Goal: Task Accomplishment & Management: Complete application form

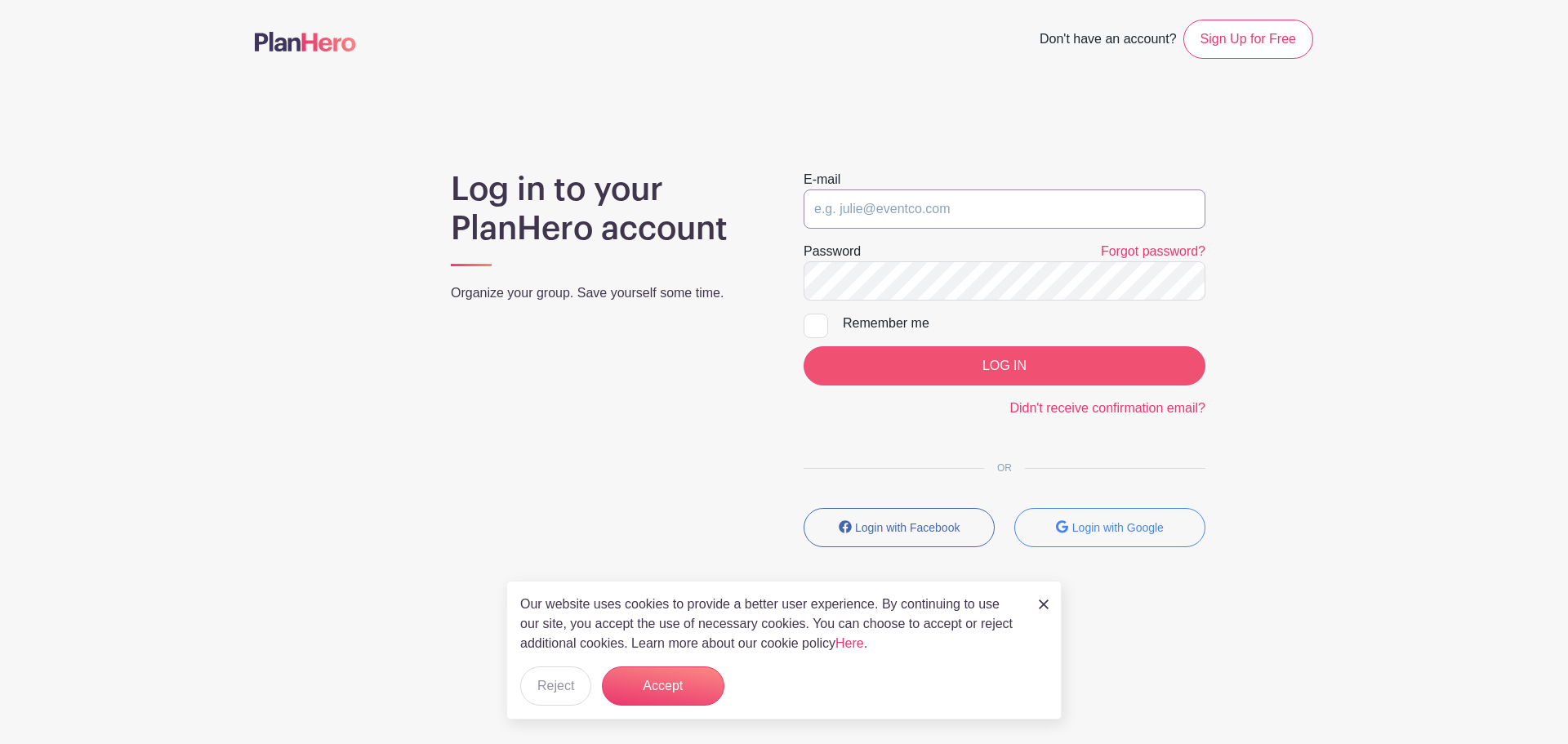
type input "Coralyn.musser@meiusa.com"
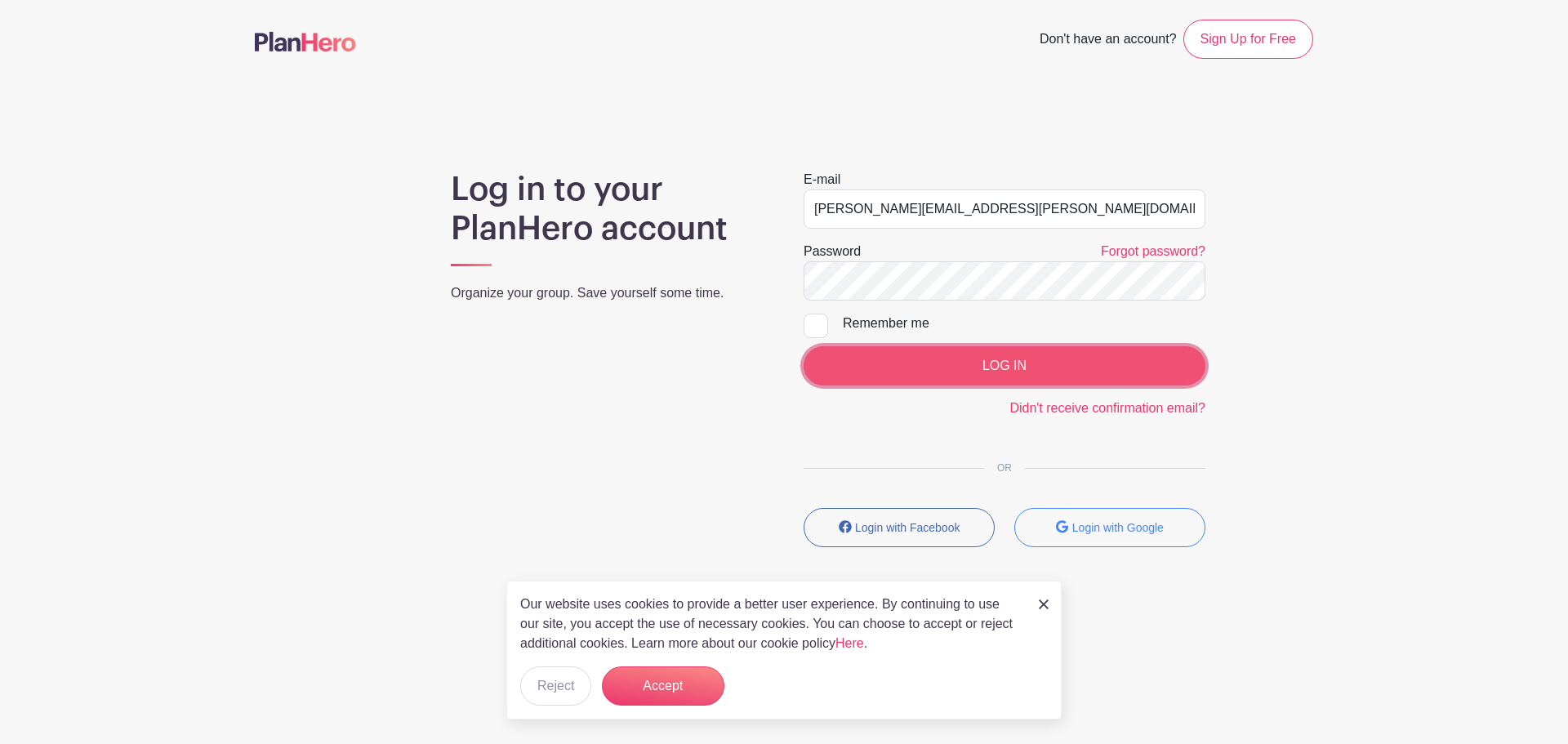
click at [840, 355] on input "LOG IN" at bounding box center [1004, 366] width 402 height 39
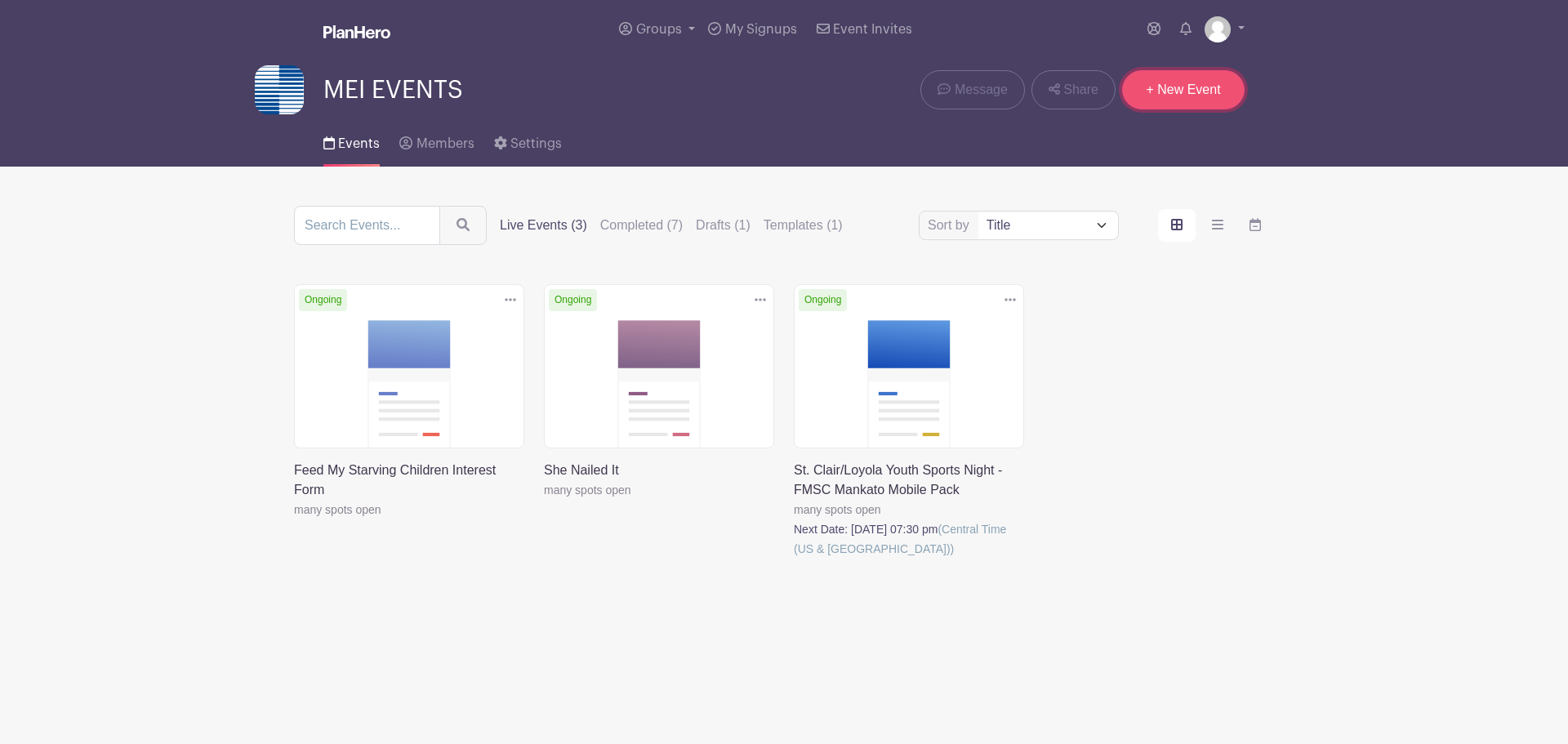
click at [1233, 87] on link "+ New Event" at bounding box center [1183, 90] width 123 height 39
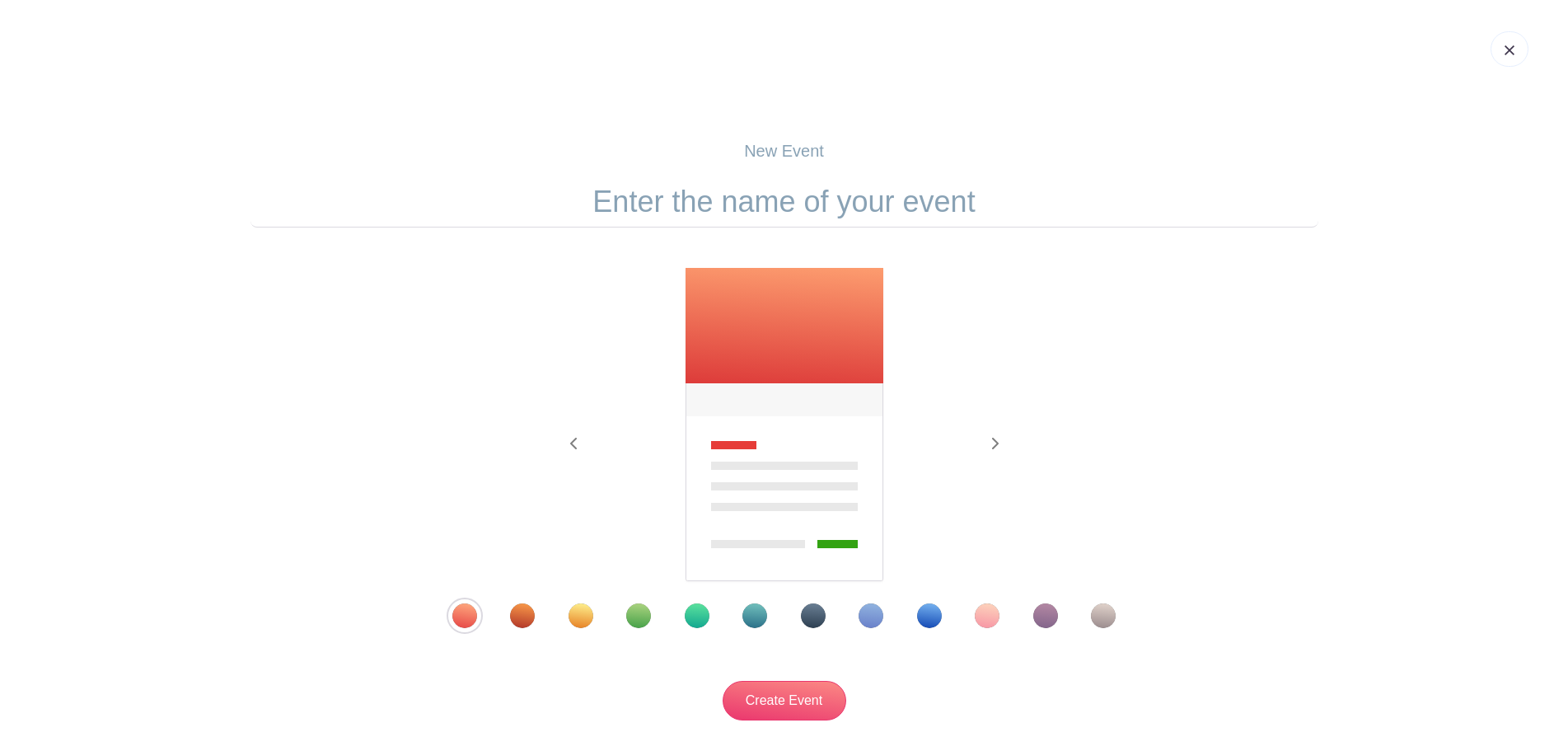
click at [906, 207] on input "text" at bounding box center [785, 201] width 1068 height 51
type input "Pickleball at the [GEOGRAPHIC_DATA]!"
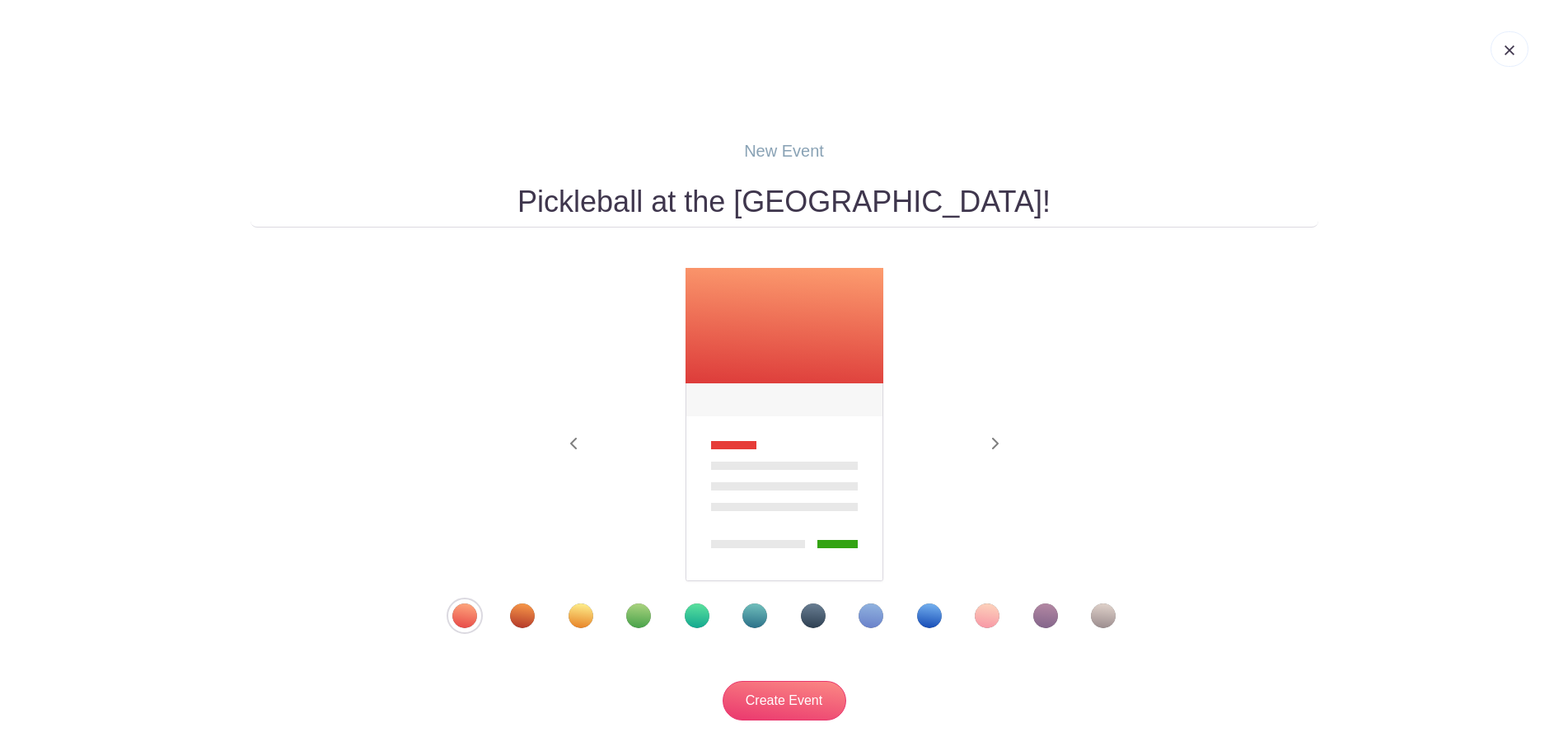
click at [700, 611] on div "Template 5" at bounding box center [698, 616] width 25 height 25
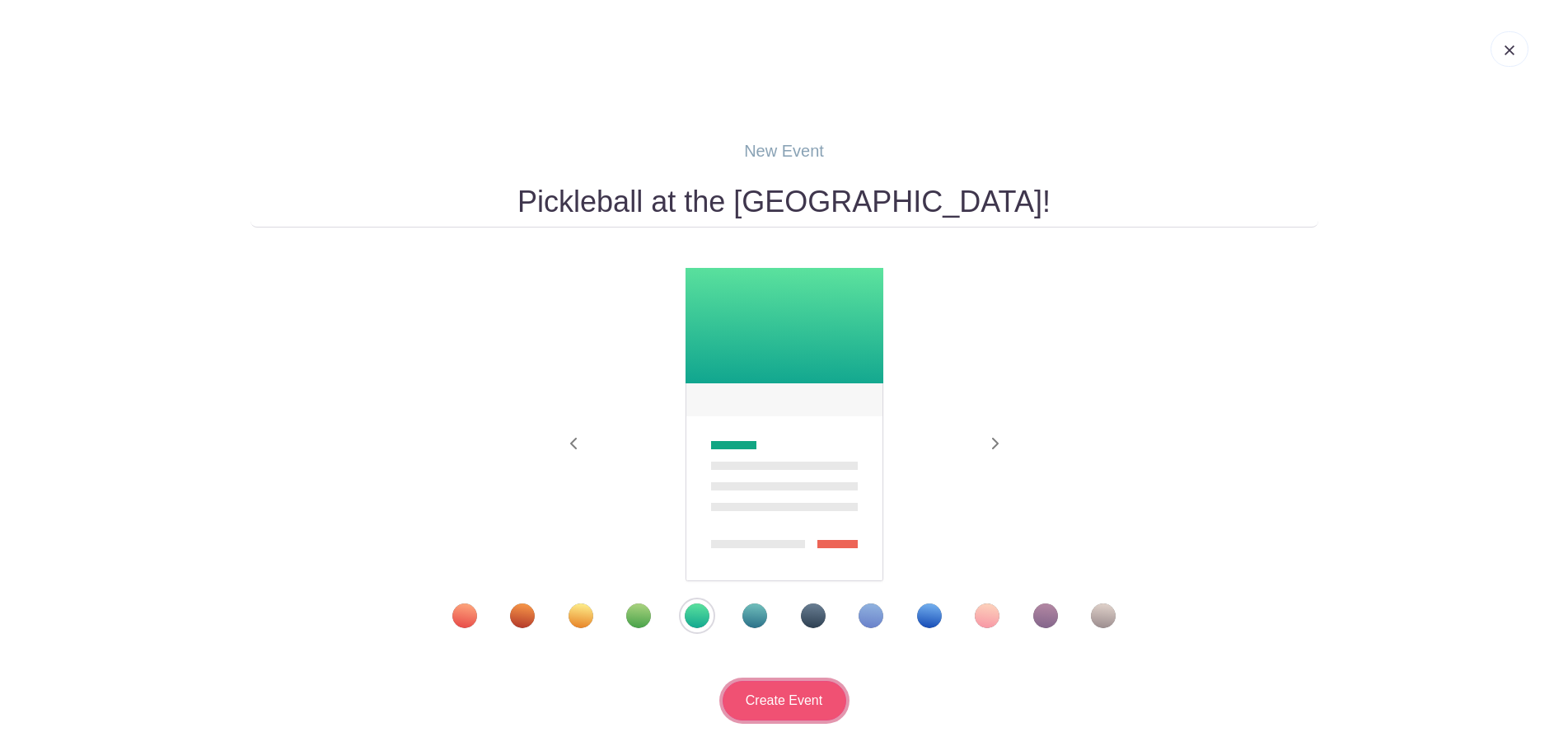
click at [787, 703] on input "Create Event" at bounding box center [784, 700] width 124 height 39
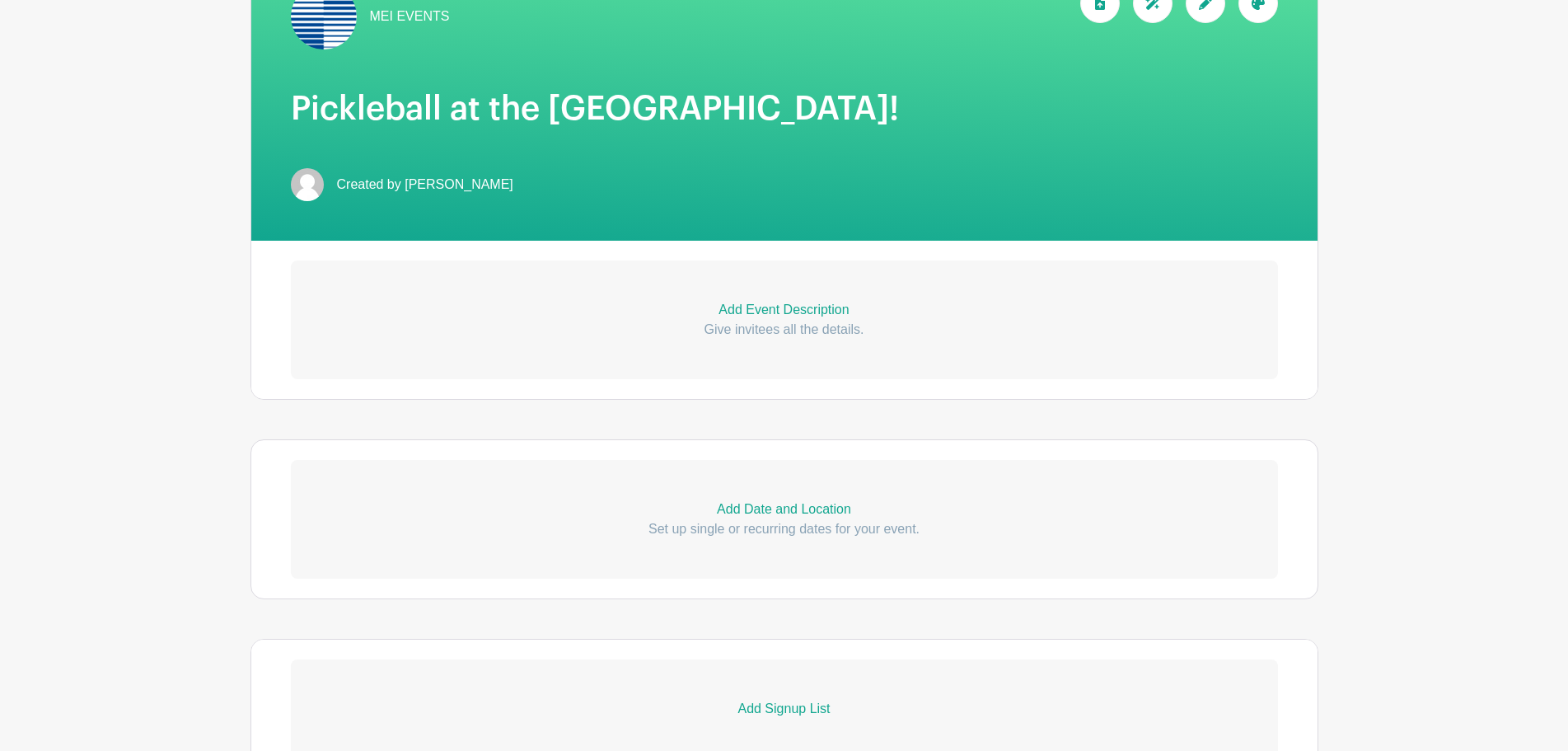
scroll to position [412, 0]
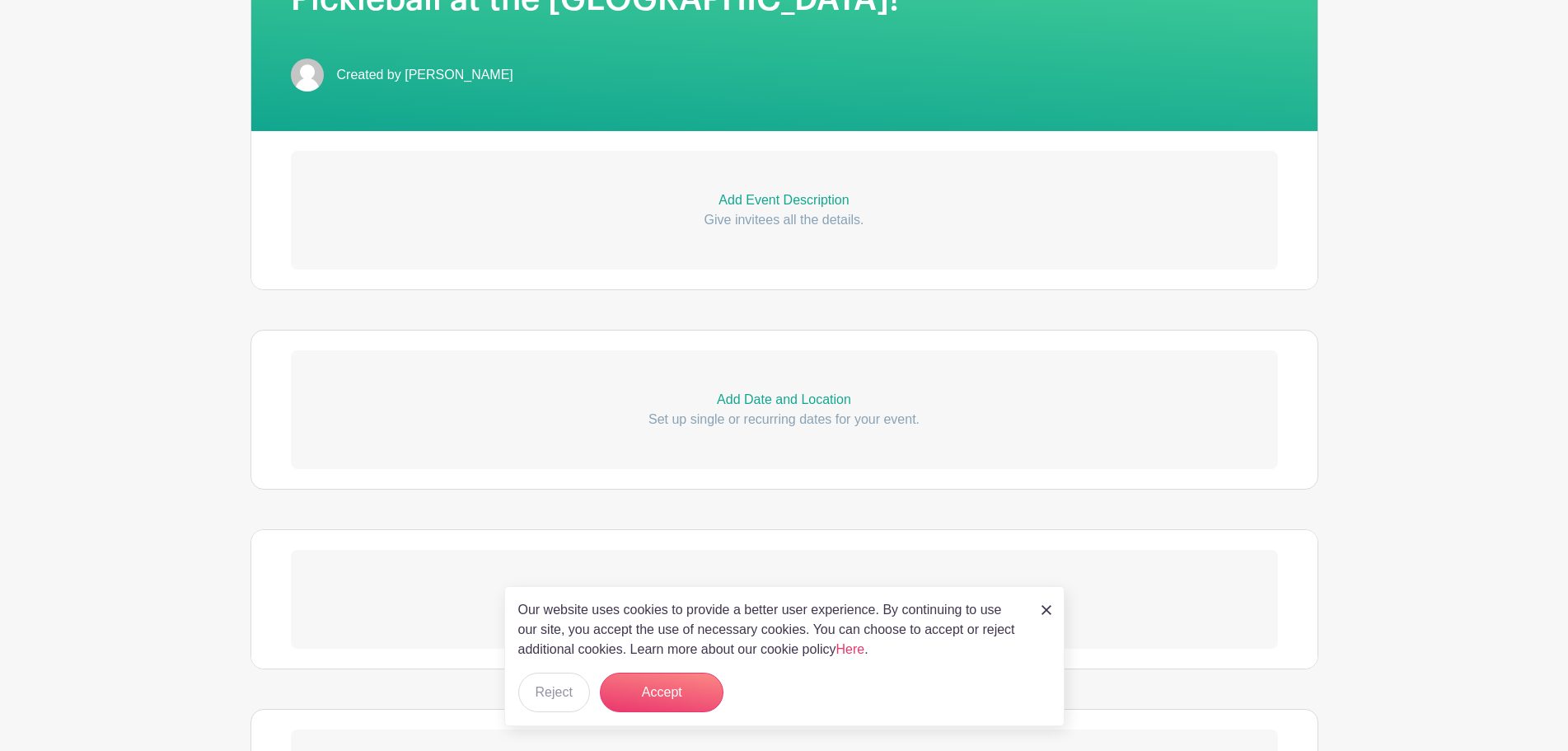
click at [768, 190] on link "Add Event Description Give invitees all the details." at bounding box center [785, 209] width 988 height 118
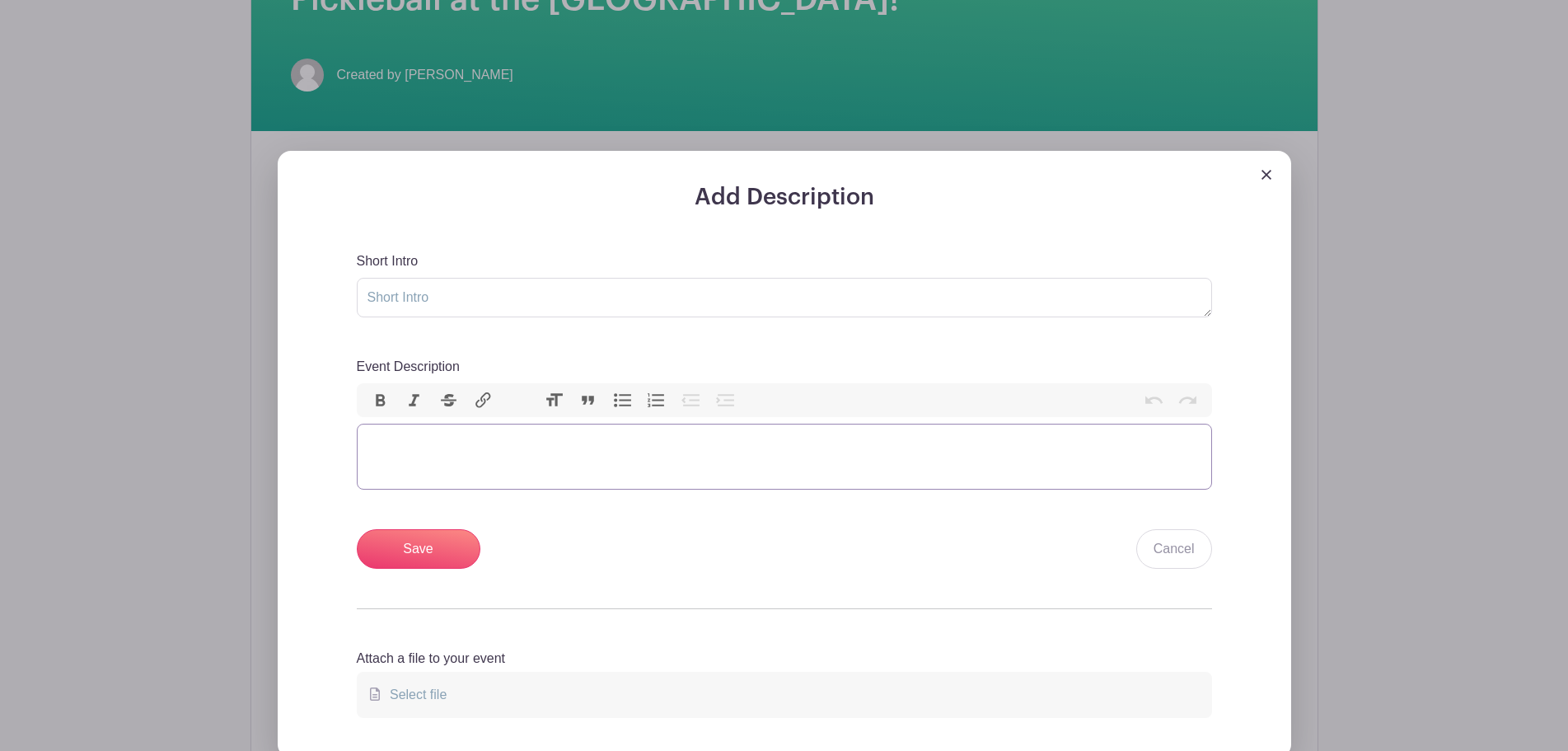
click at [508, 458] on trix-editor "Event Description" at bounding box center [784, 456] width 855 height 66
paste trix-editor "<div><br>Join us for Pickleball on Tuesday, August 12th!<br><br></div><div>We w…"
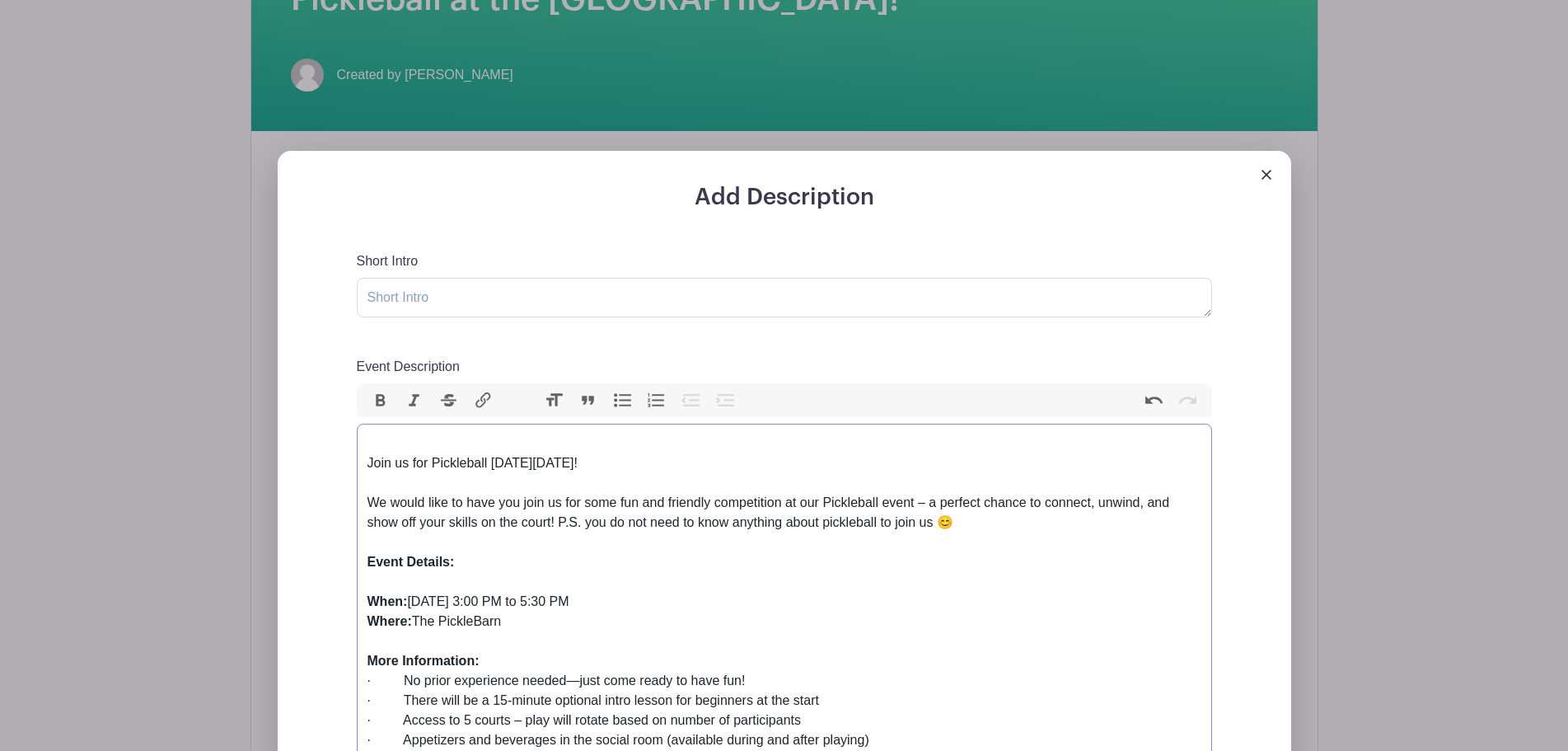
drag, startPoint x: 634, startPoint y: 464, endPoint x: 512, endPoint y: 460, distance: 122.1
click at [512, 460] on div "Join us for Pickleball [DATE][DATE]!" at bounding box center [784, 463] width 834 height 60
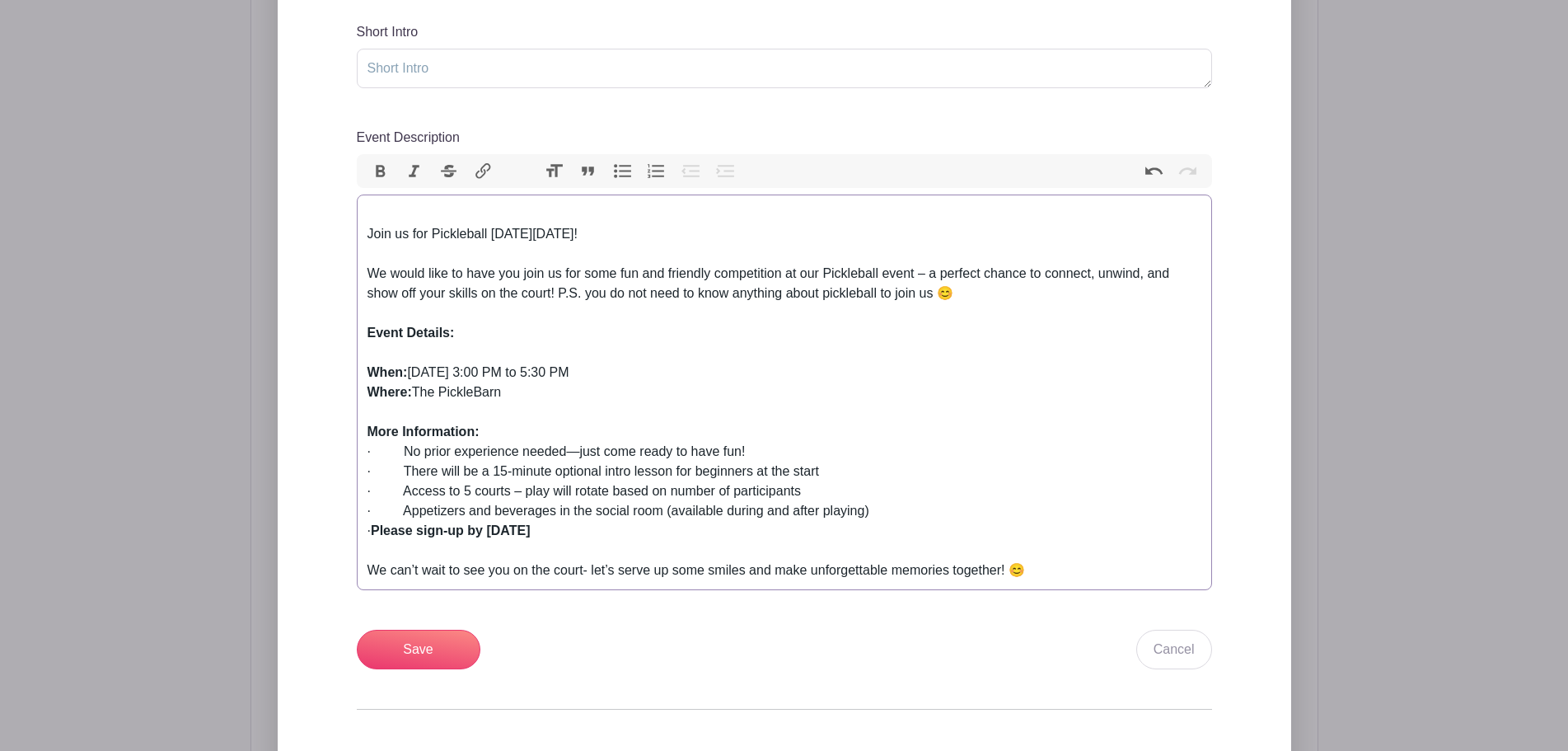
scroll to position [659, 0]
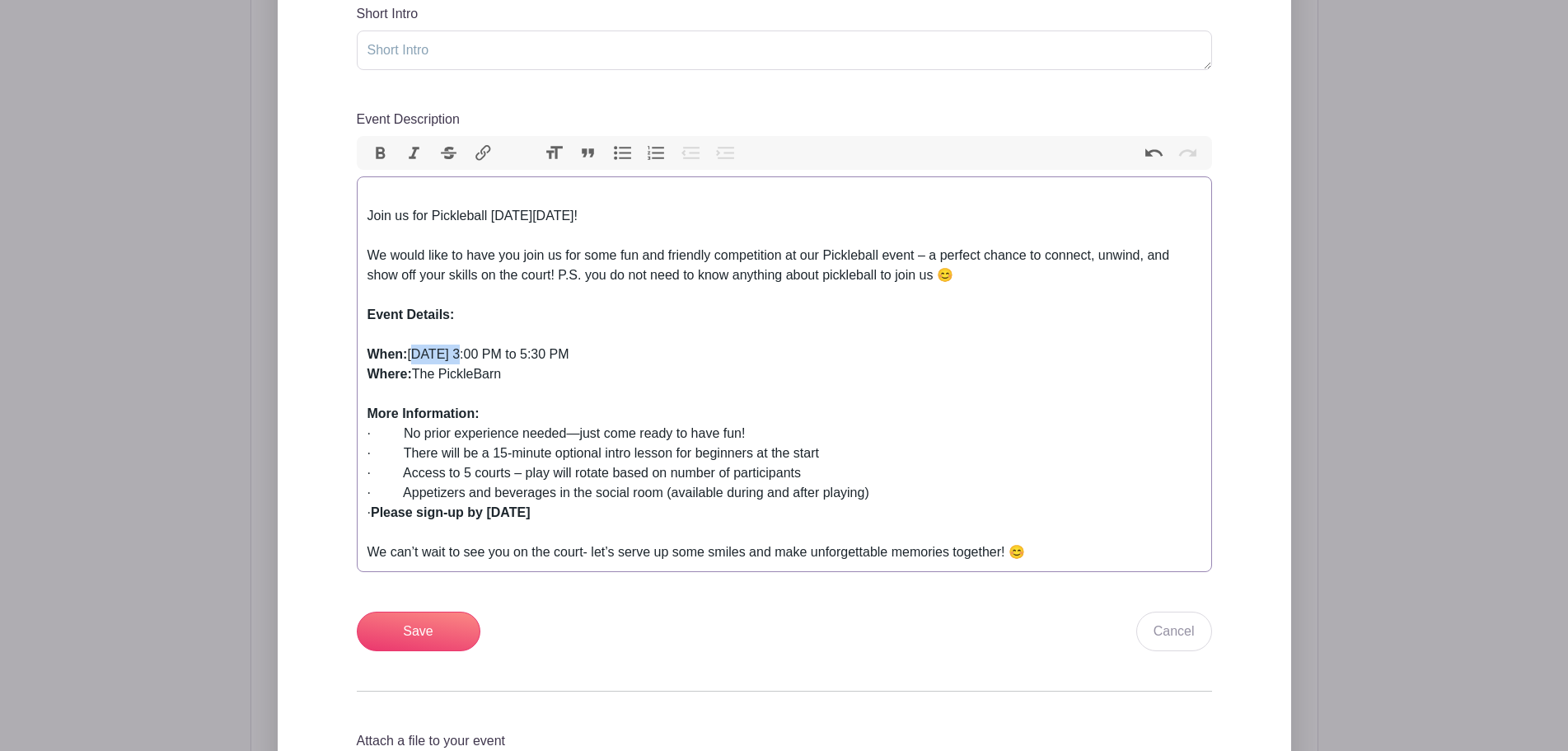
drag, startPoint x: 458, startPoint y: 353, endPoint x: 411, endPoint y: 358, distance: 47.3
click at [411, 358] on div "When: Tuesday, August 12th from 3:00 PM to 5:30 PM" at bounding box center [784, 354] width 834 height 20
drag, startPoint x: 495, startPoint y: 351, endPoint x: 456, endPoint y: 351, distance: 39.0
click at [456, 351] on div "When: Friday, August 12th from 3:00 PM to 5:30 PM" at bounding box center [784, 354] width 834 height 20
click at [530, 354] on div "When: Friday, November 12th from 3:00 PM to 5:30 PM" at bounding box center [784, 354] width 834 height 20
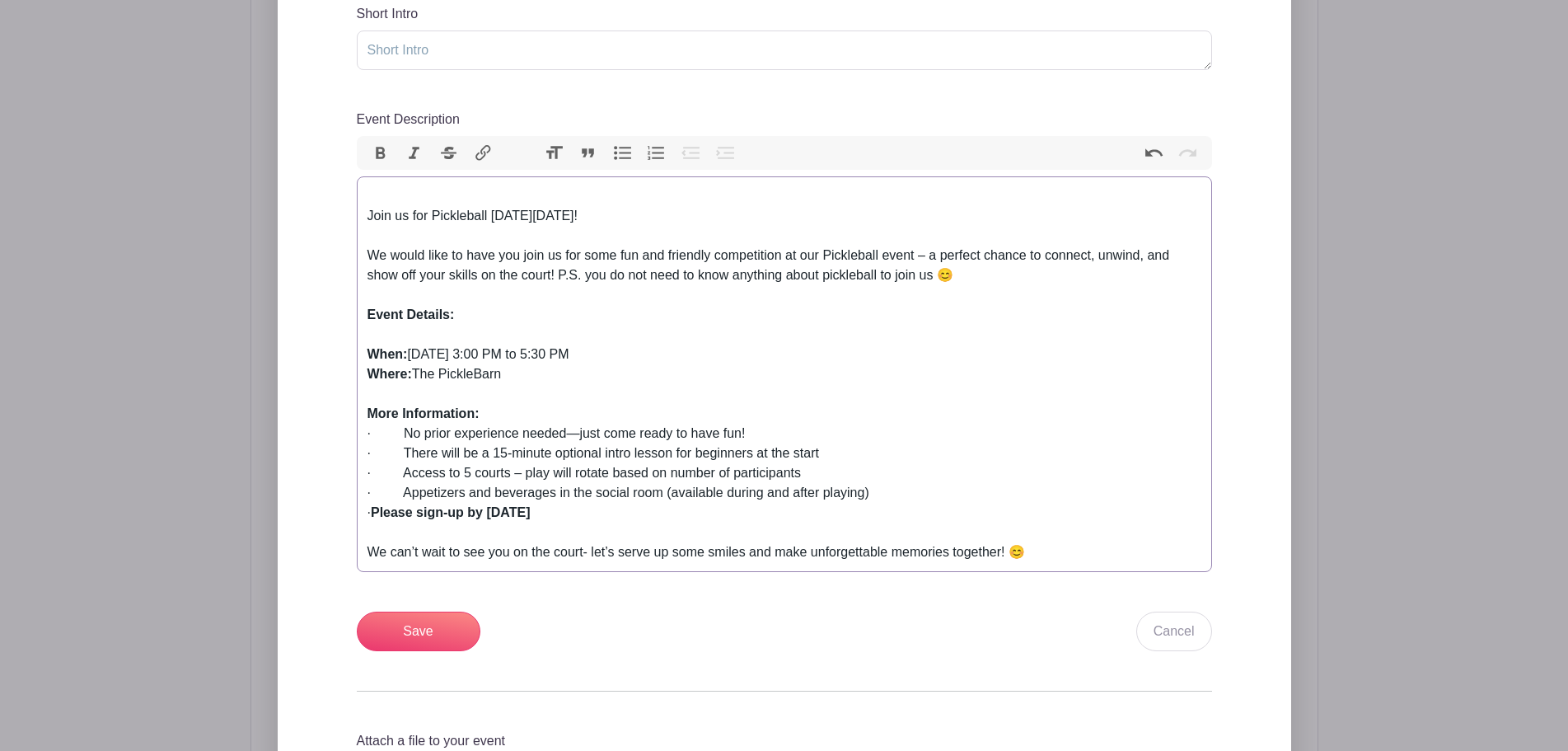
click at [661, 380] on div "Where: The PickleBarn" at bounding box center [784, 374] width 834 height 20
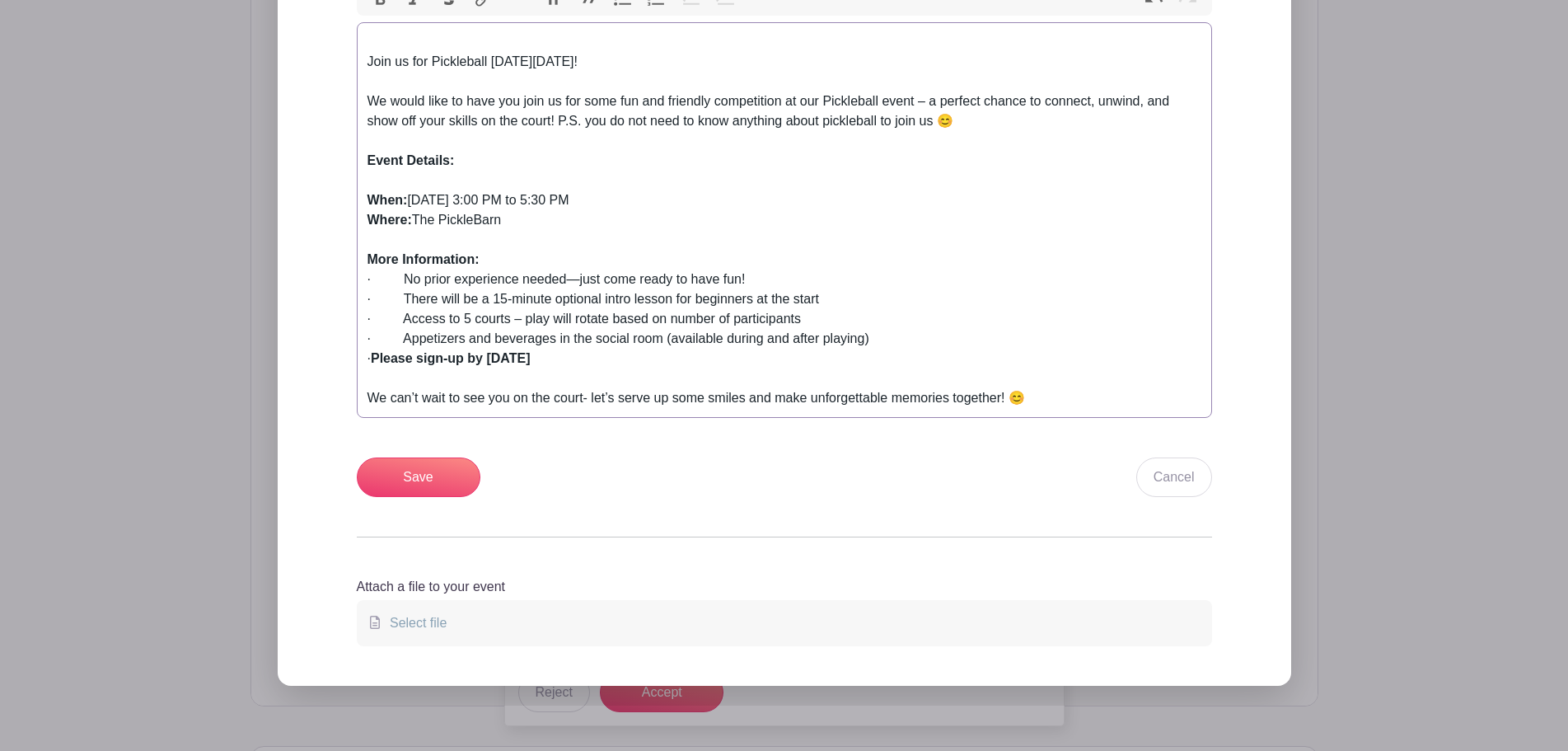
scroll to position [824, 0]
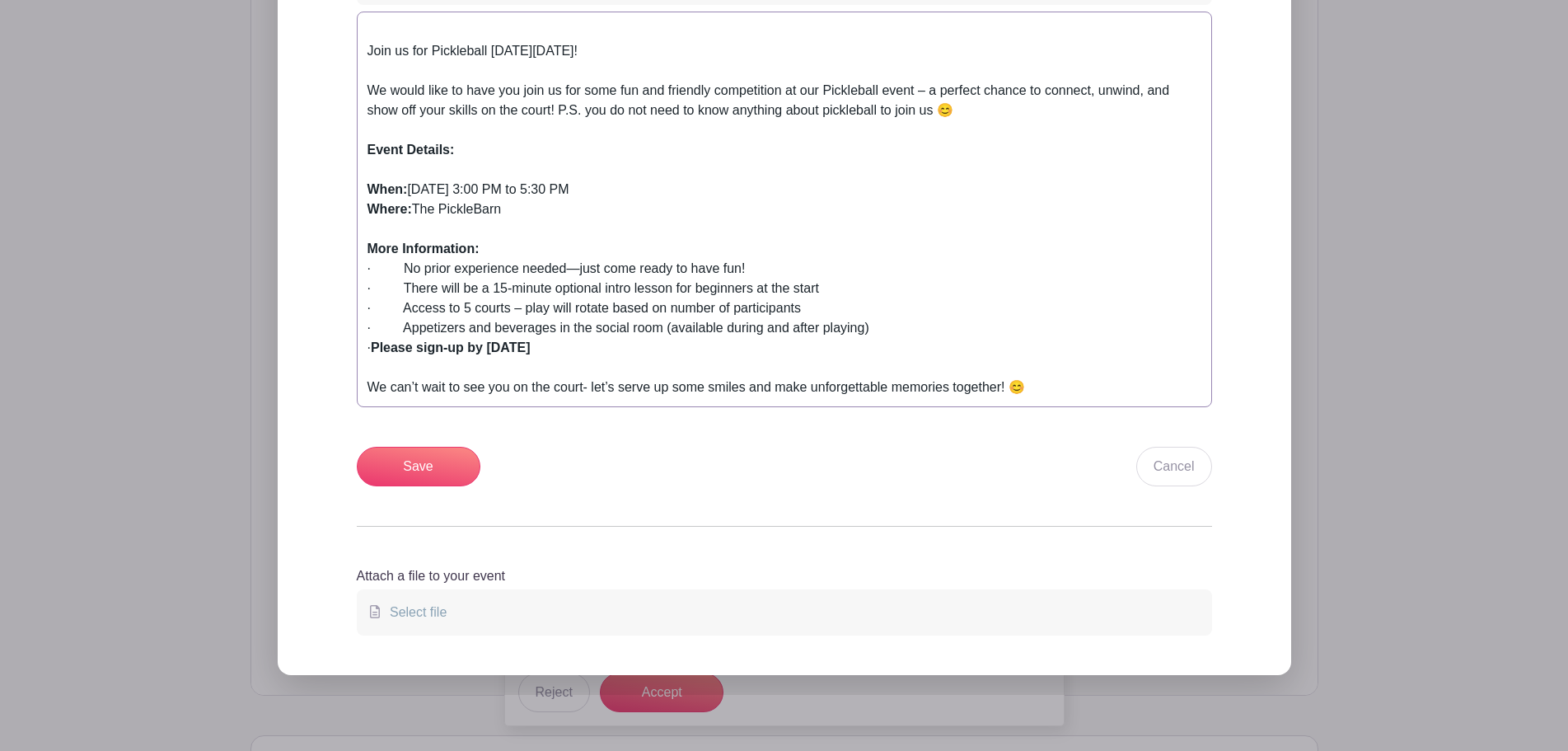
drag, startPoint x: 607, startPoint y: 345, endPoint x: 523, endPoint y: 350, distance: 84.1
click at [523, 350] on div "· Please sign-up by August 8th" at bounding box center [784, 348] width 834 height 20
click at [519, 346] on strong "Please sign-up by November 10th!" at bounding box center [453, 347] width 164 height 14
type trix-editor "<div><br>Join us for Pickleball on Friday, November 14th!<br><br></div><div>We …"
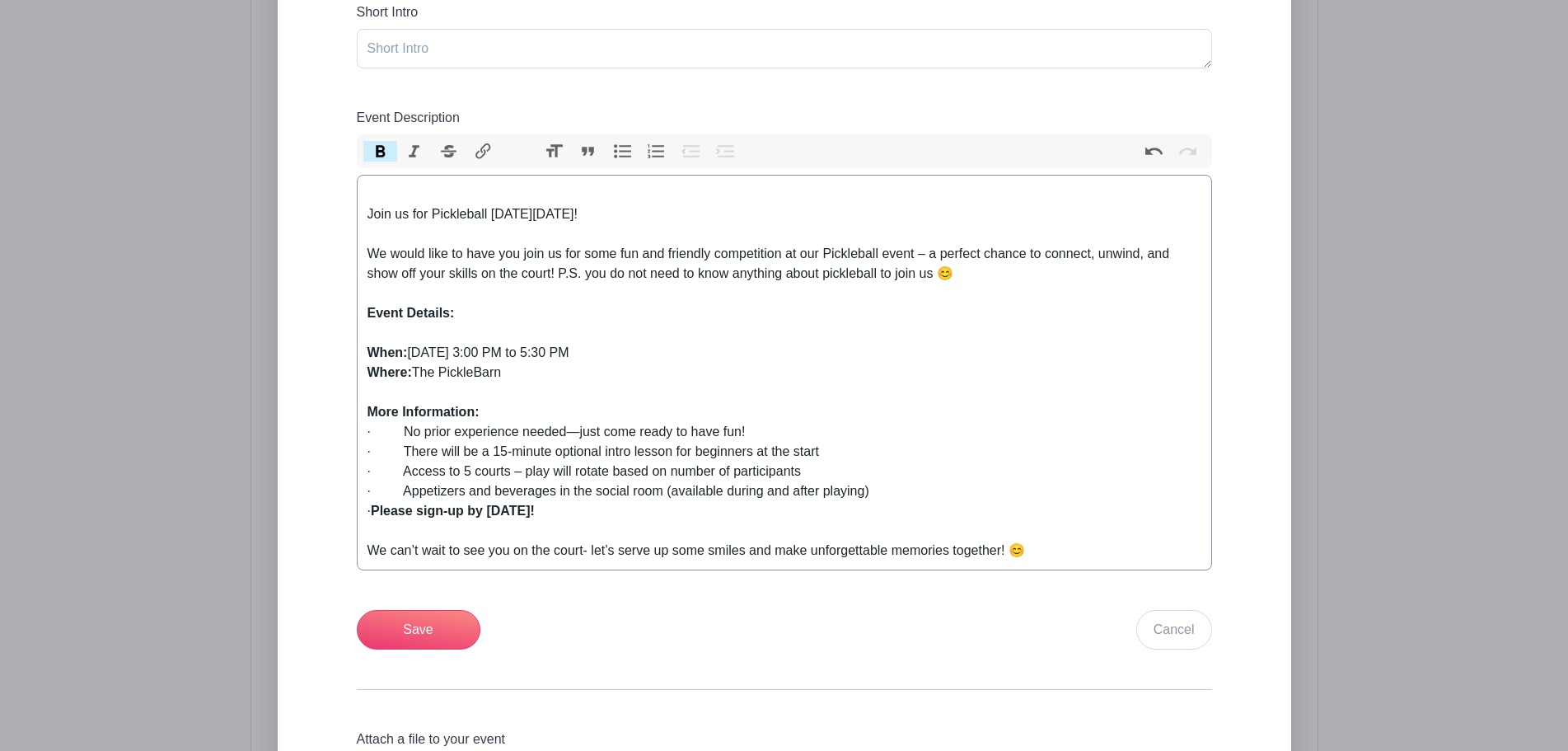
scroll to position [659, 0]
click at [417, 630] on input "Save" at bounding box center [418, 631] width 124 height 39
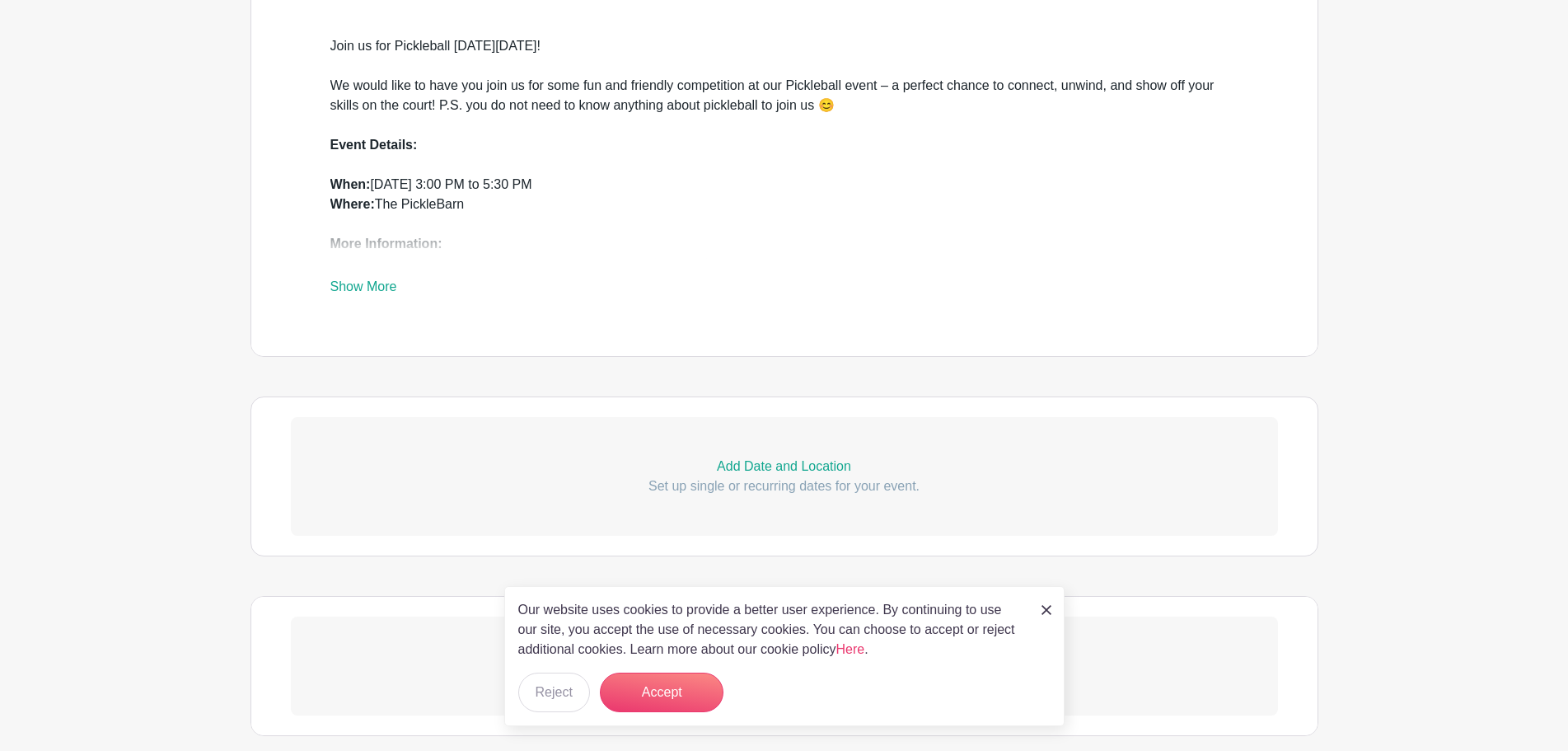
click at [652, 716] on div "Our website uses cookies to provide a better user experience. By continuing to …" at bounding box center [785, 655] width 561 height 140
click at [651, 698] on button "Accept" at bounding box center [661, 692] width 124 height 39
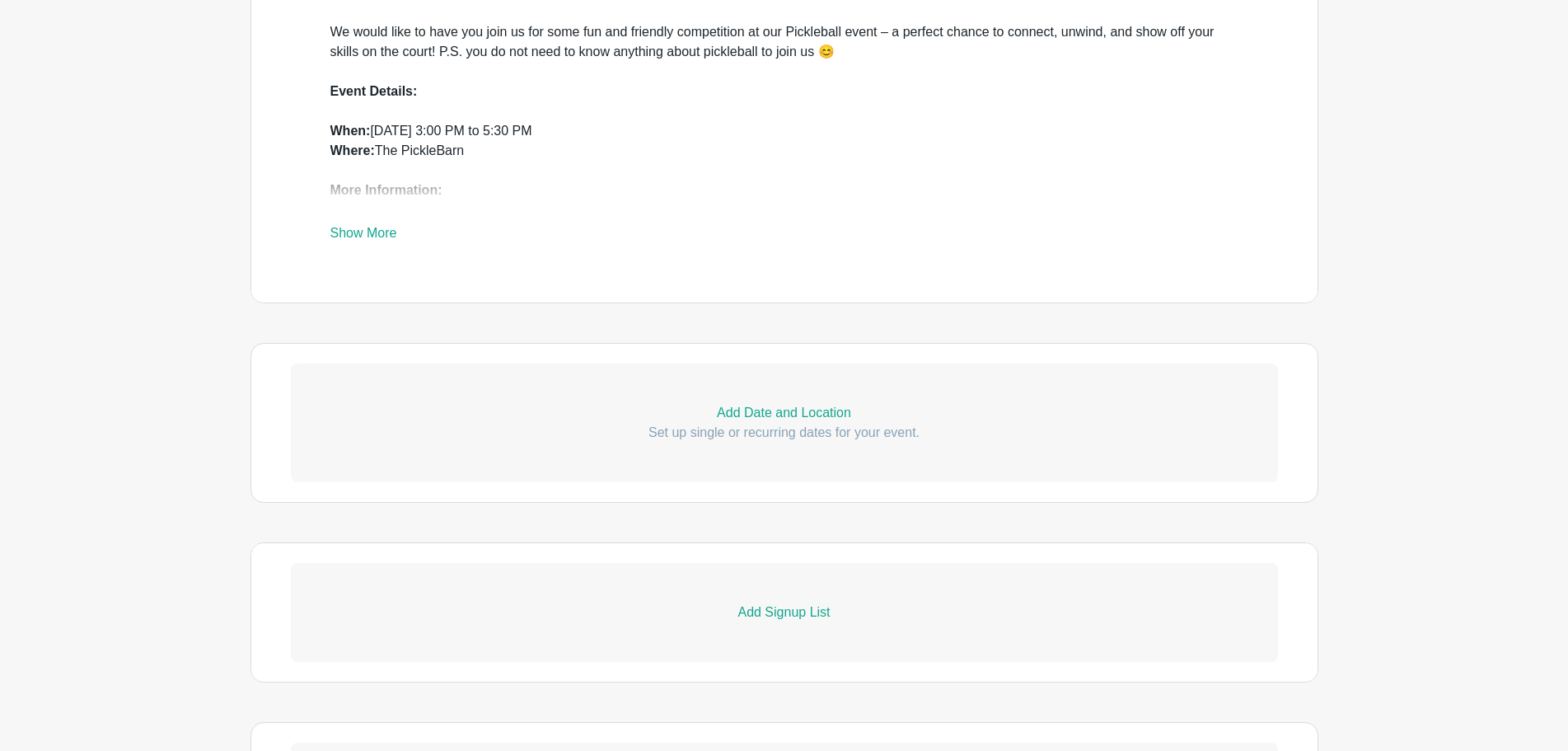
scroll to position [742, 0]
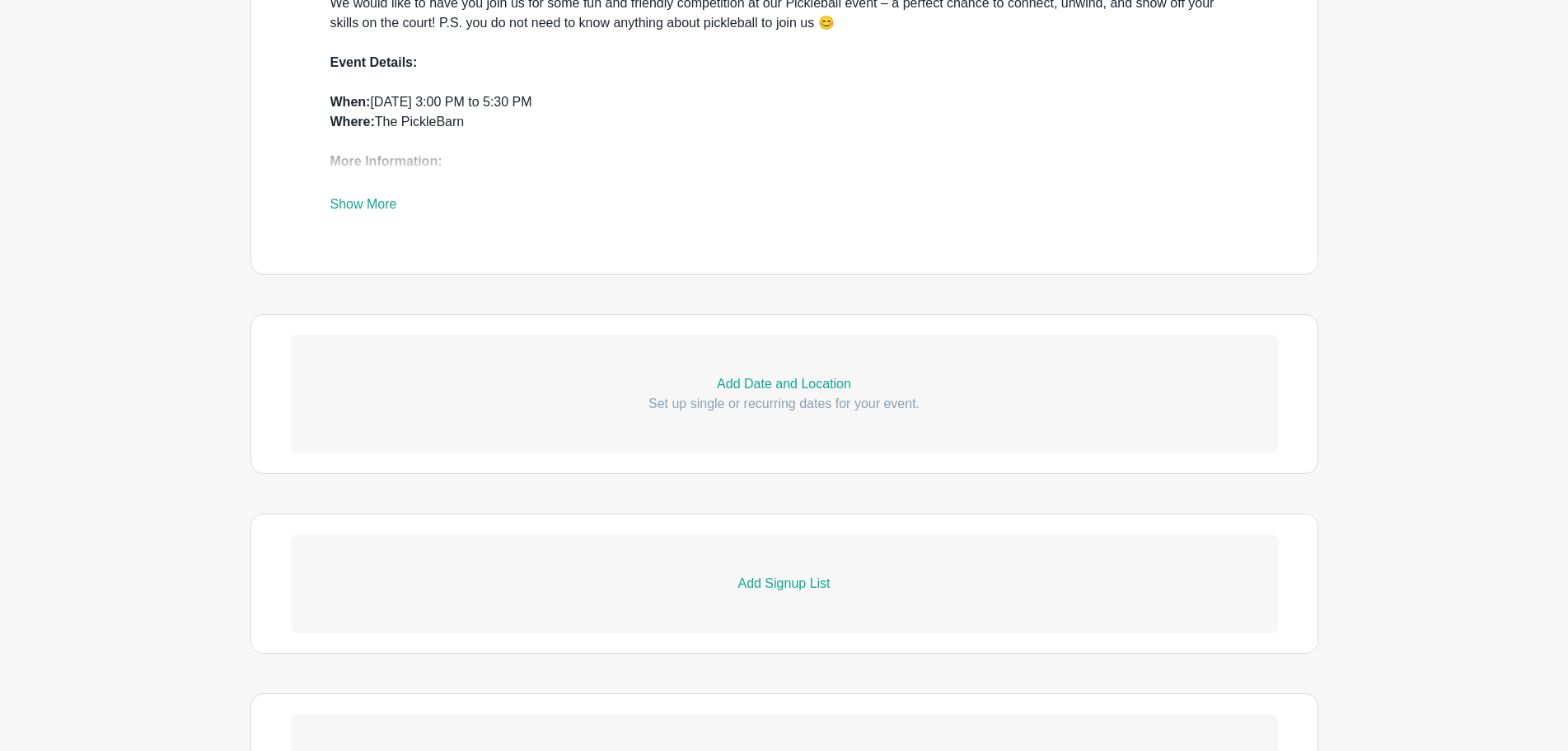
click at [780, 579] on p "Add Signup List" at bounding box center [785, 584] width 988 height 20
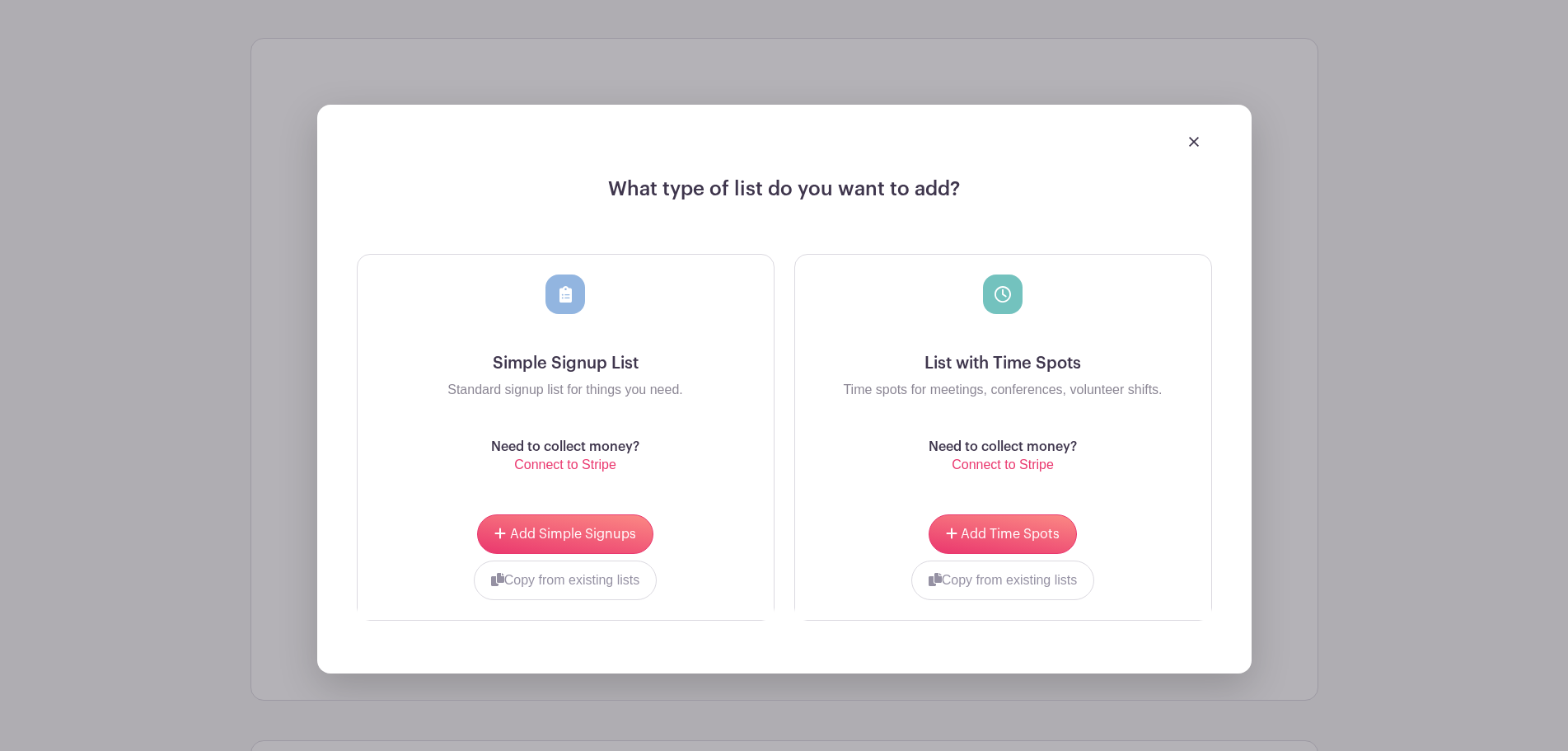
scroll to position [1236, 0]
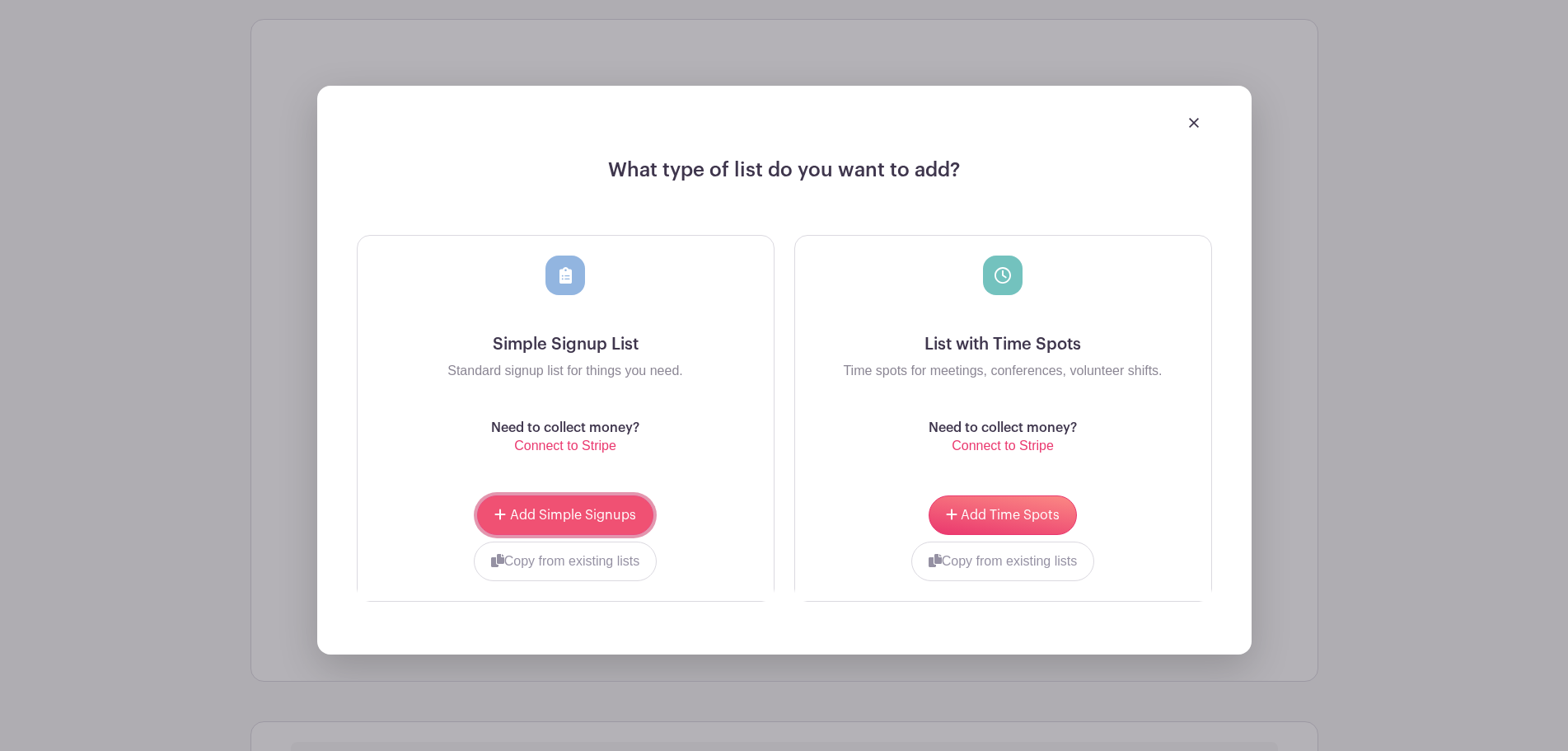
click at [598, 503] on button "Add Simple Signups" at bounding box center [564, 515] width 175 height 39
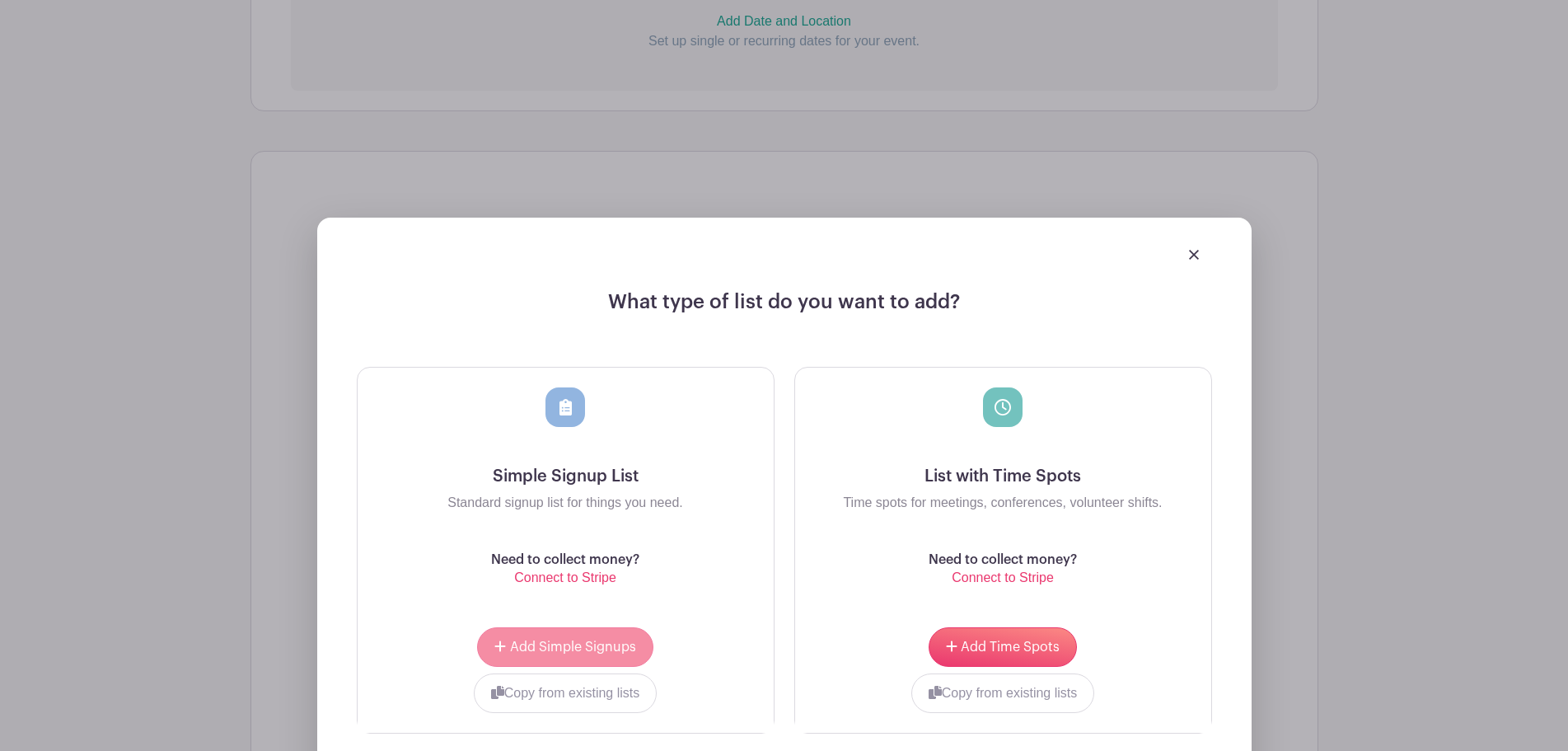
scroll to position [1368, 0]
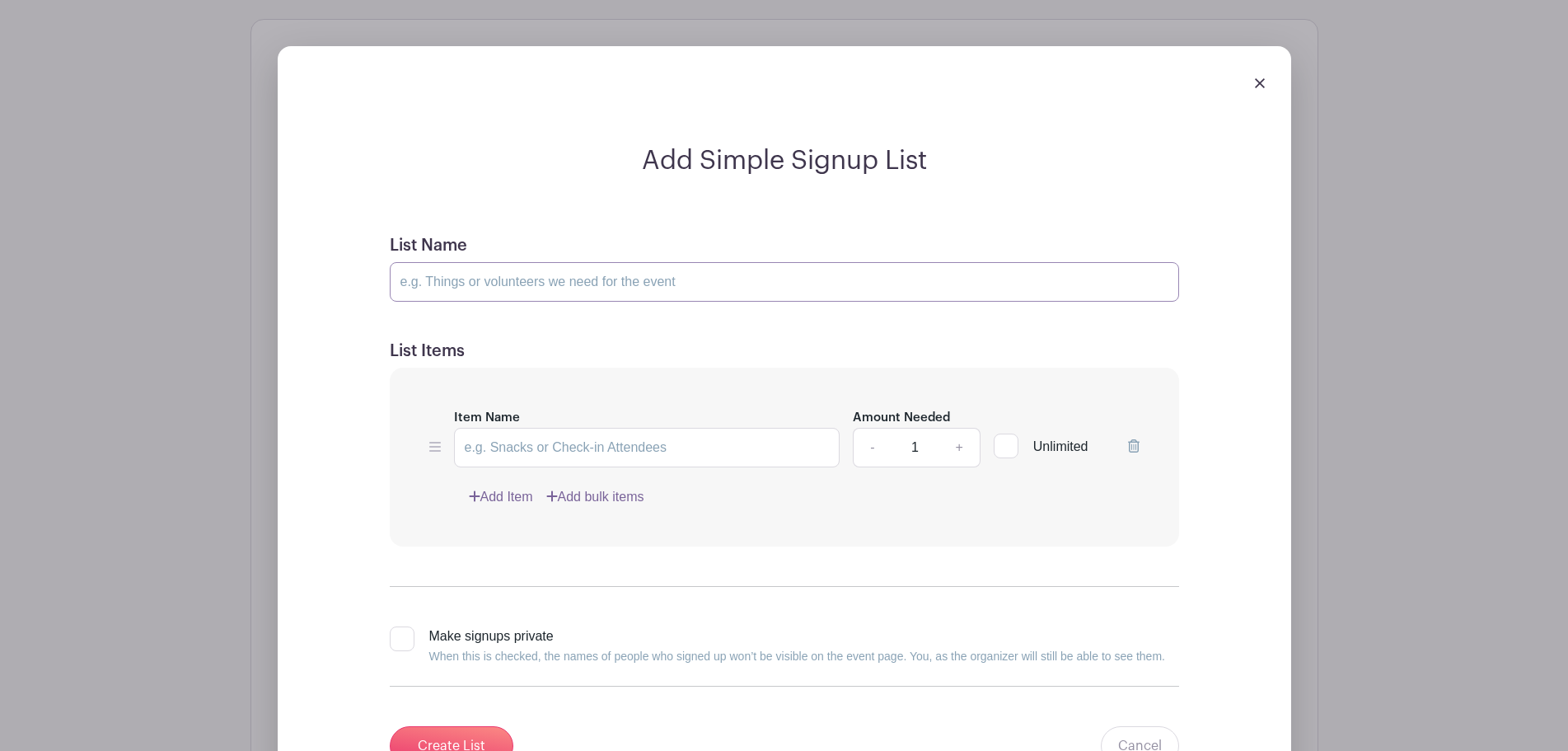
click at [569, 273] on input "List Name" at bounding box center [784, 282] width 789 height 39
click at [538, 443] on input "Item Name" at bounding box center [647, 448] width 386 height 39
type input "Pickleball Player"
click at [563, 286] on input "List Name" at bounding box center [784, 282] width 789 height 39
type input "Sign-Up to Play Some Pickleball!"
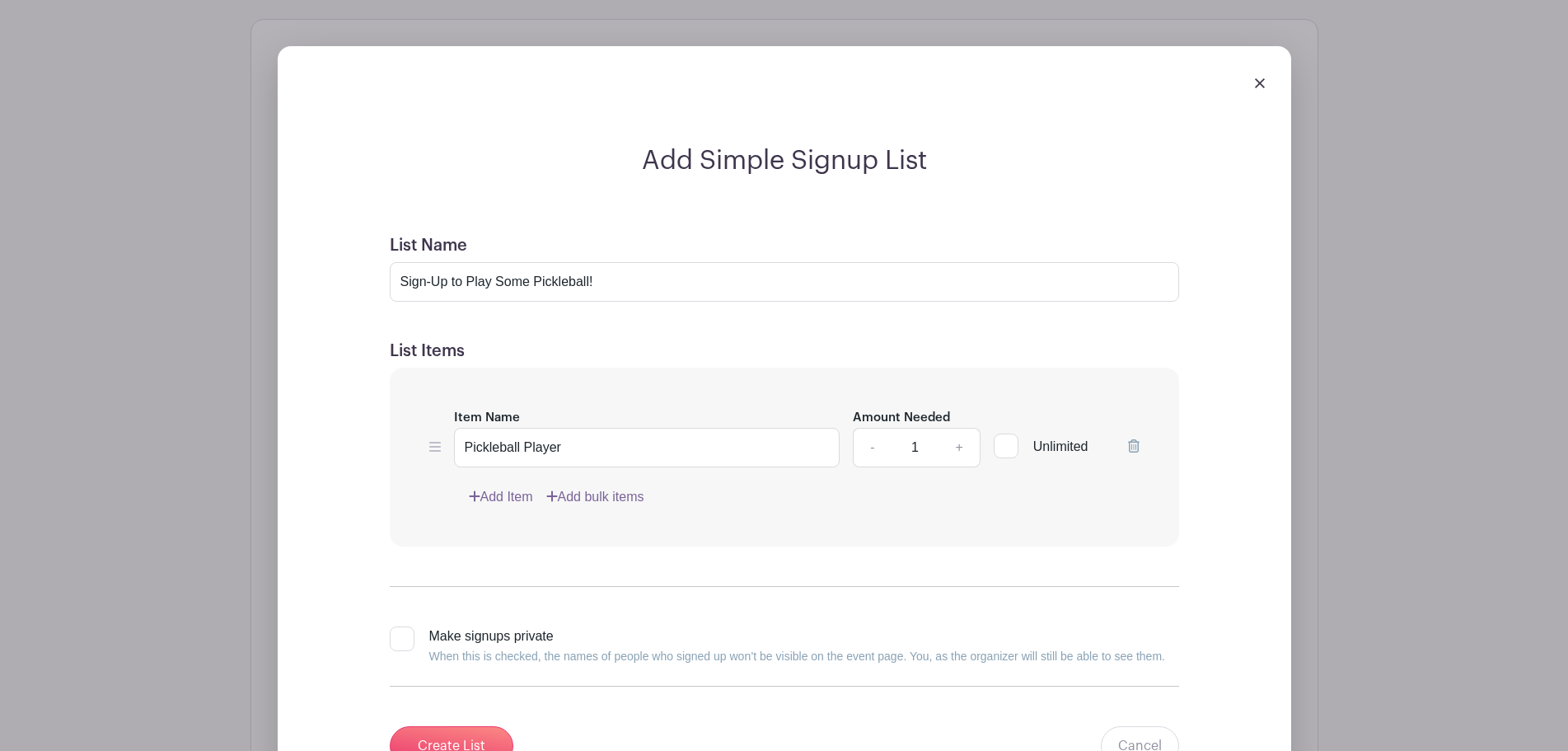
click at [605, 349] on h5 "List Items" at bounding box center [784, 351] width 789 height 20
click at [962, 442] on link "+" at bounding box center [959, 448] width 41 height 39
click at [962, 443] on link "+" at bounding box center [959, 448] width 41 height 39
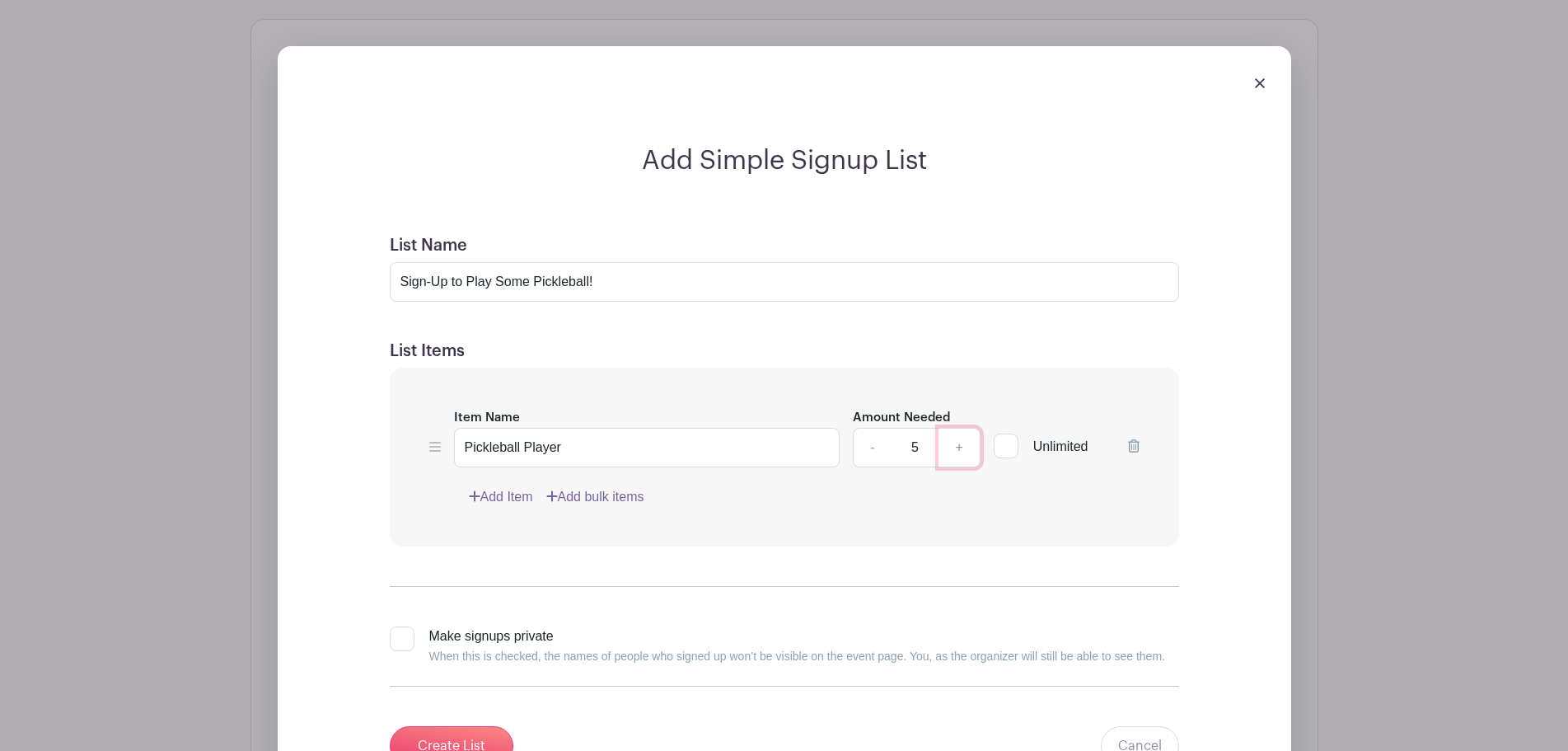
click at [962, 443] on link "+" at bounding box center [959, 448] width 41 height 39
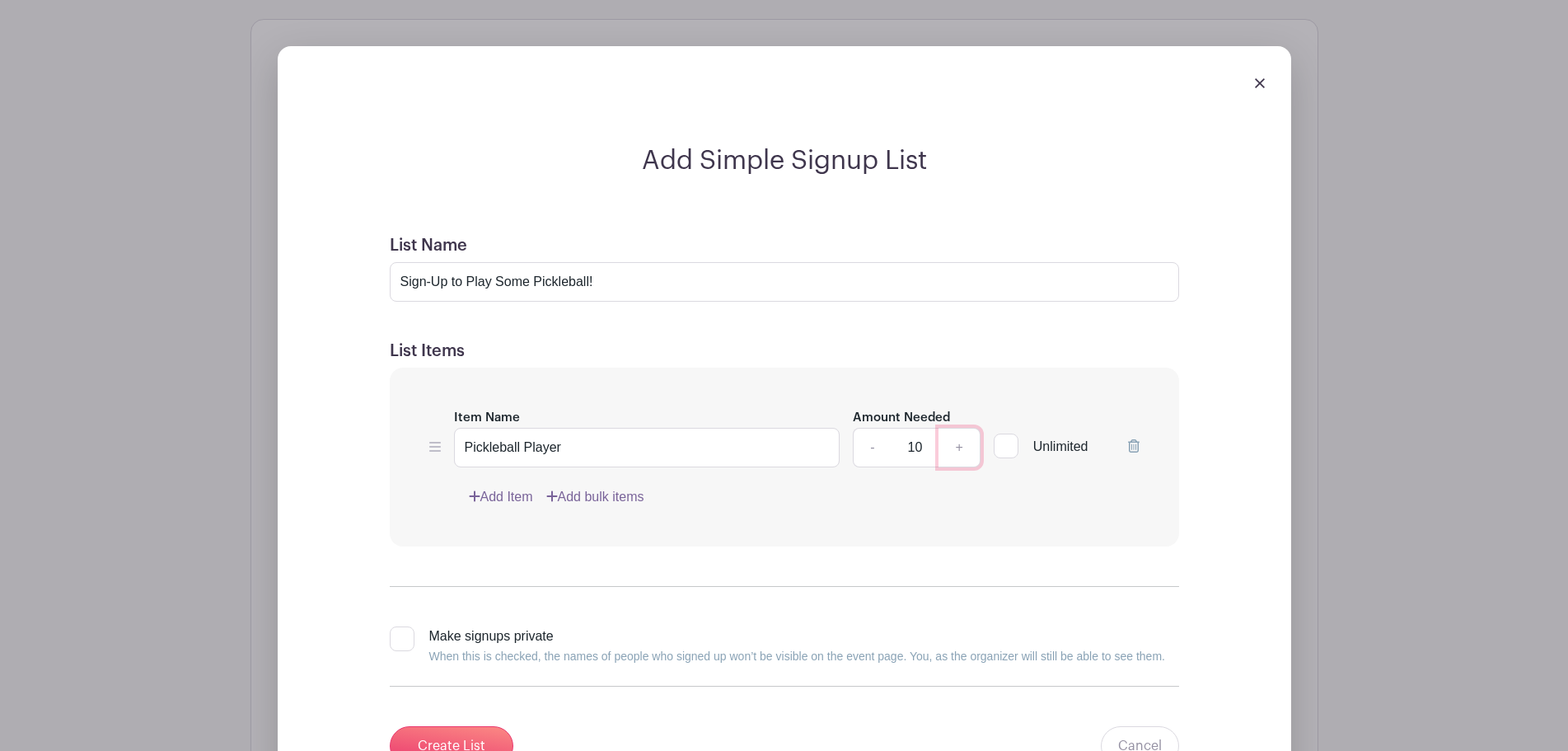
click at [963, 443] on link "+" at bounding box center [959, 448] width 41 height 39
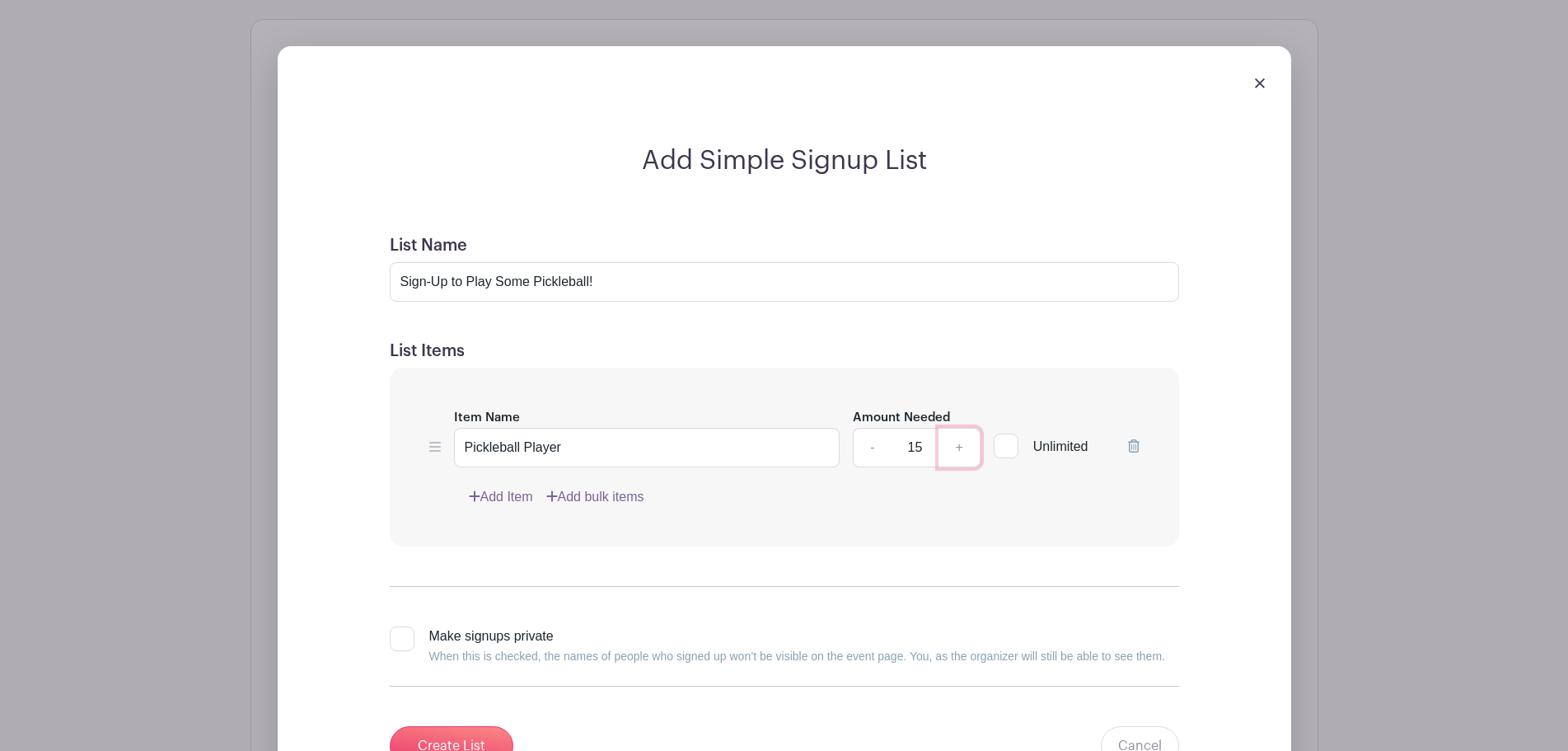
click at [963, 443] on link "+" at bounding box center [959, 448] width 41 height 39
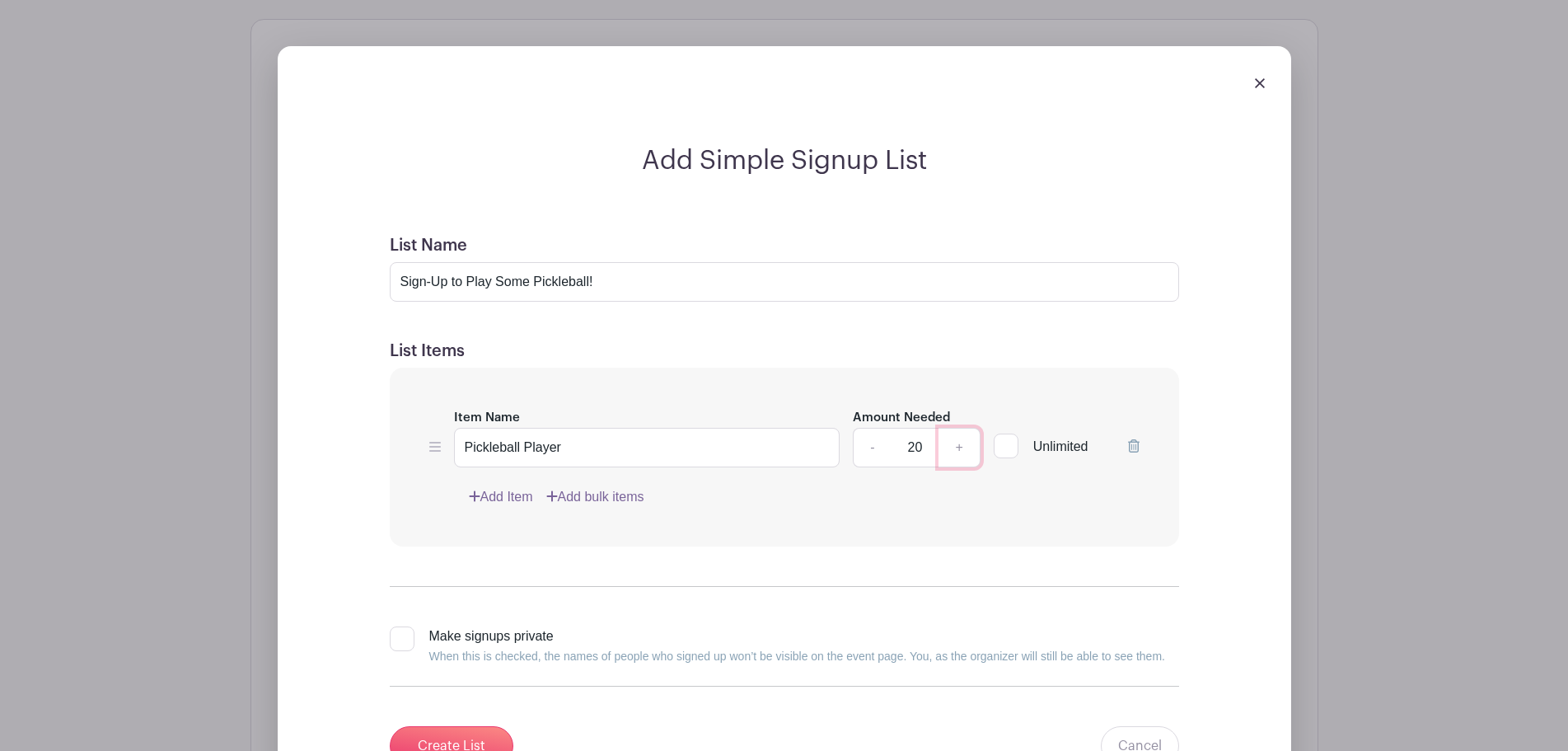
click at [963, 443] on link "+" at bounding box center [959, 448] width 41 height 39
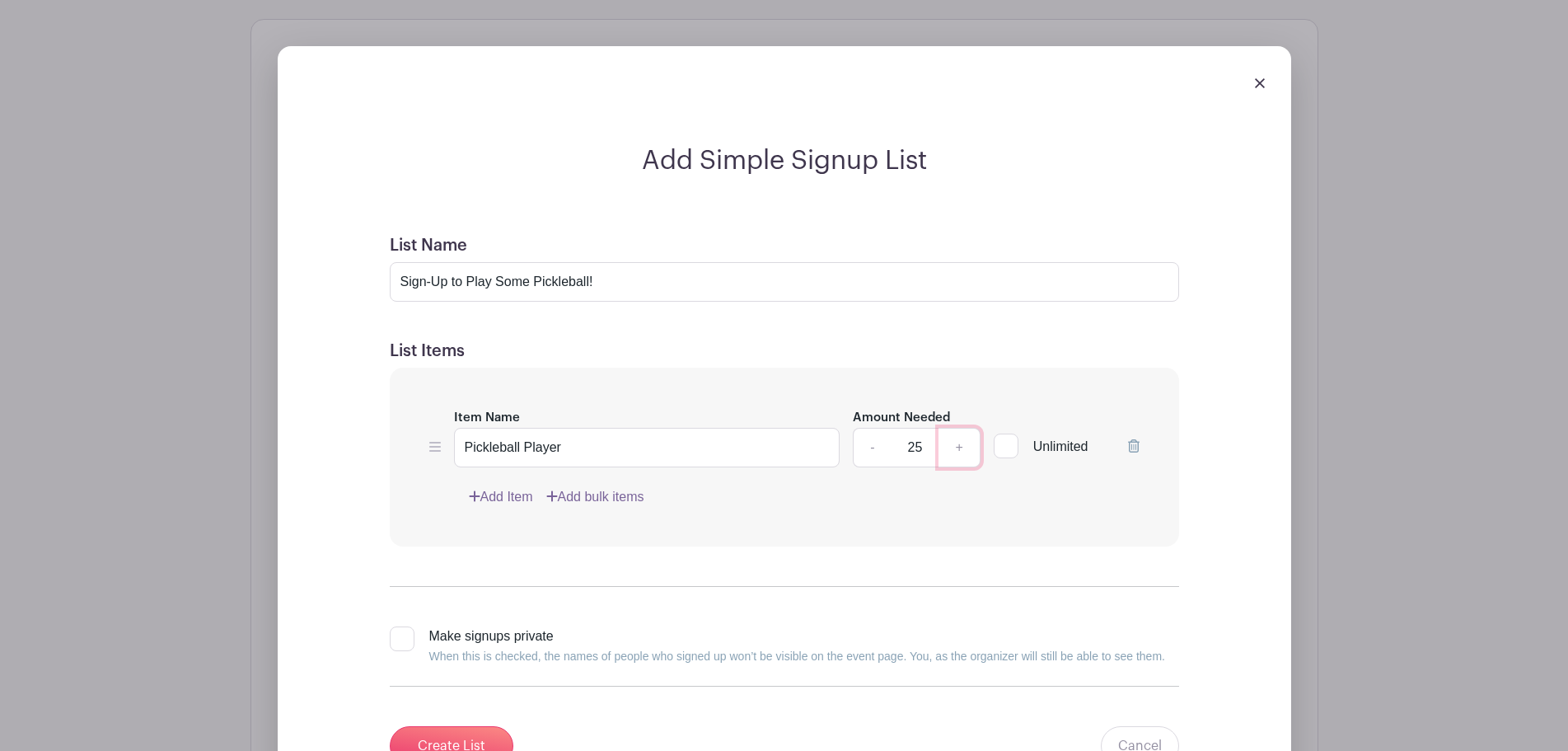
click at [963, 443] on link "+" at bounding box center [959, 448] width 41 height 39
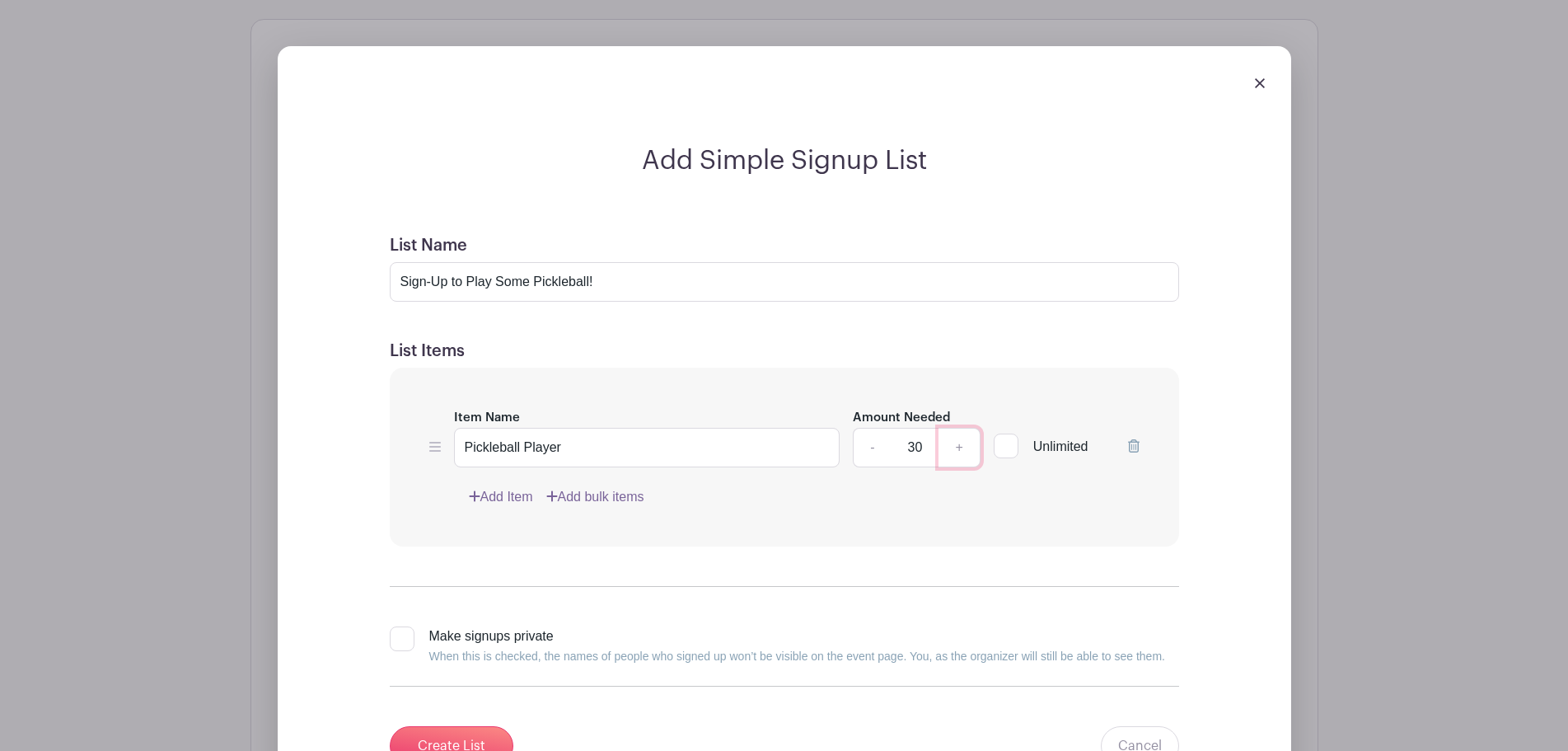
click at [963, 443] on link "+" at bounding box center [959, 448] width 41 height 39
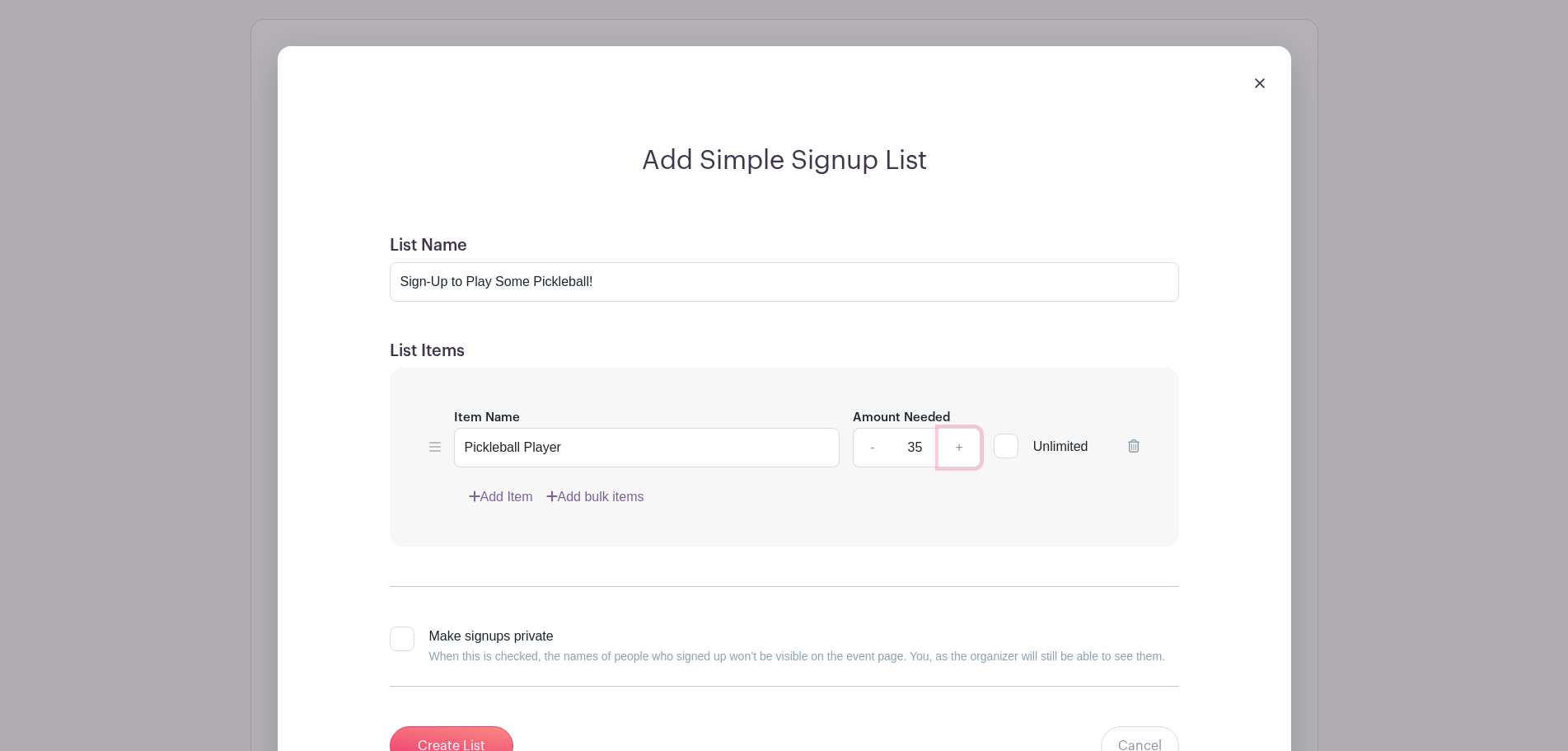
click at [963, 443] on link "+" at bounding box center [959, 448] width 41 height 39
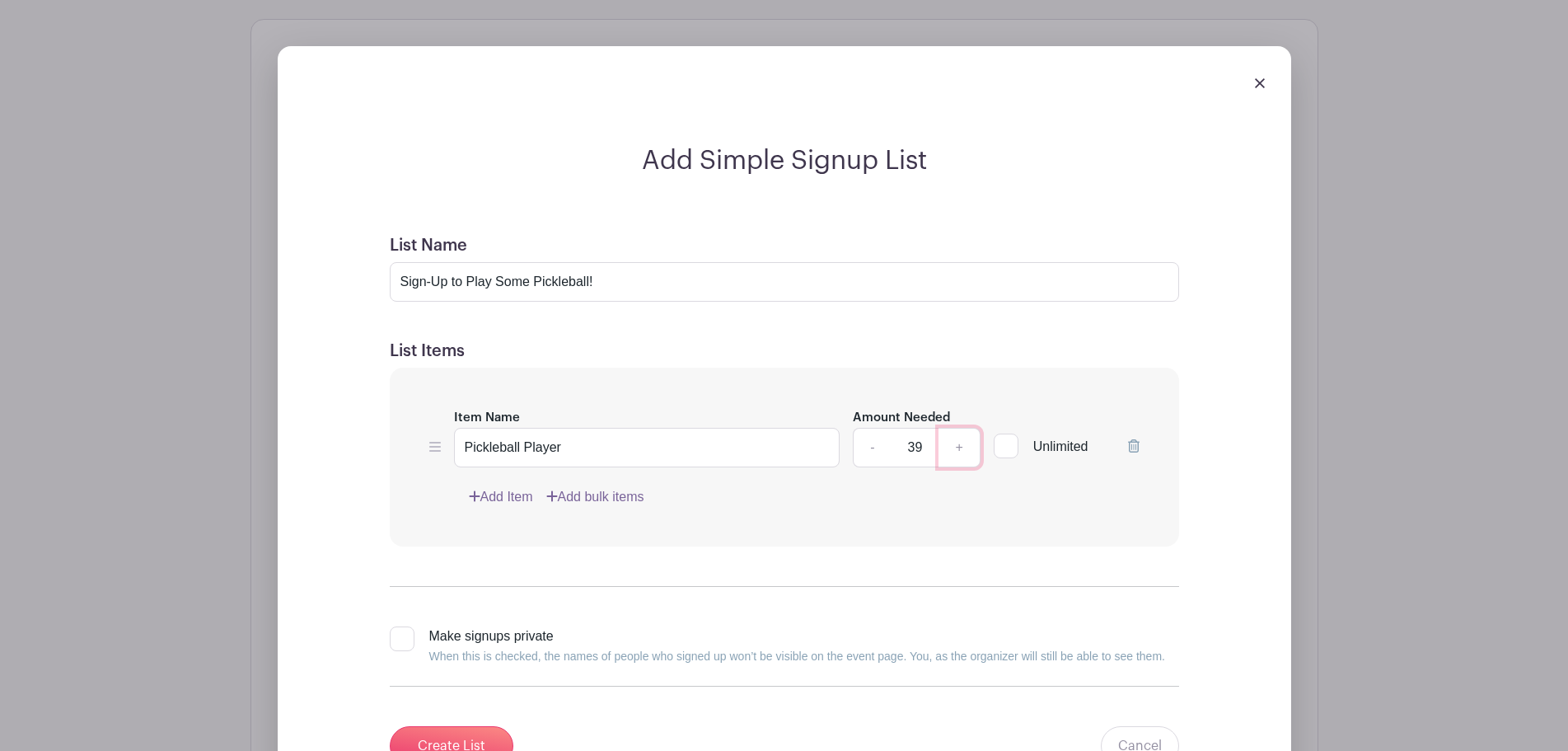
type input "40"
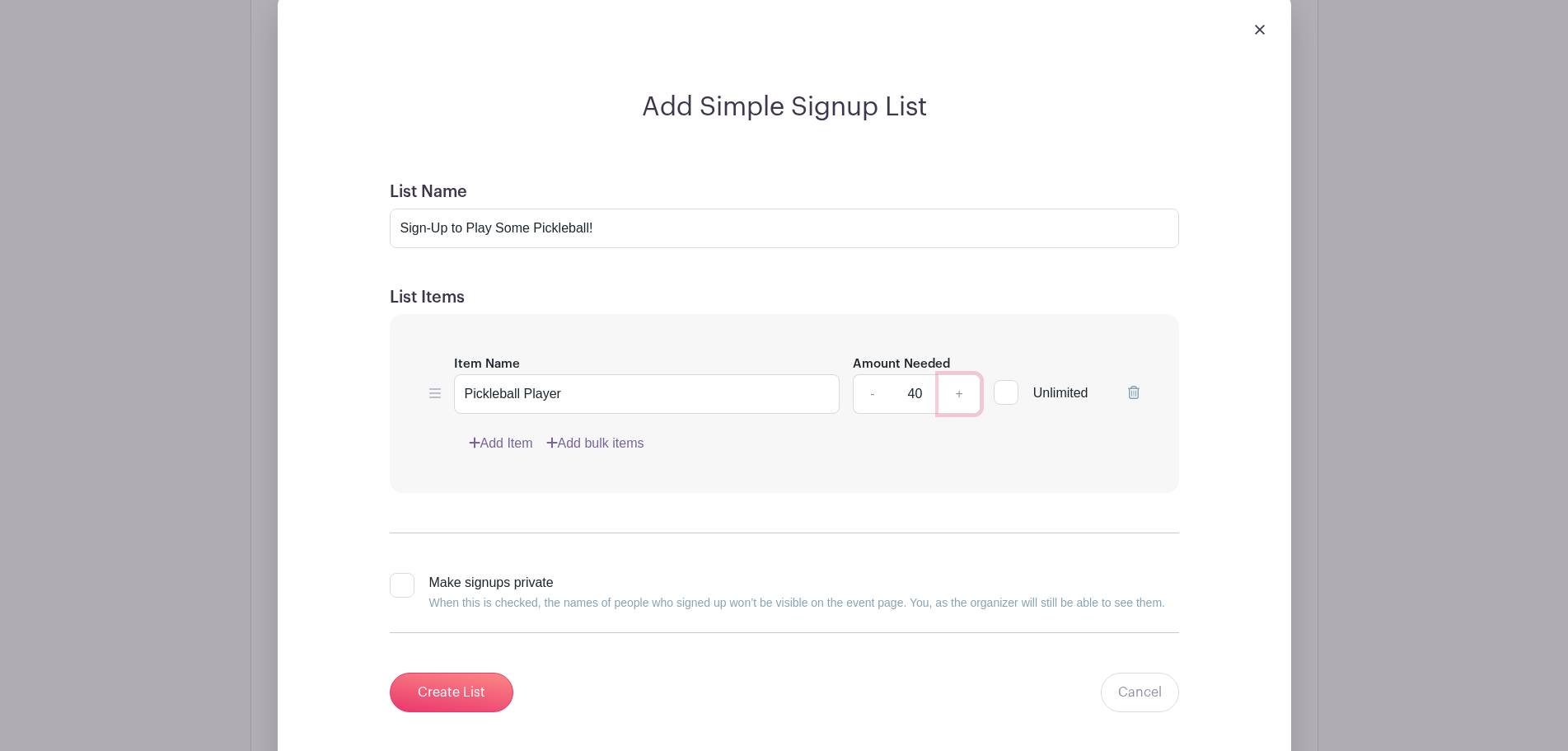
scroll to position [1450, 0]
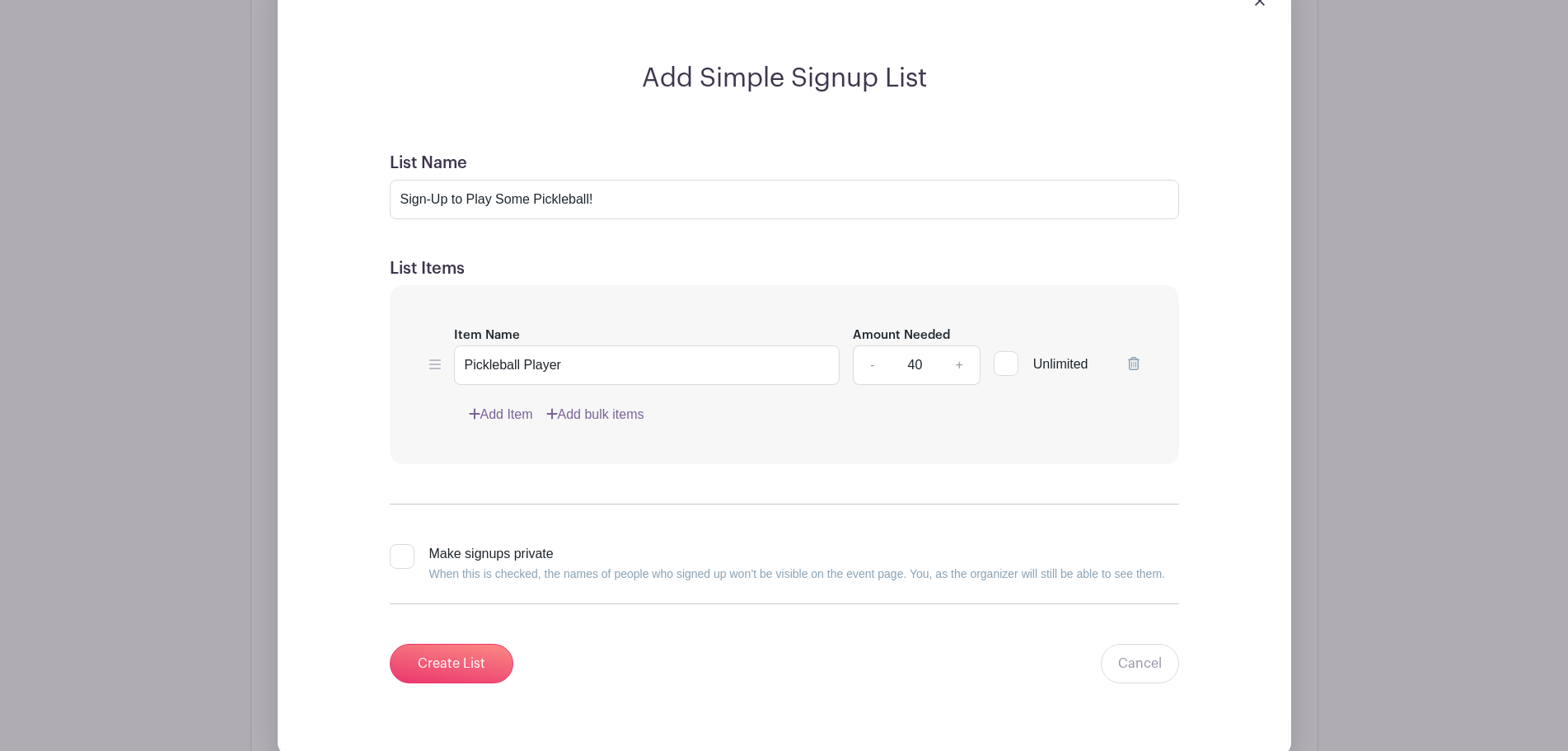
click at [812, 513] on form "List Name Sign-Up to Play Some Pickleball! List Items Item Name Pickleball Play…" at bounding box center [785, 418] width 829 height 569
click at [445, 663] on input "Create List" at bounding box center [451, 663] width 124 height 39
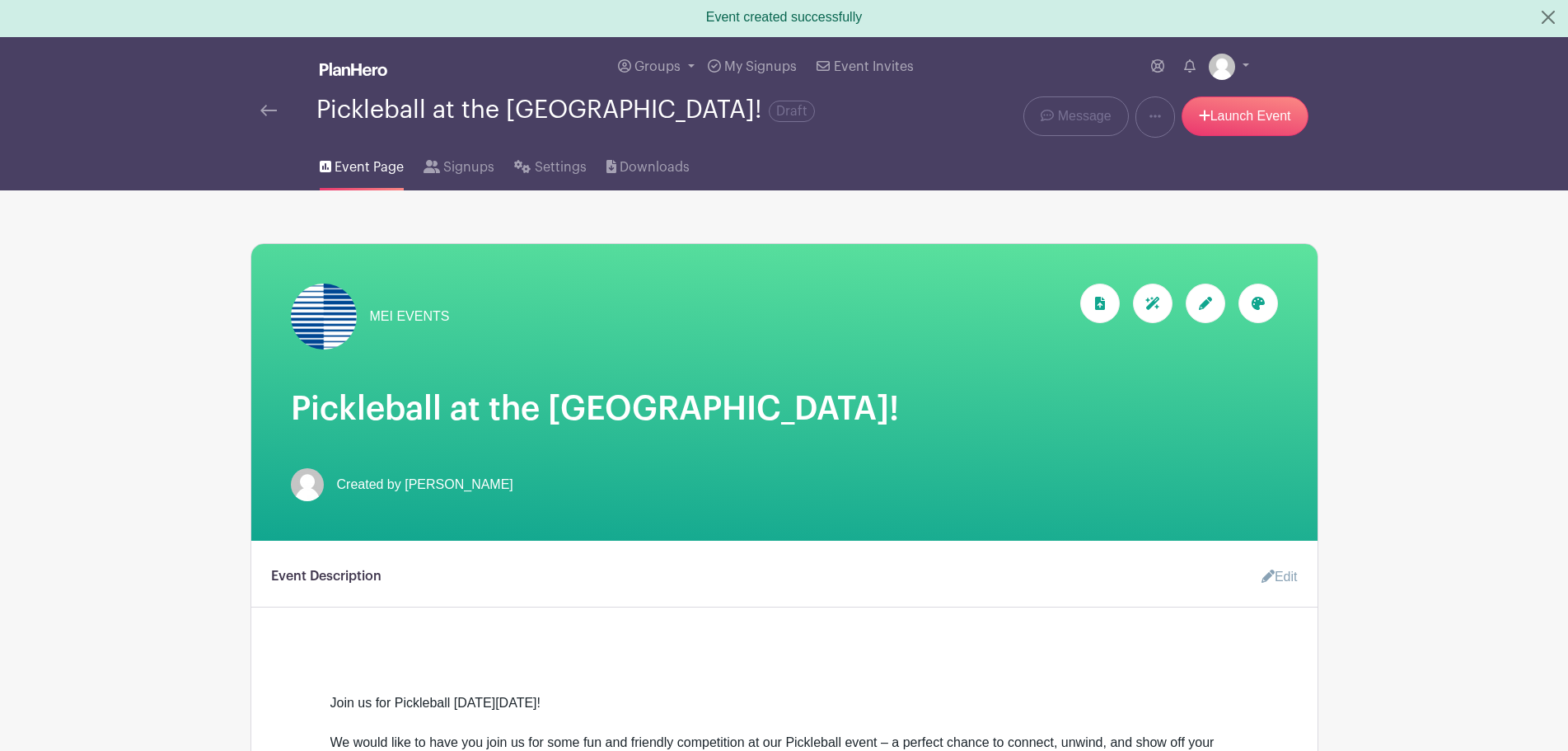
scroll to position [0, 0]
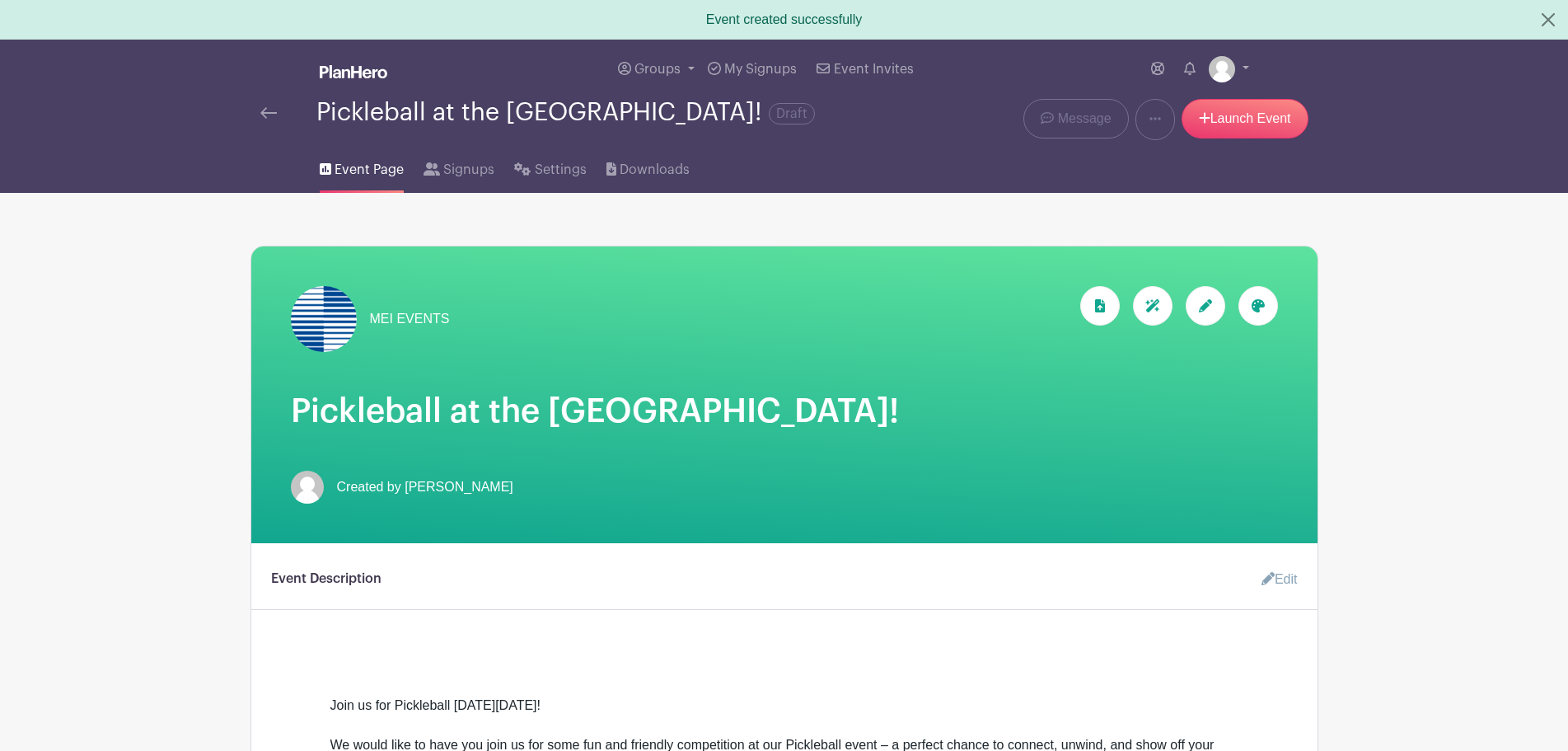
click at [264, 108] on img at bounding box center [269, 112] width 17 height 12
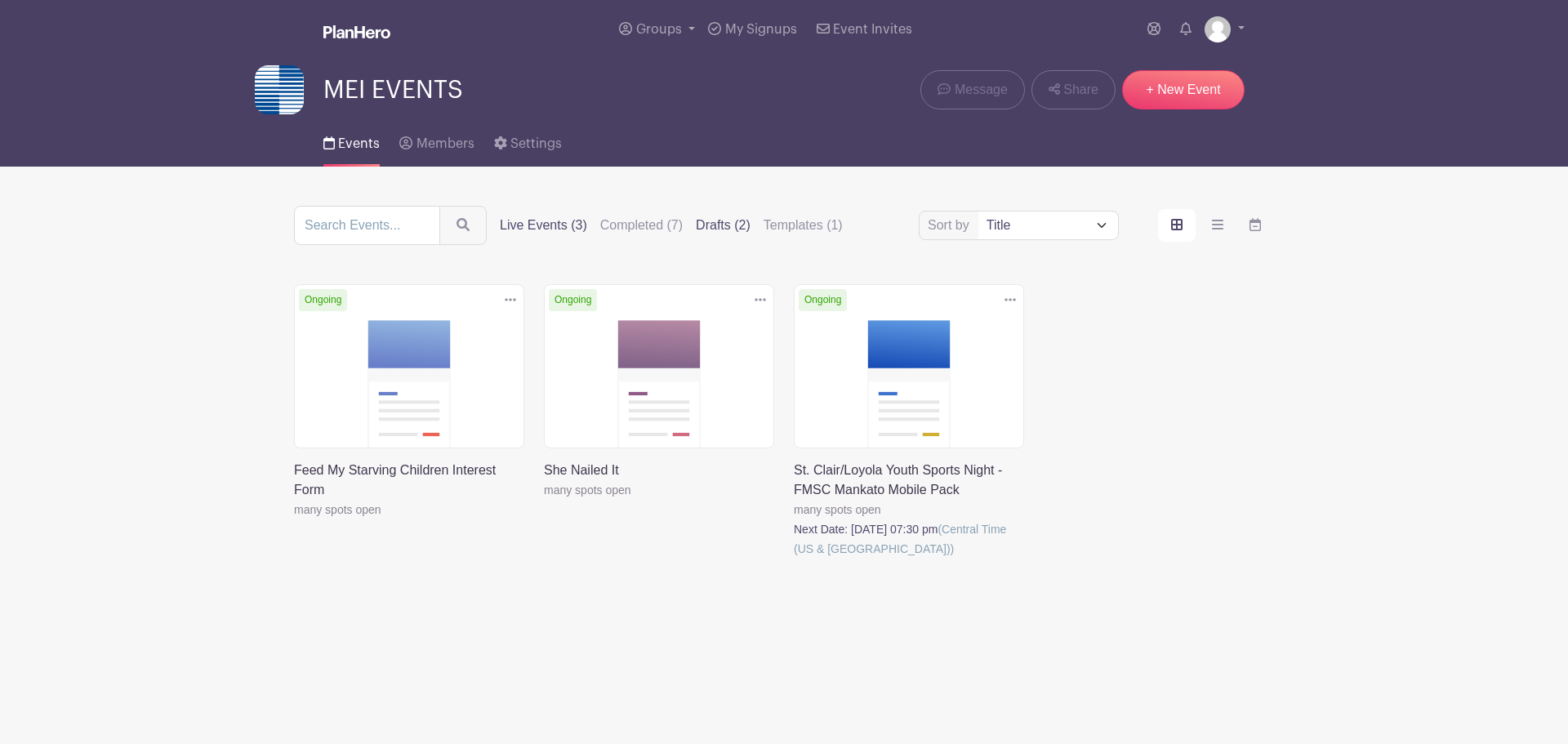
click at [720, 222] on label "Drafts (2)" at bounding box center [723, 225] width 55 height 19
click at [0, 0] on input "Drafts (2)" at bounding box center [0, 0] width 0 height 0
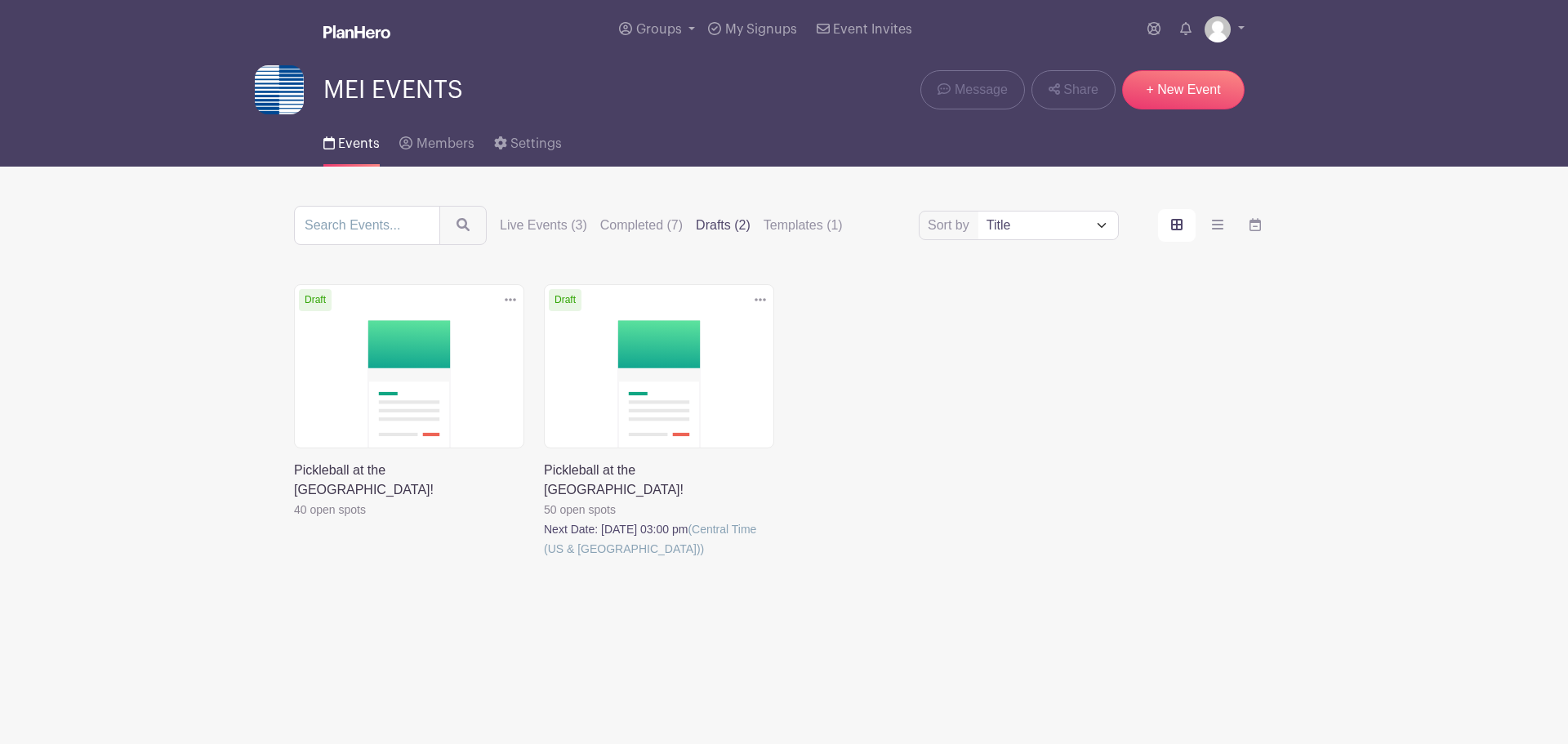
click at [544, 558] on link at bounding box center [544, 558] width 0 height 0
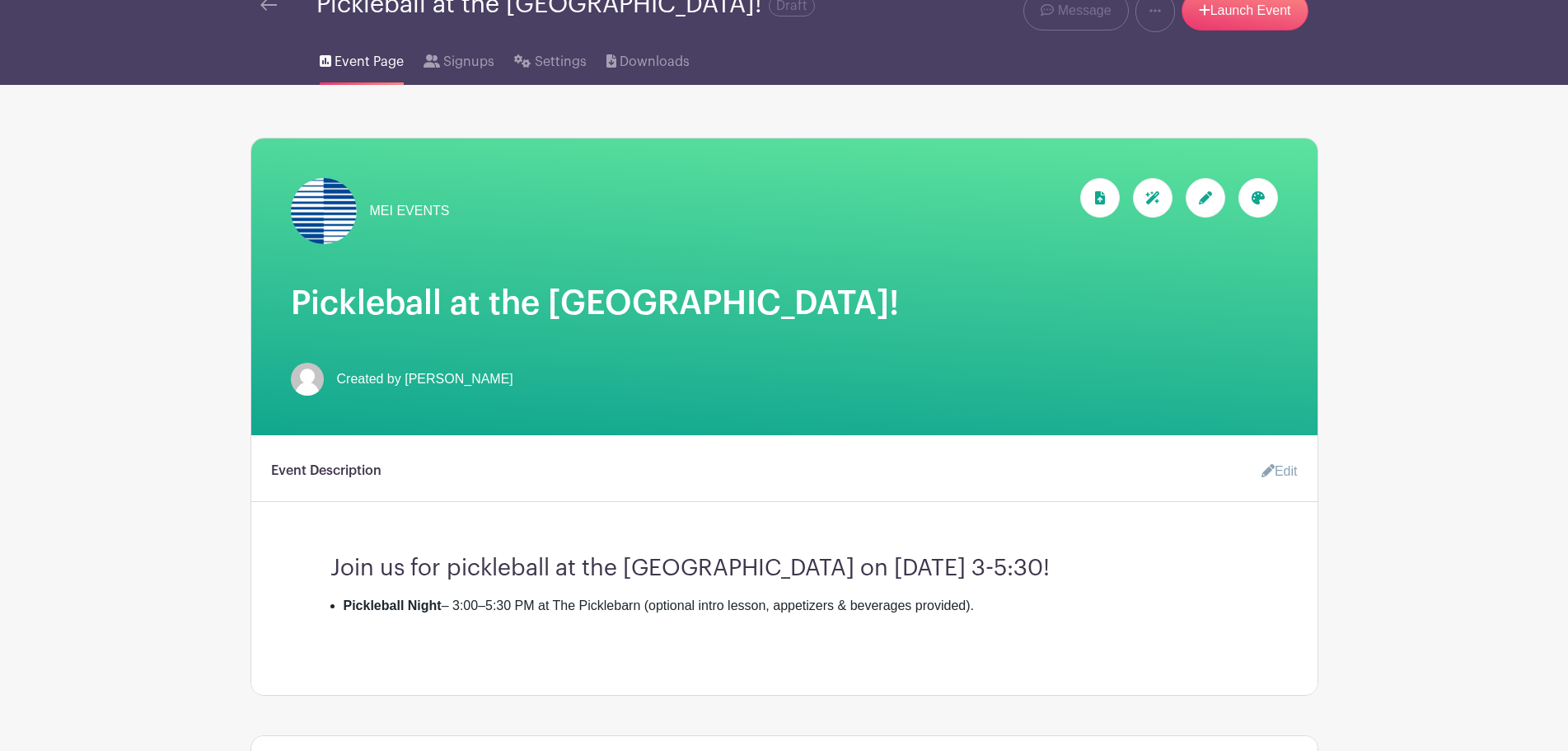
scroll to position [47, 0]
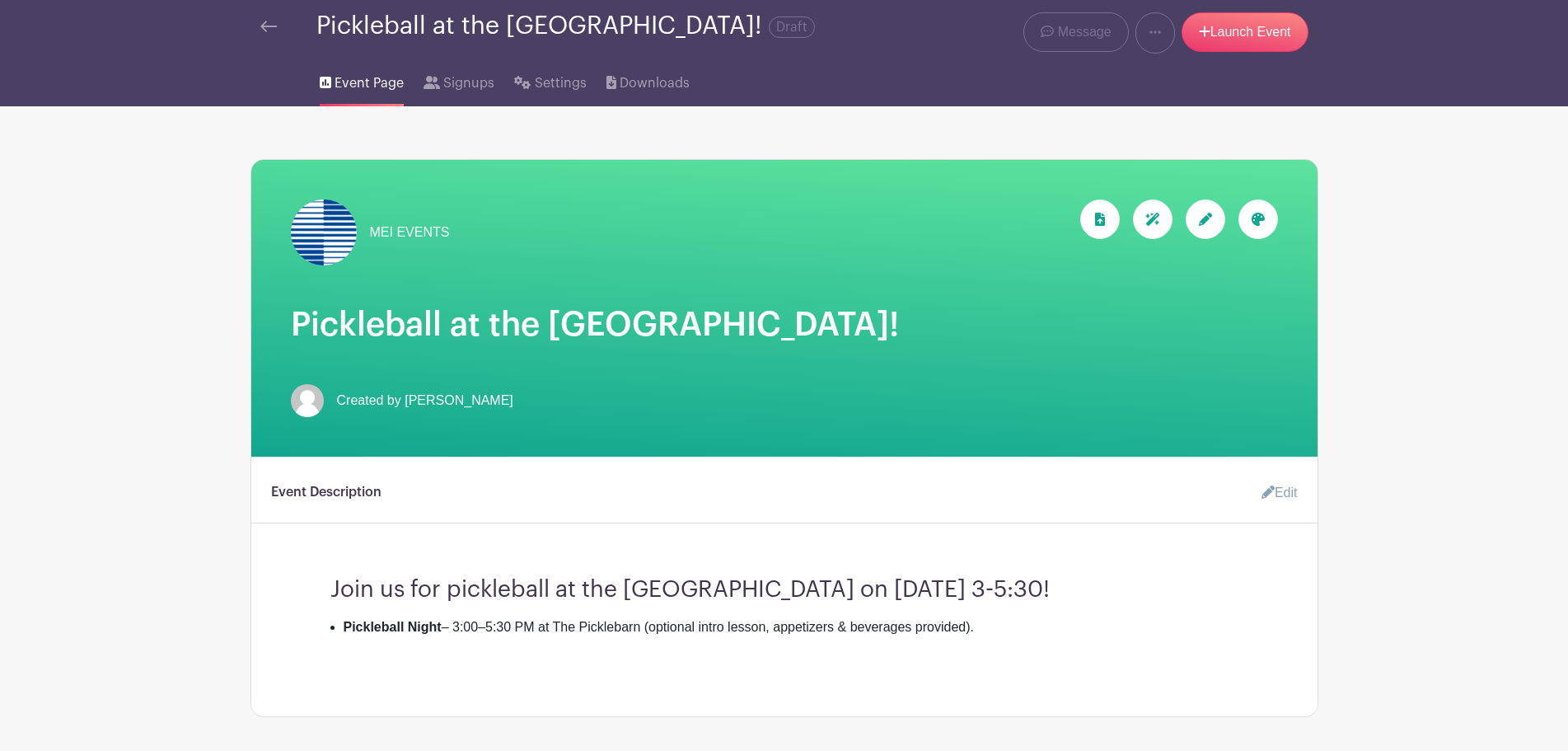
click at [271, 23] on img at bounding box center [269, 26] width 17 height 12
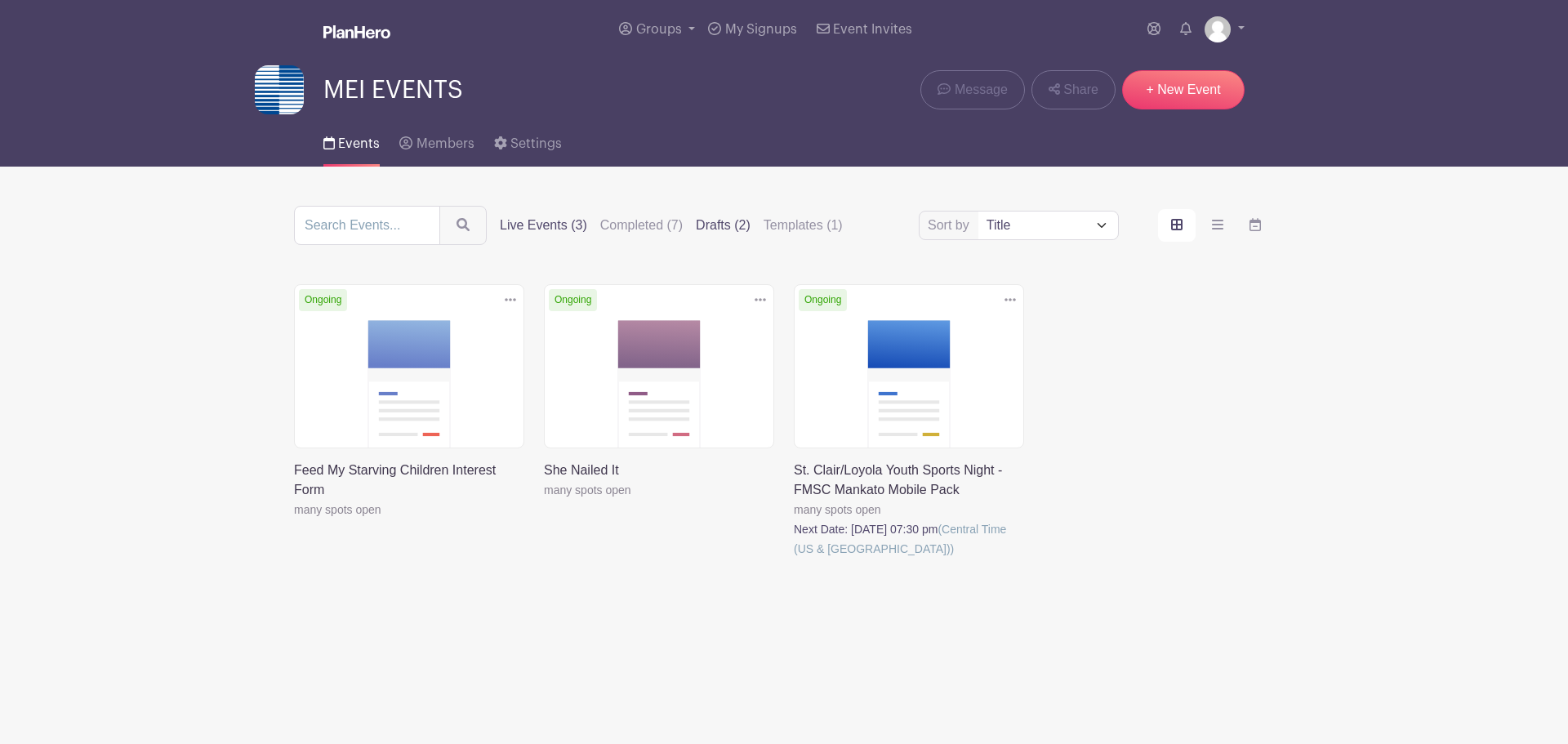
click at [720, 219] on label "Drafts (2)" at bounding box center [723, 225] width 55 height 19
click at [0, 0] on input "Drafts (2)" at bounding box center [0, 0] width 0 height 0
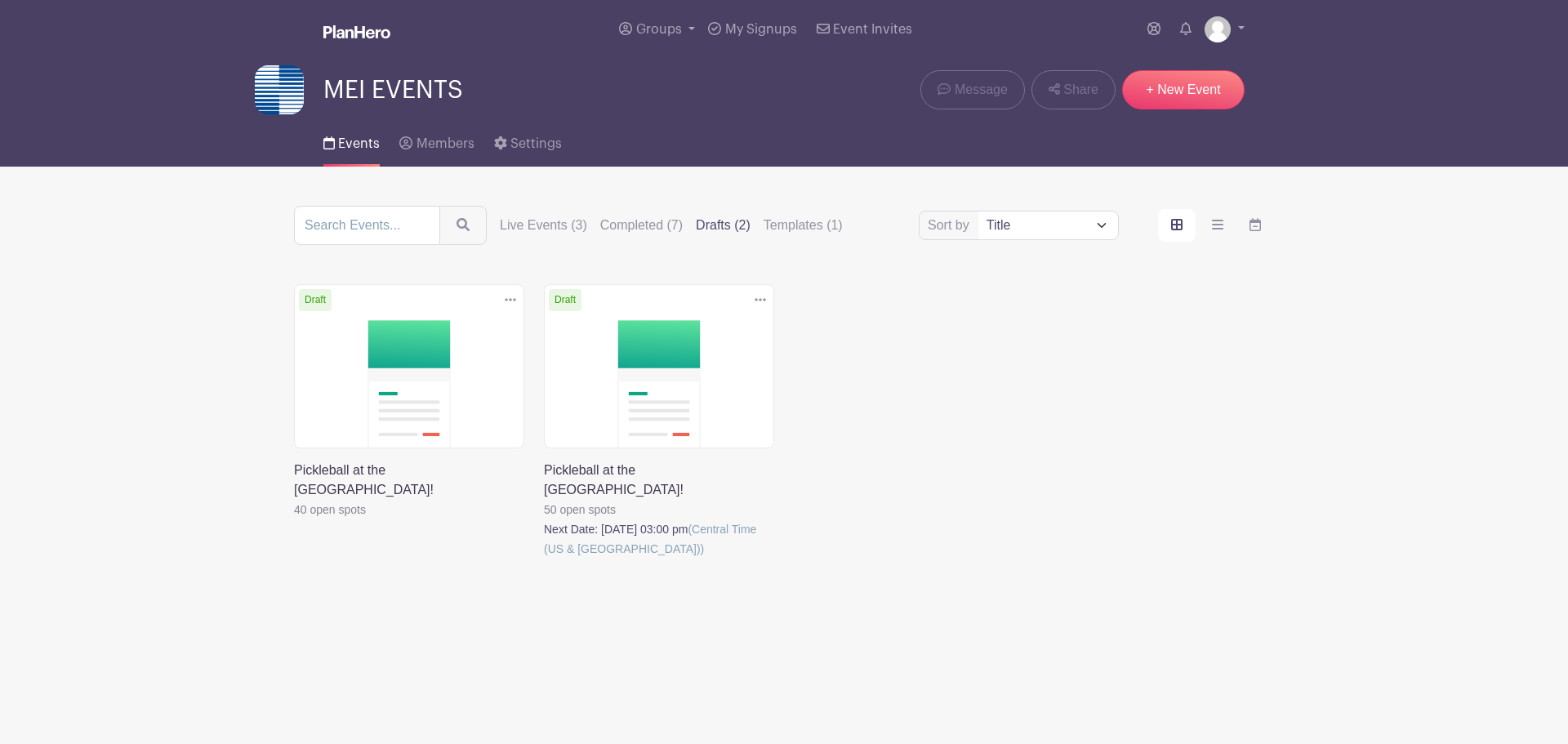
click at [757, 294] on icon at bounding box center [760, 299] width 11 height 13
click at [709, 359] on link "Delete" at bounding box center [707, 361] width 129 height 26
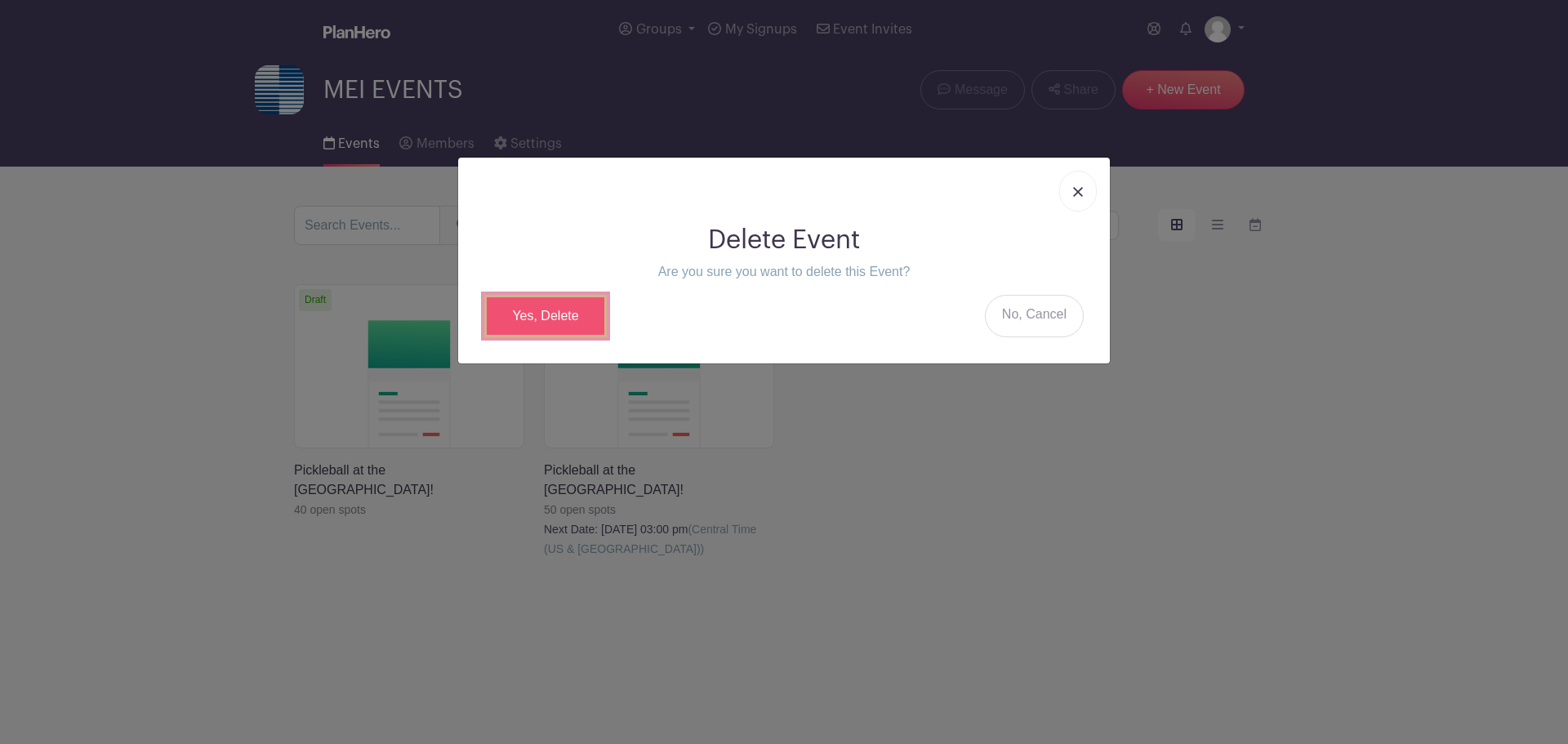
click at [519, 313] on link "Yes, Delete" at bounding box center [545, 316] width 123 height 42
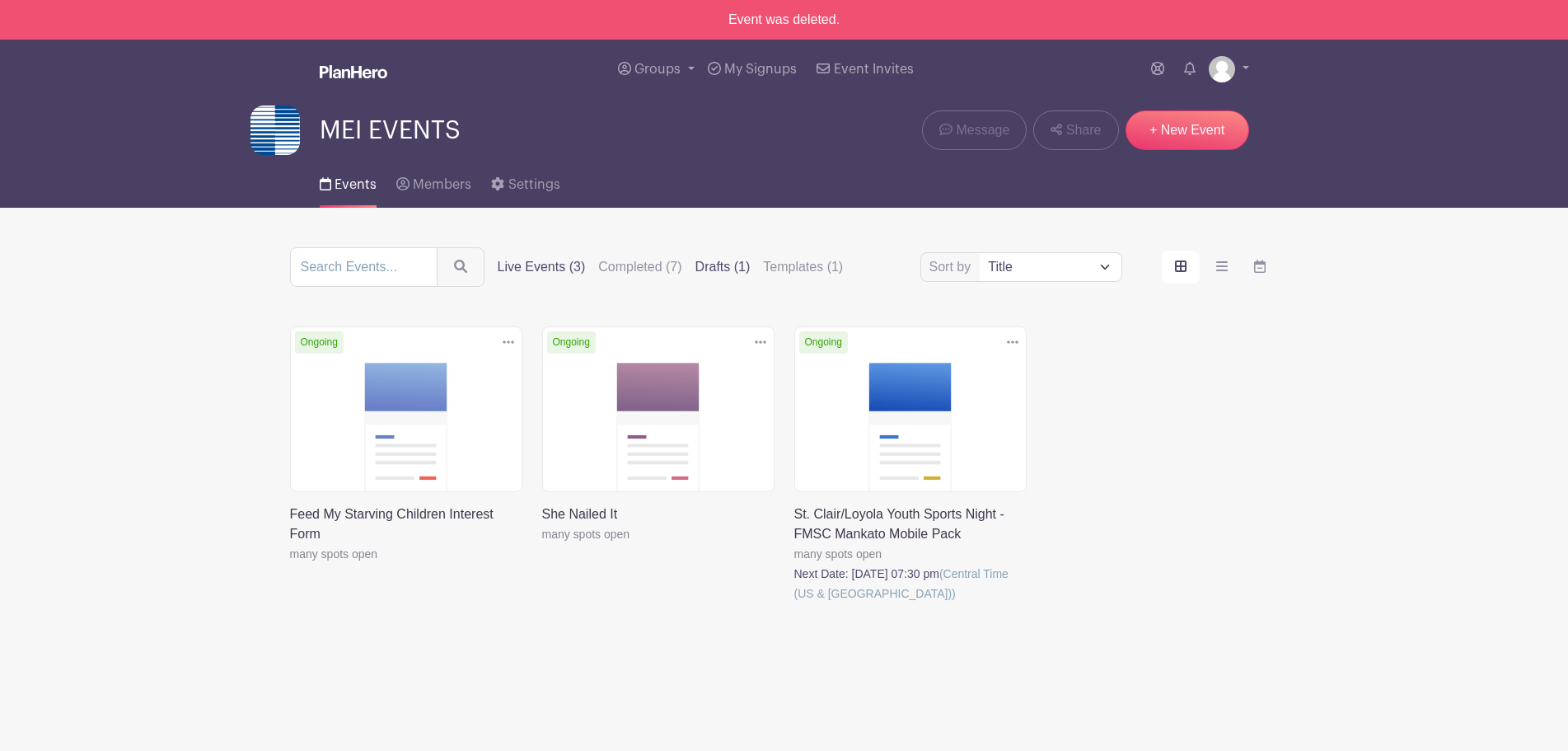
click at [742, 263] on label "Drafts (1)" at bounding box center [723, 267] width 55 height 20
click at [0, 0] on input "Drafts (1)" at bounding box center [0, 0] width 0 height 0
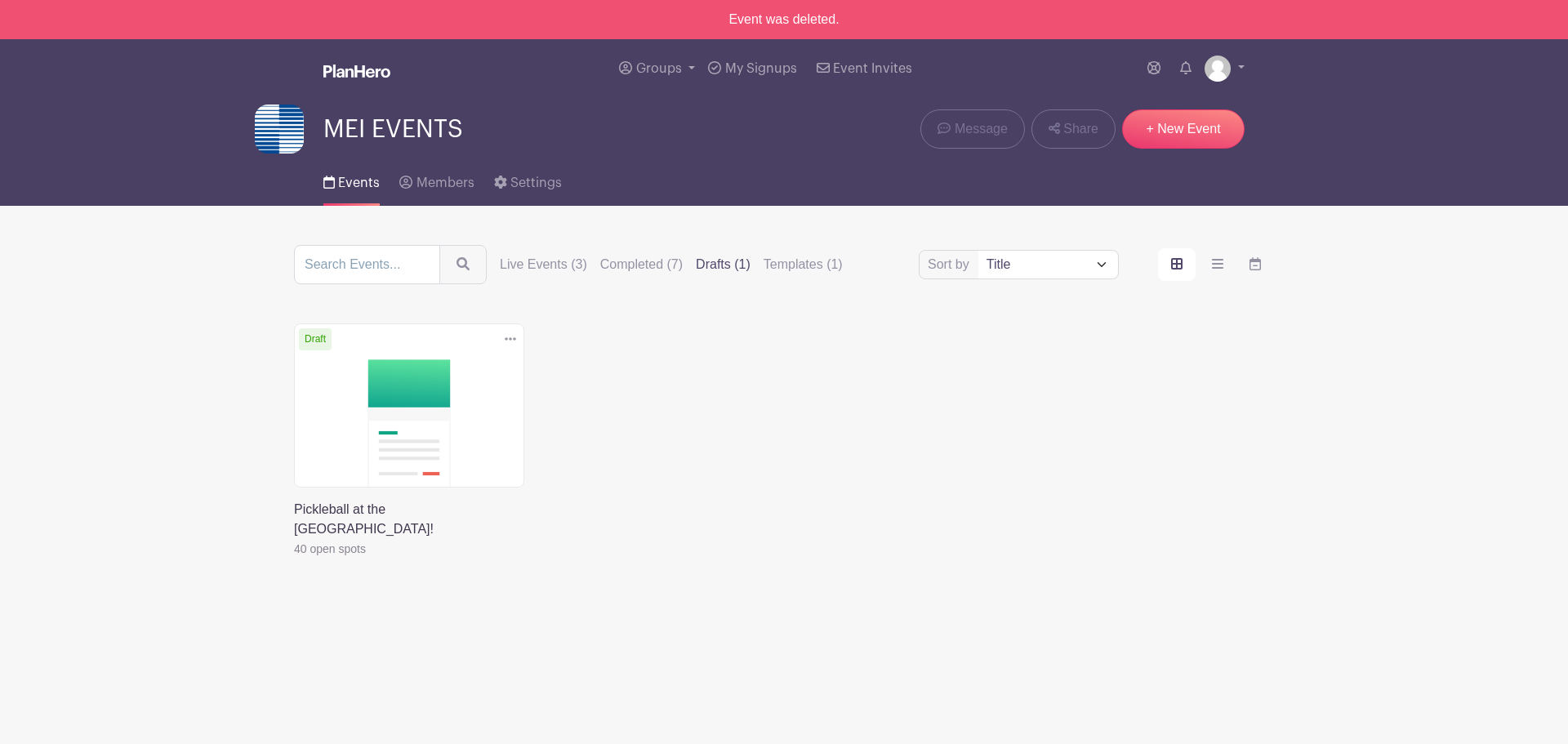
click at [294, 558] on link at bounding box center [294, 558] width 0 height 0
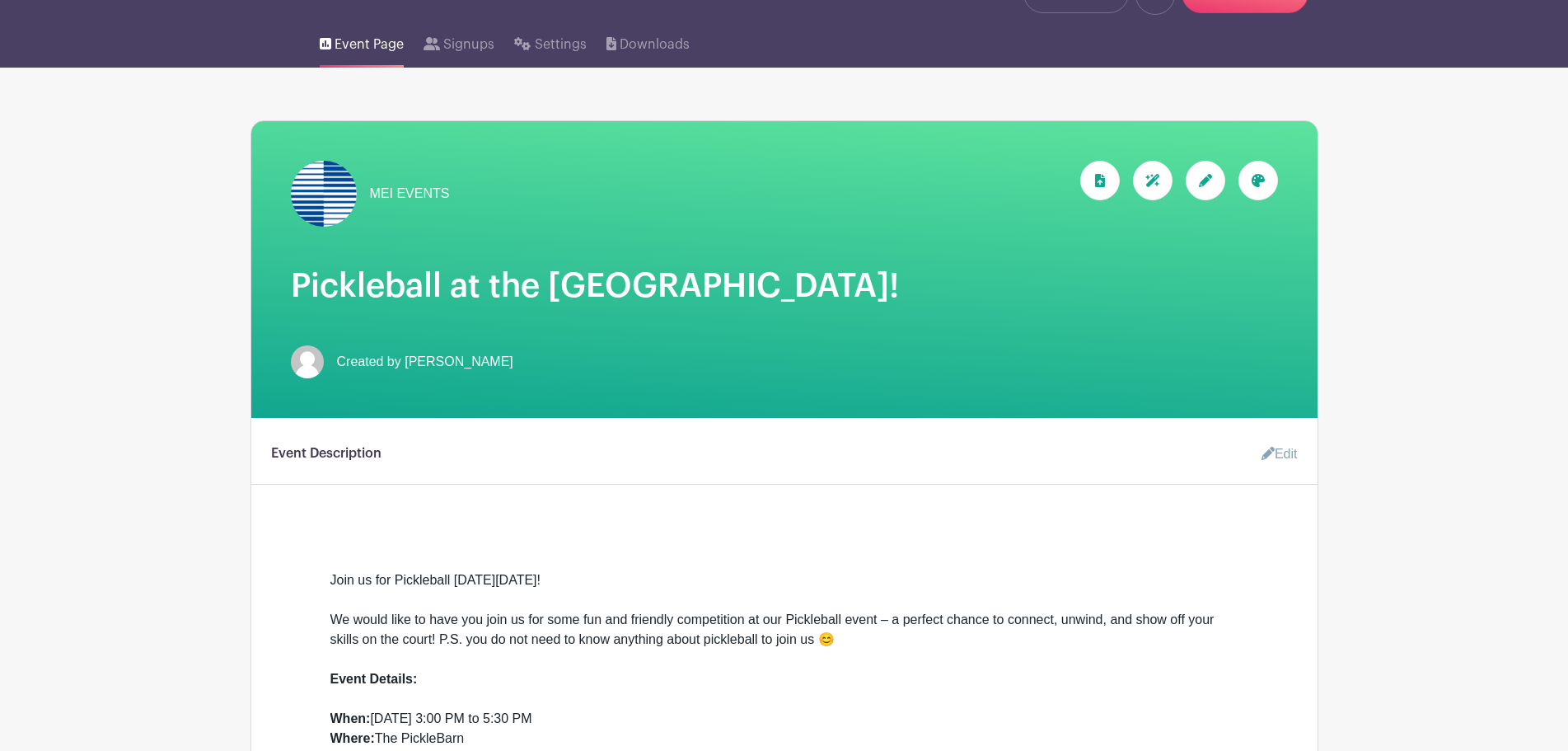
scroll to position [412, 0]
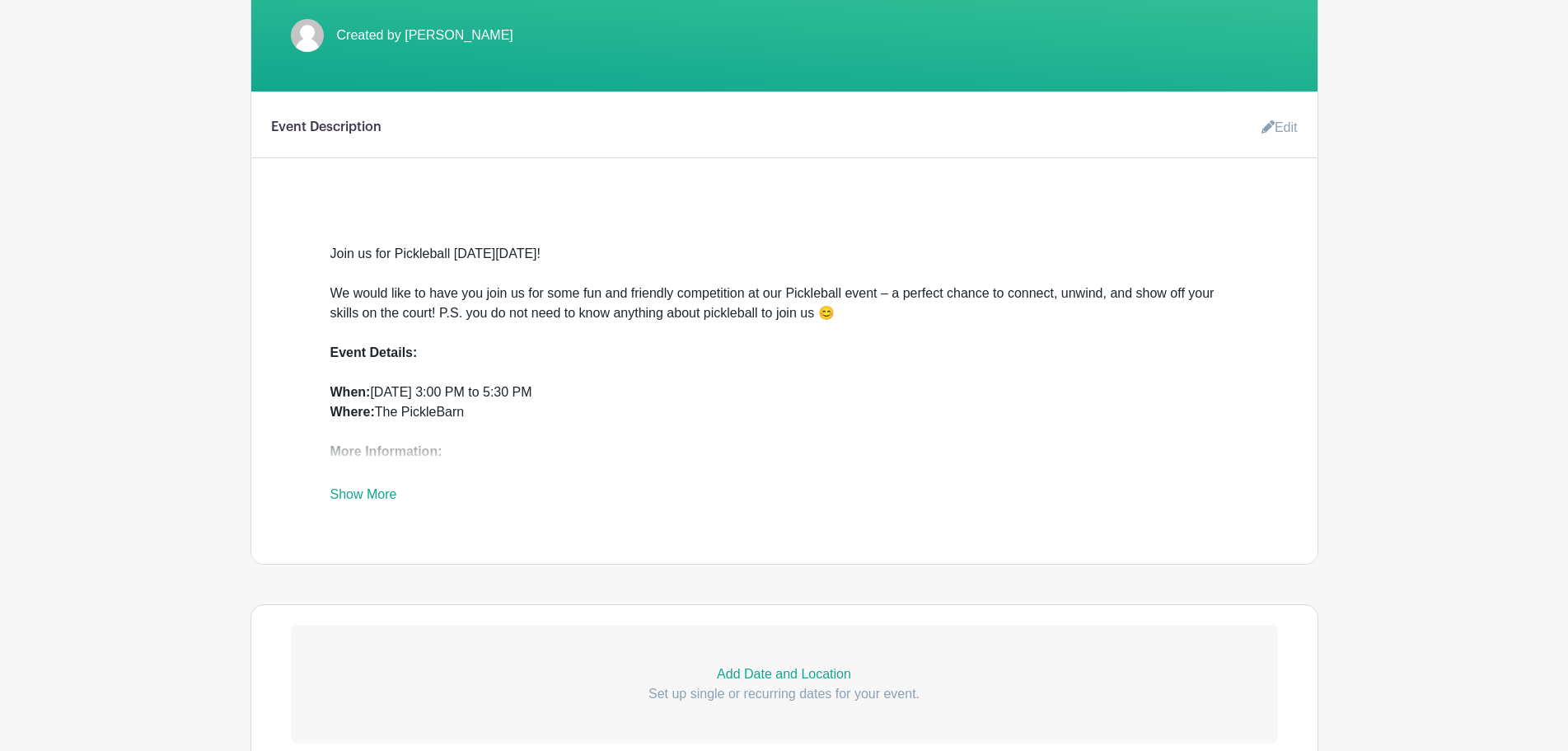
click at [359, 490] on link "Show More" at bounding box center [363, 497] width 67 height 20
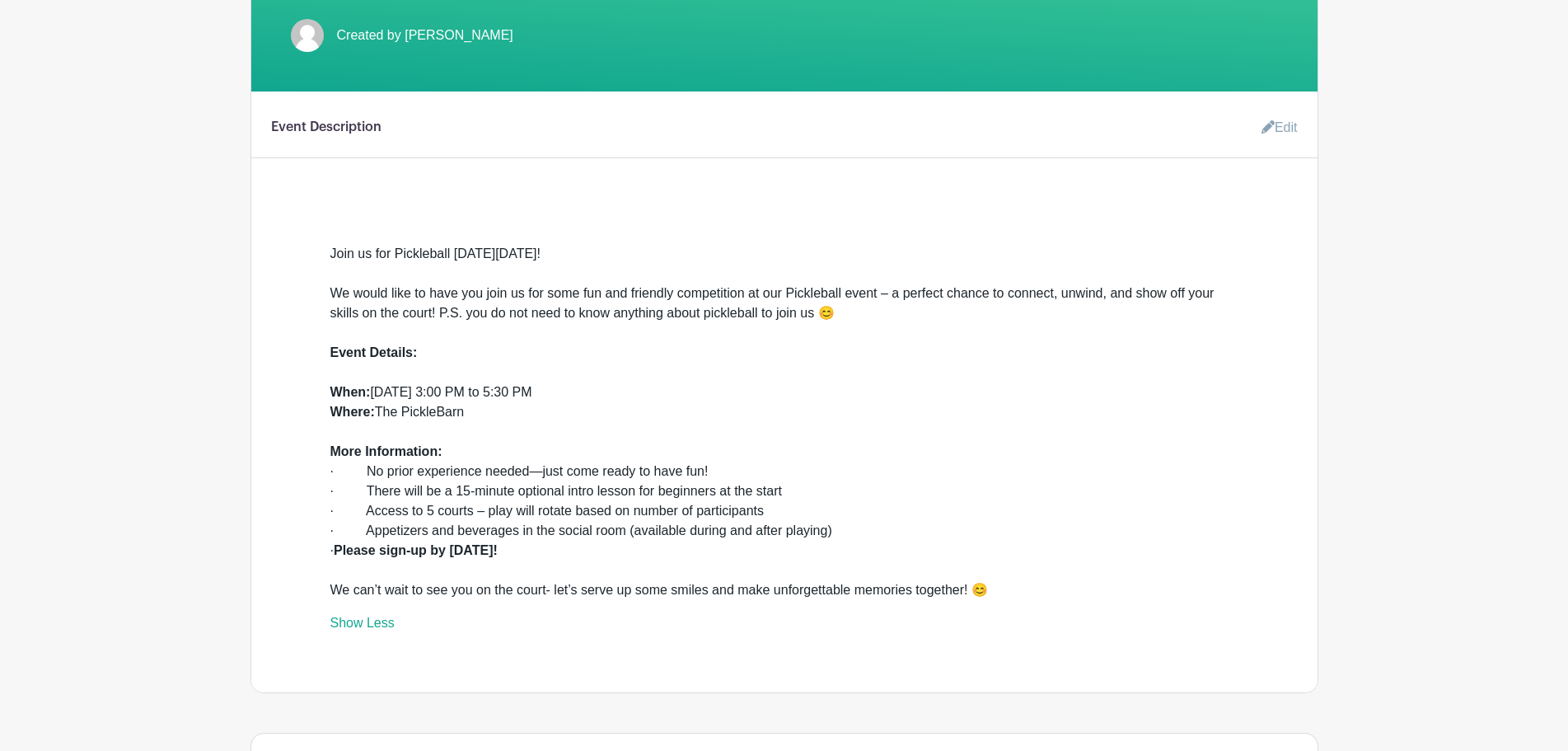
click at [352, 627] on link "Show Less" at bounding box center [362, 626] width 64 height 20
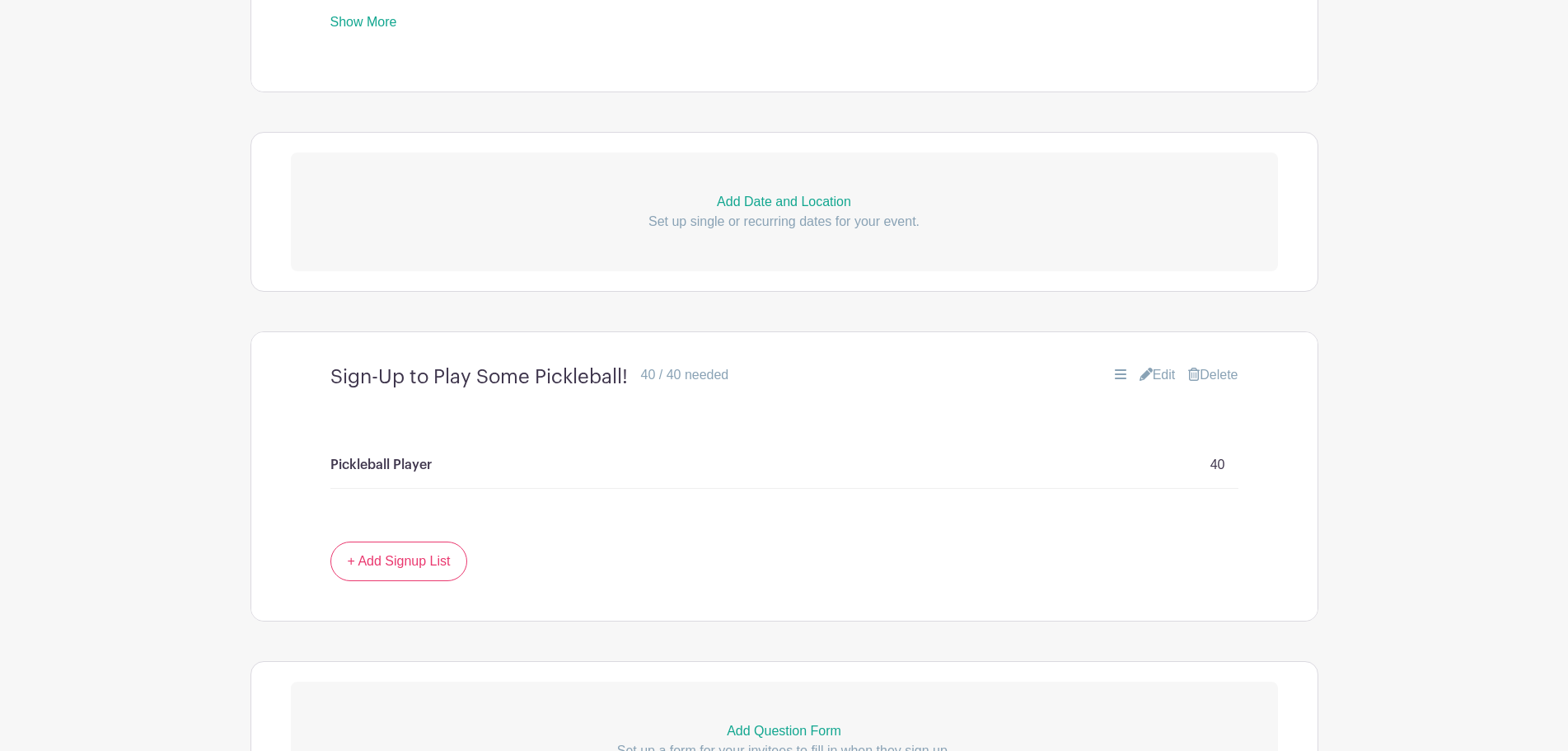
scroll to position [907, 0]
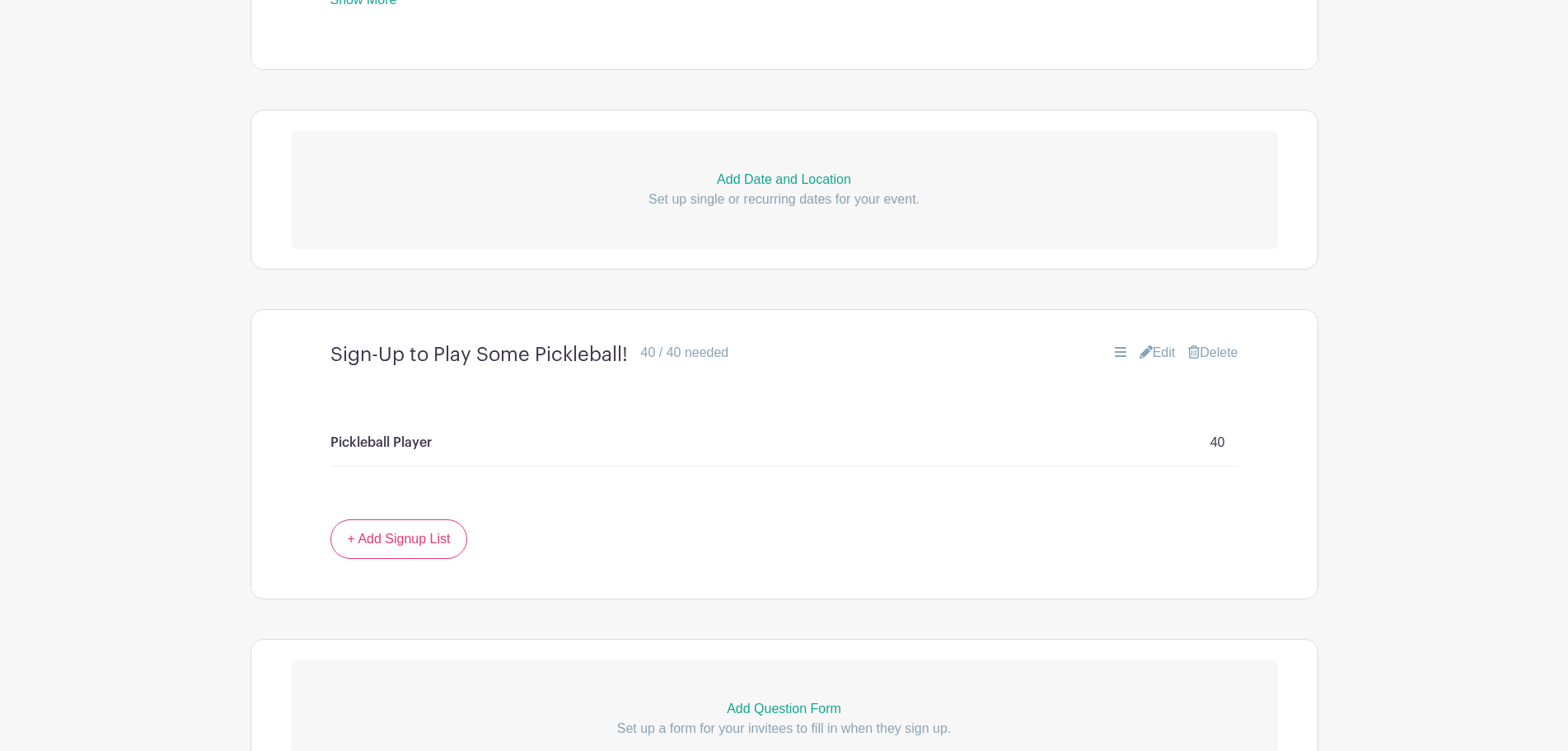
click at [1150, 355] on link "Edit" at bounding box center [1158, 352] width 36 height 20
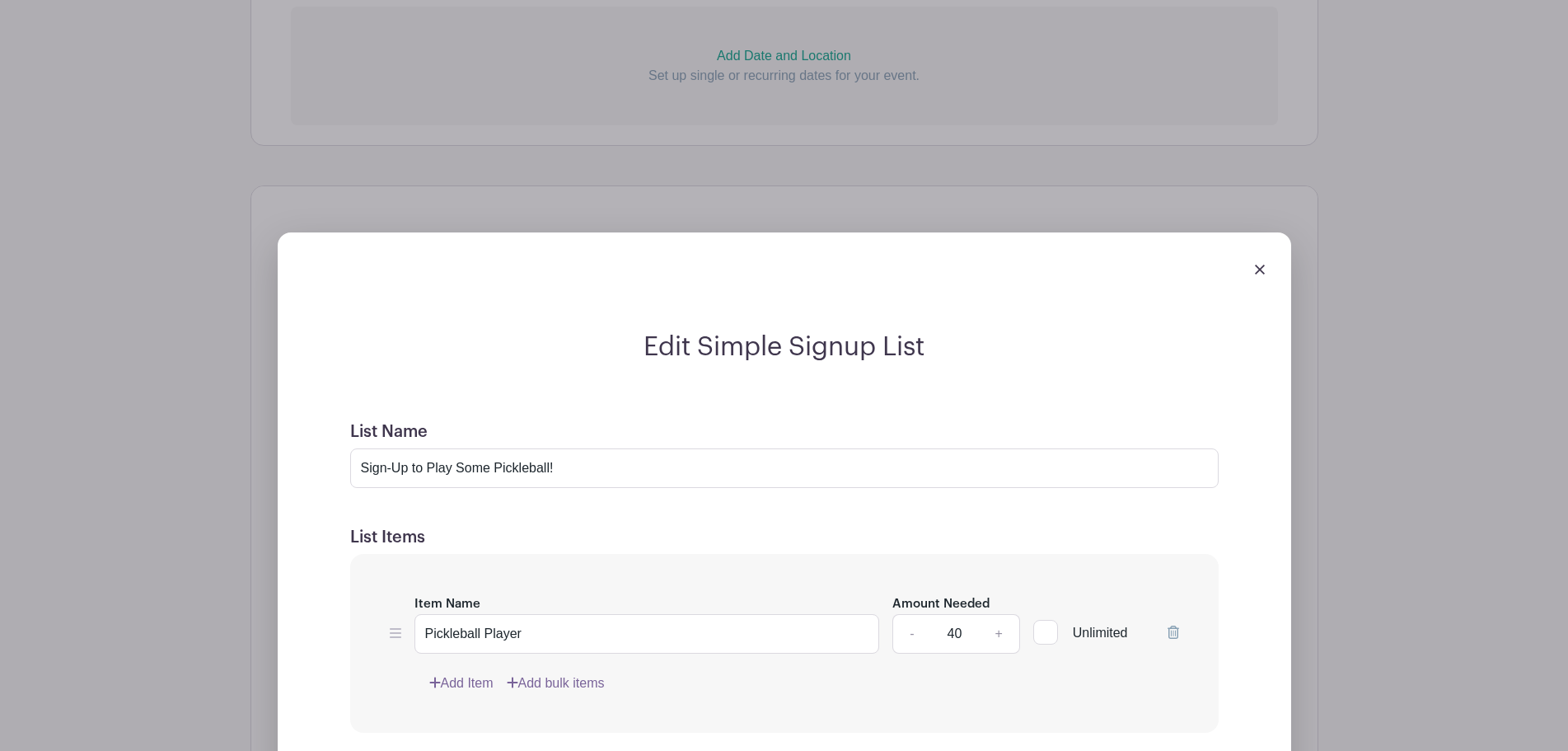
scroll to position [1236, 0]
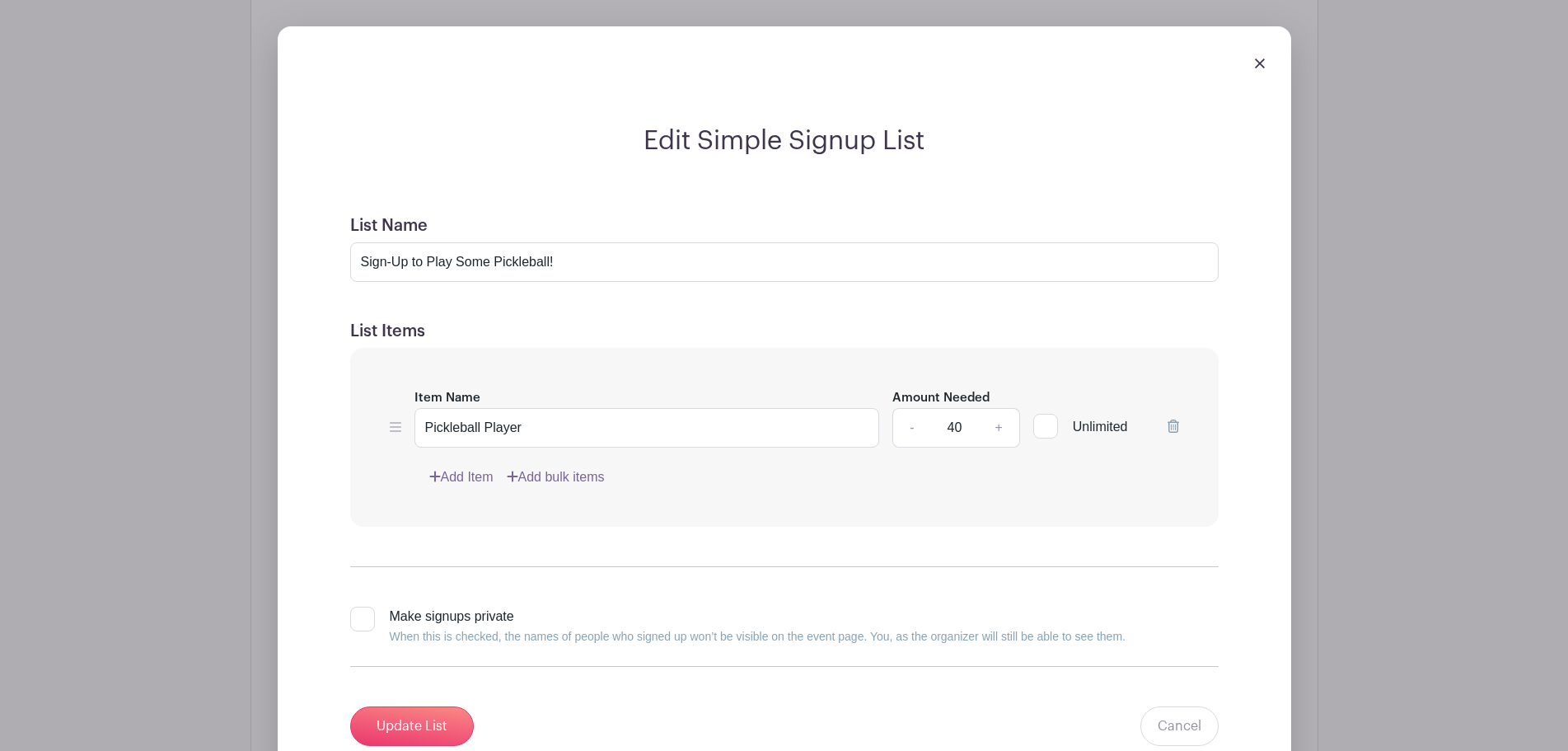
click at [958, 419] on input "40" at bounding box center [955, 427] width 50 height 39
click at [957, 430] on input "40" at bounding box center [955, 427] width 50 height 39
type input "50"
click at [942, 511] on div "Item Name Pickleball Player Amount Needed - 50 + Unlimited Add Item Add bulk it…" at bounding box center [785, 437] width 869 height 179
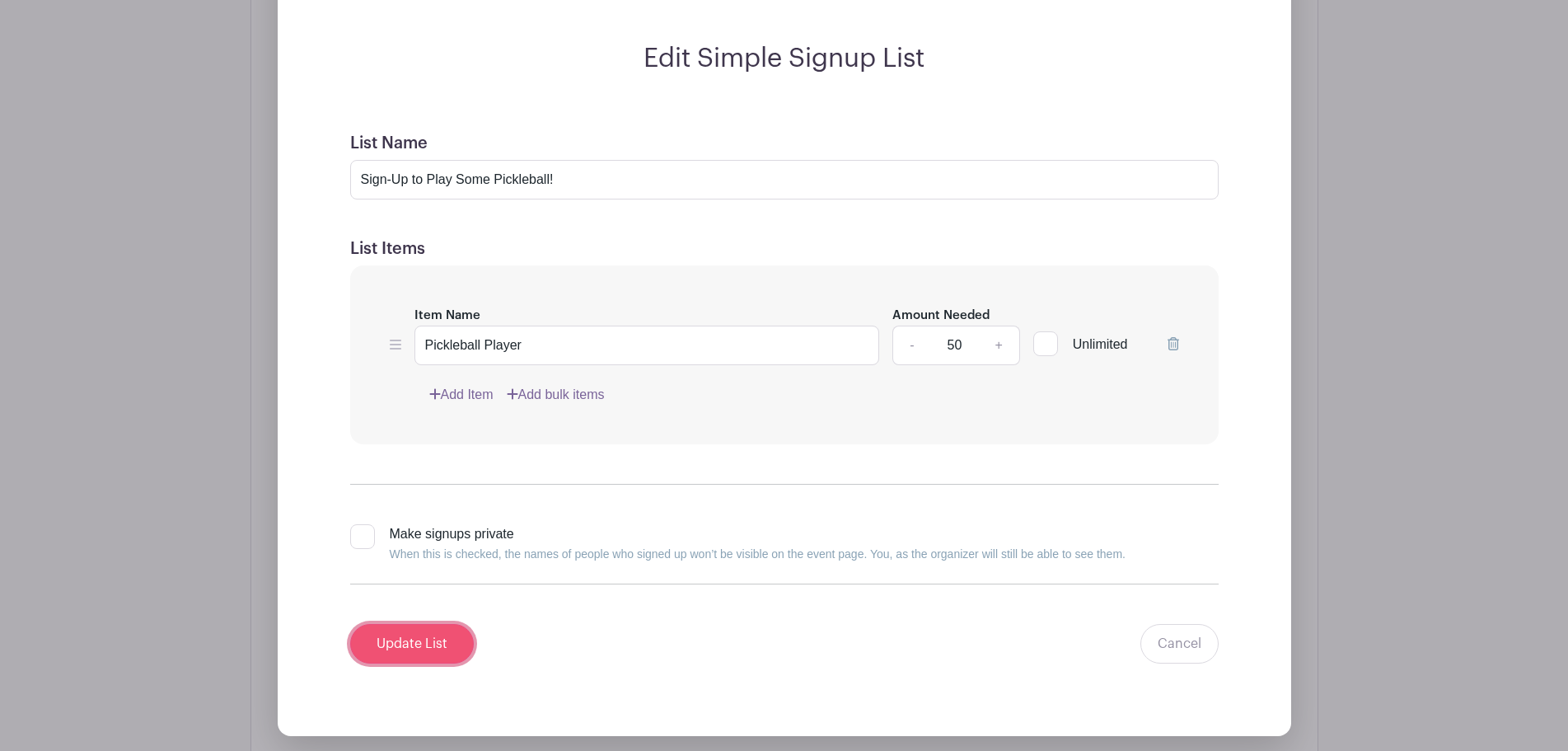
click at [398, 648] on input "Update List" at bounding box center [412, 643] width 124 height 39
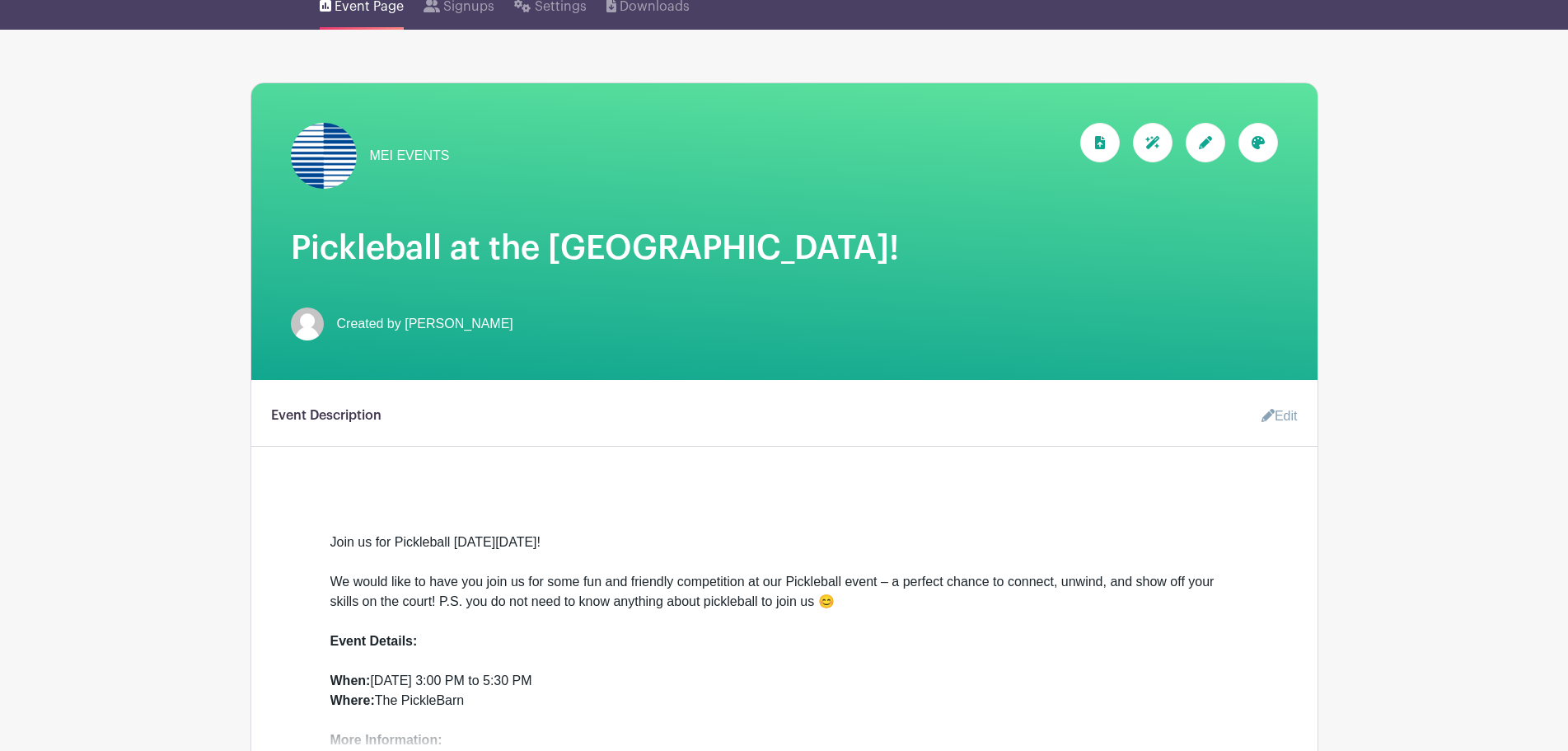
scroll to position [412, 0]
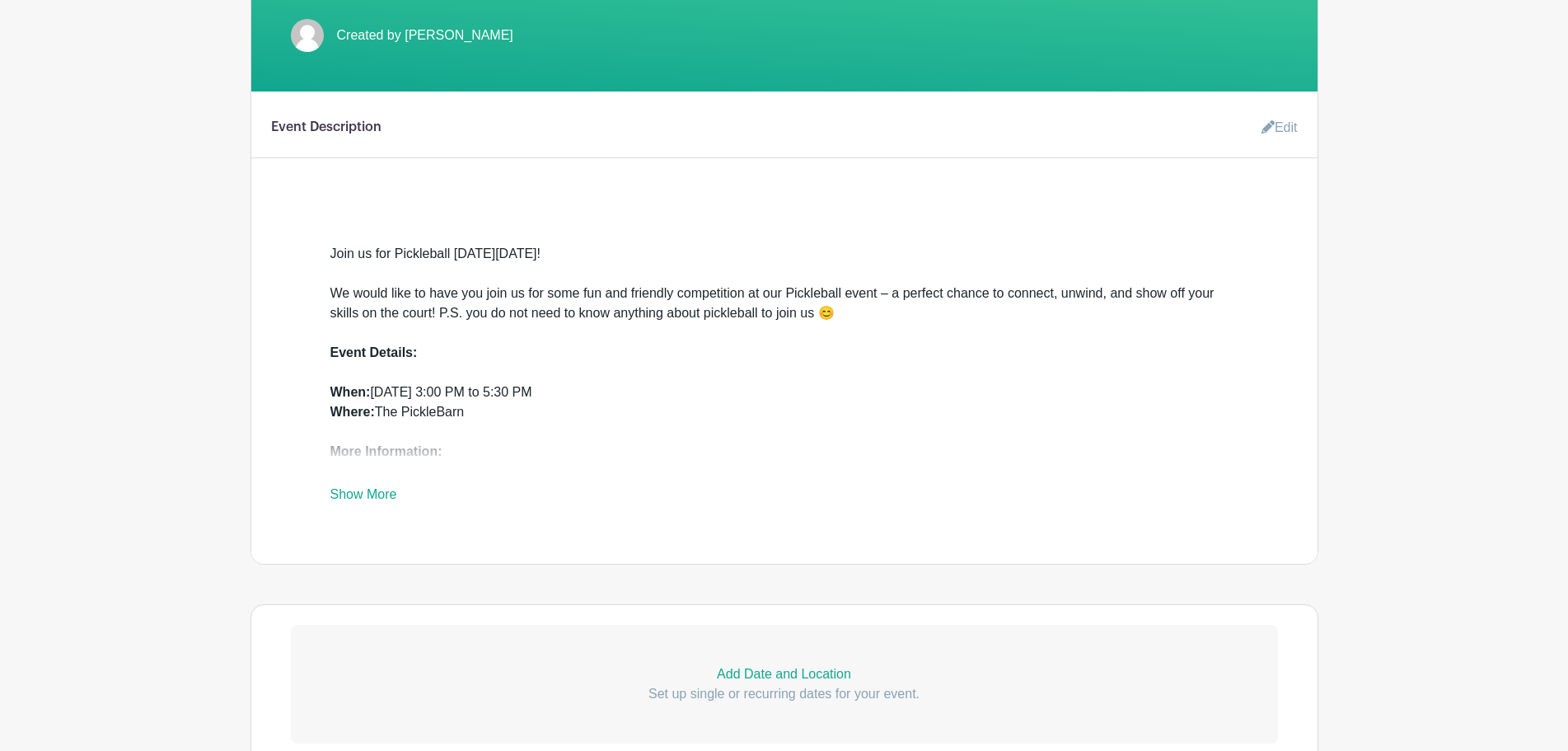
click at [362, 499] on link "Show More" at bounding box center [363, 497] width 67 height 20
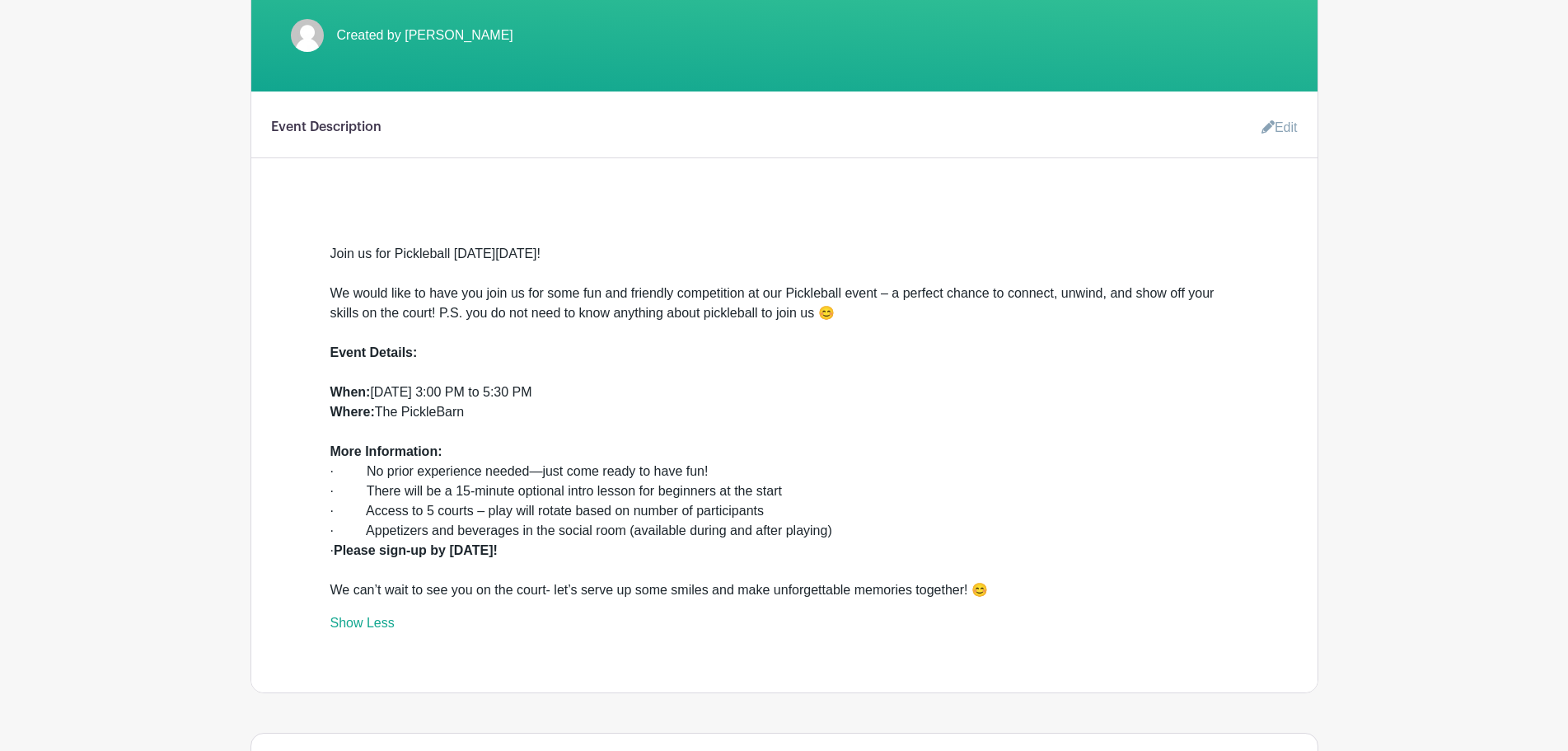
click at [368, 625] on link "Show Less" at bounding box center [362, 626] width 64 height 20
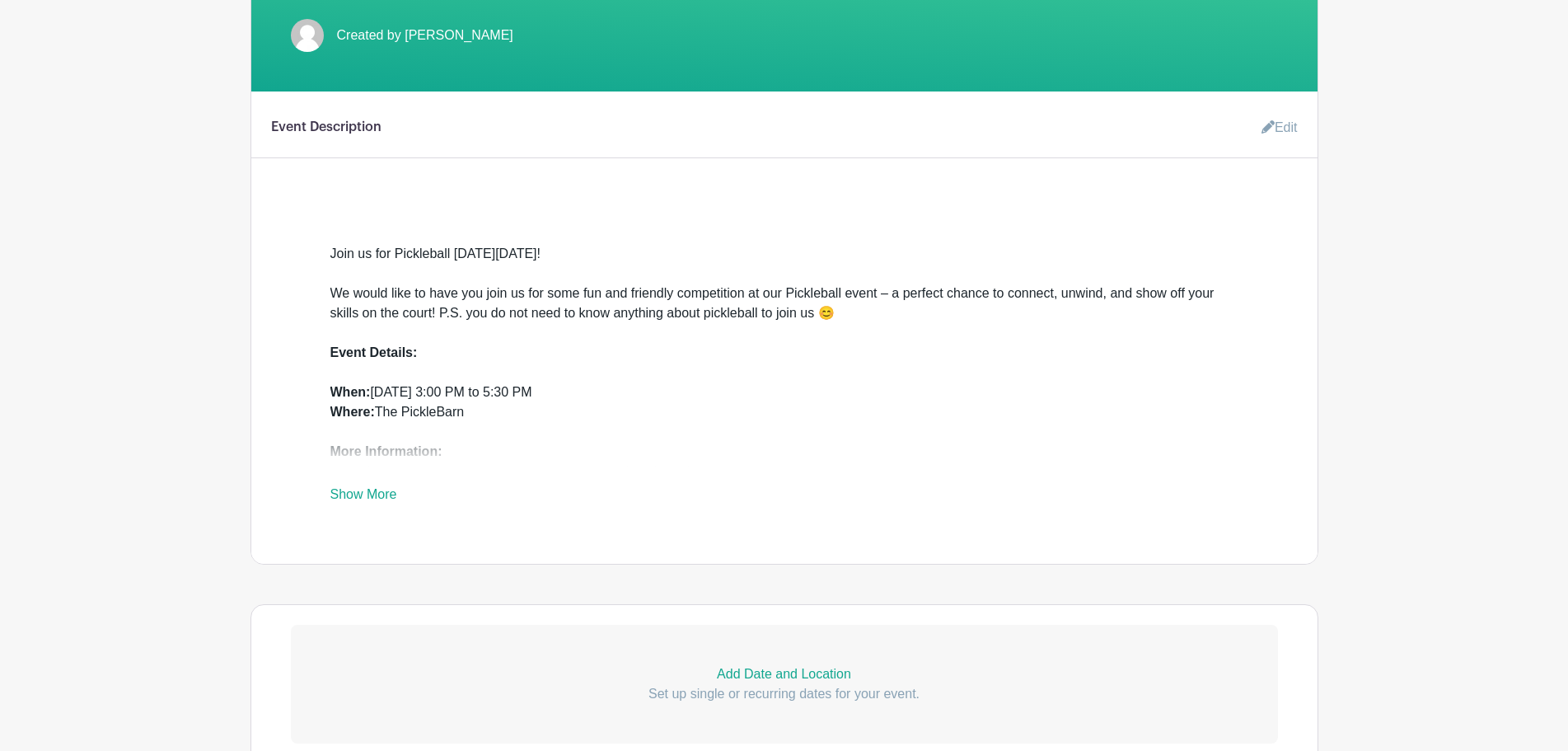
click at [361, 486] on div "Join us for Pickleball on Friday, November 14th! We would like to have you join…" at bounding box center [784, 364] width 909 height 280
click at [362, 498] on link "Show More" at bounding box center [363, 497] width 67 height 20
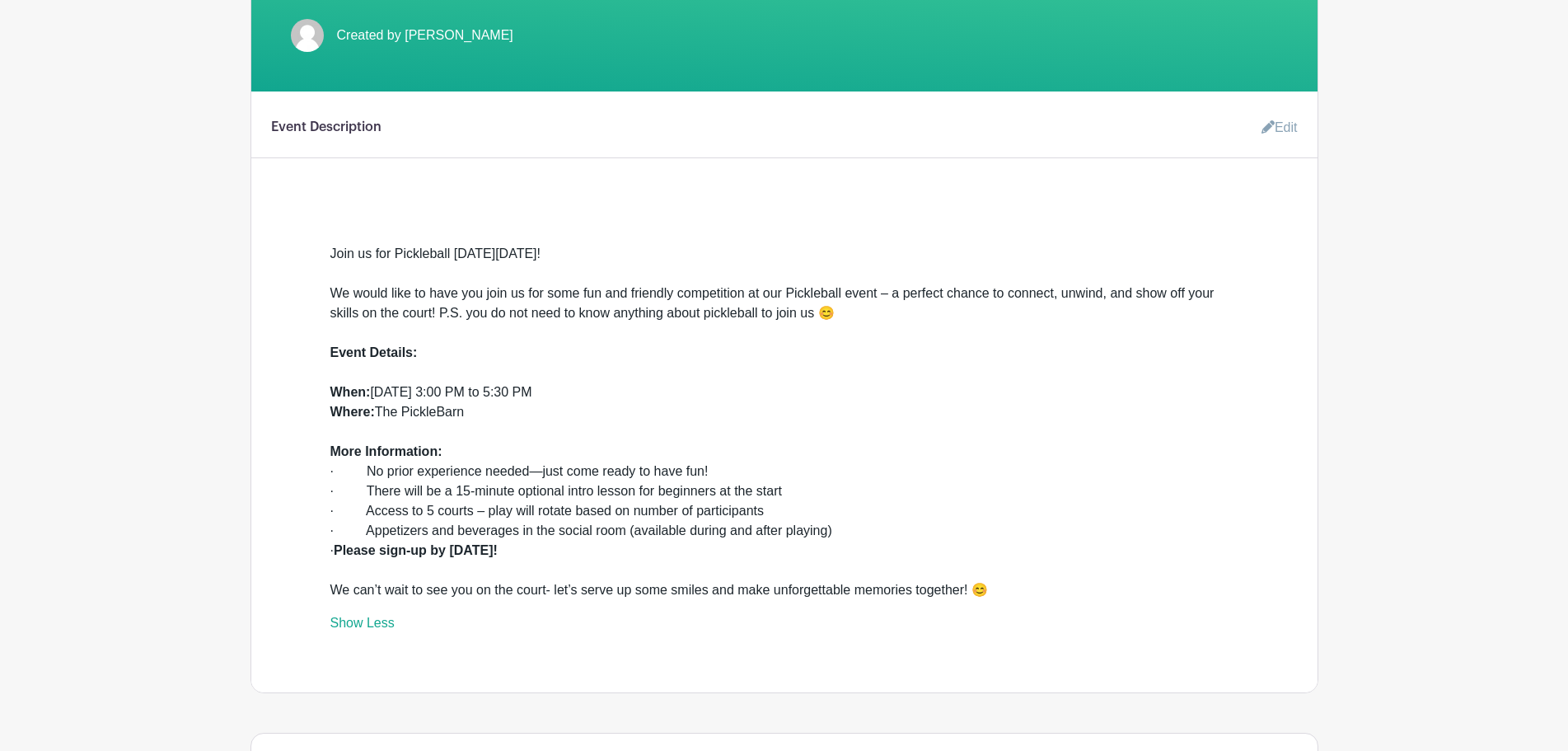
click at [363, 624] on link "Show Less" at bounding box center [362, 626] width 64 height 20
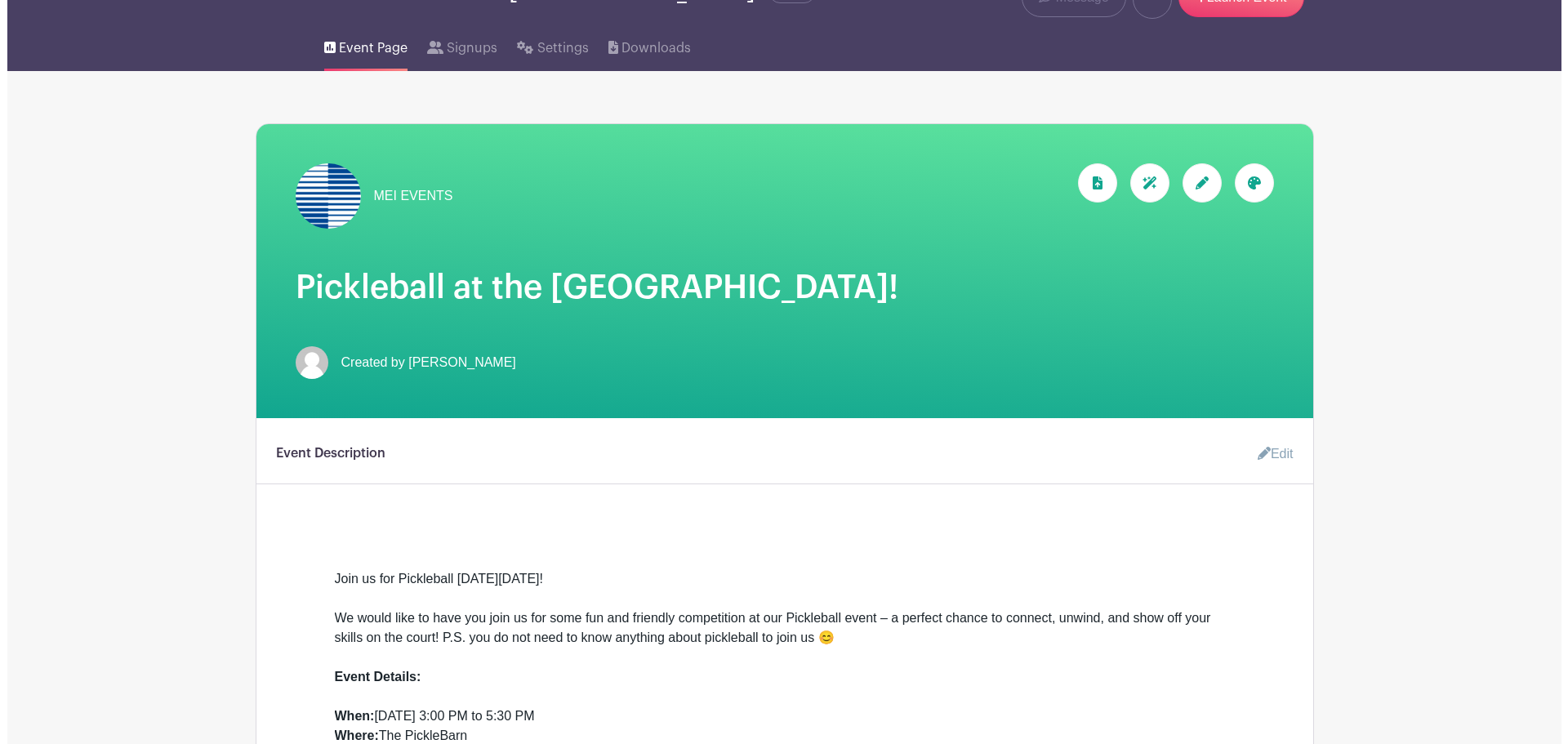
scroll to position [0, 0]
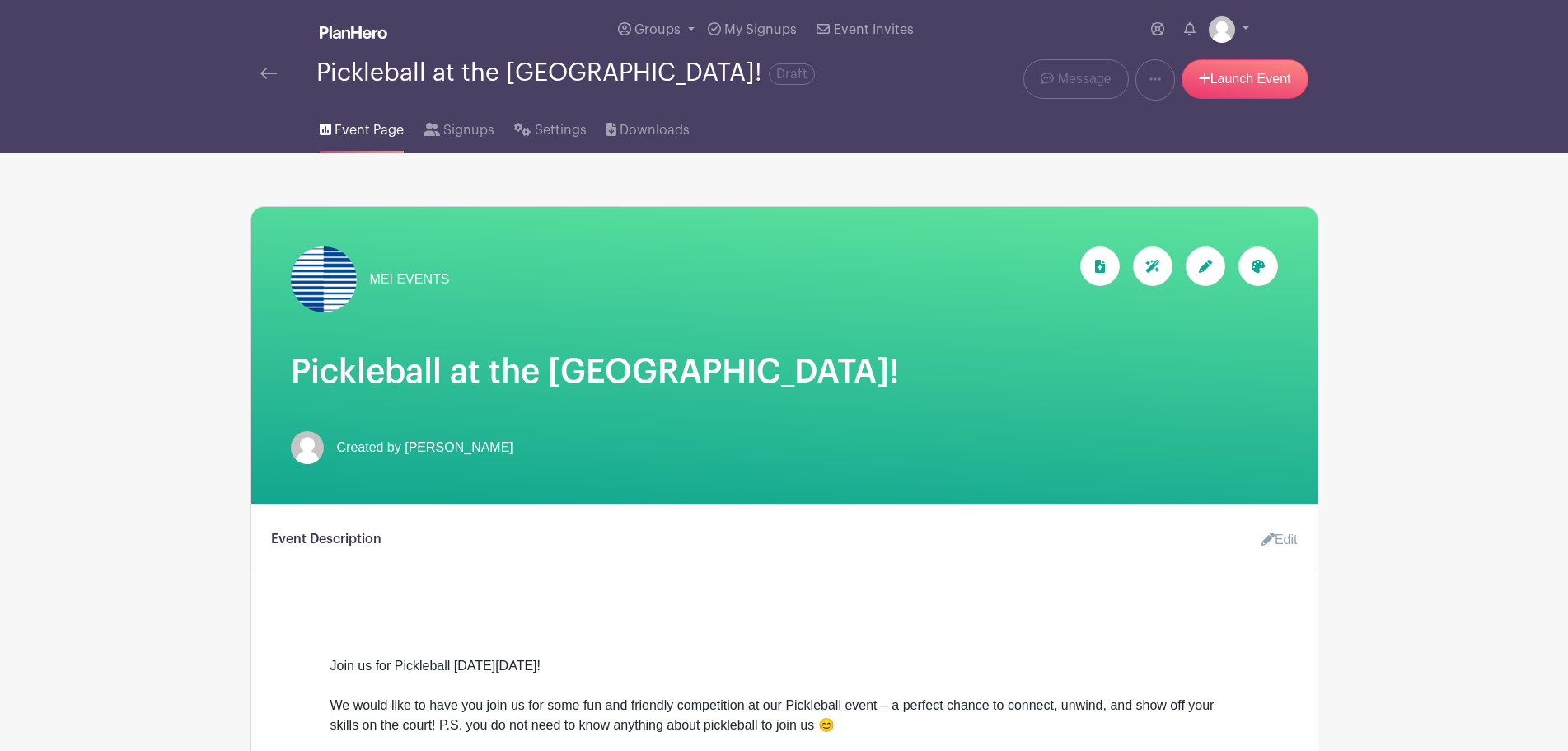
click at [264, 77] on img at bounding box center [269, 73] width 17 height 12
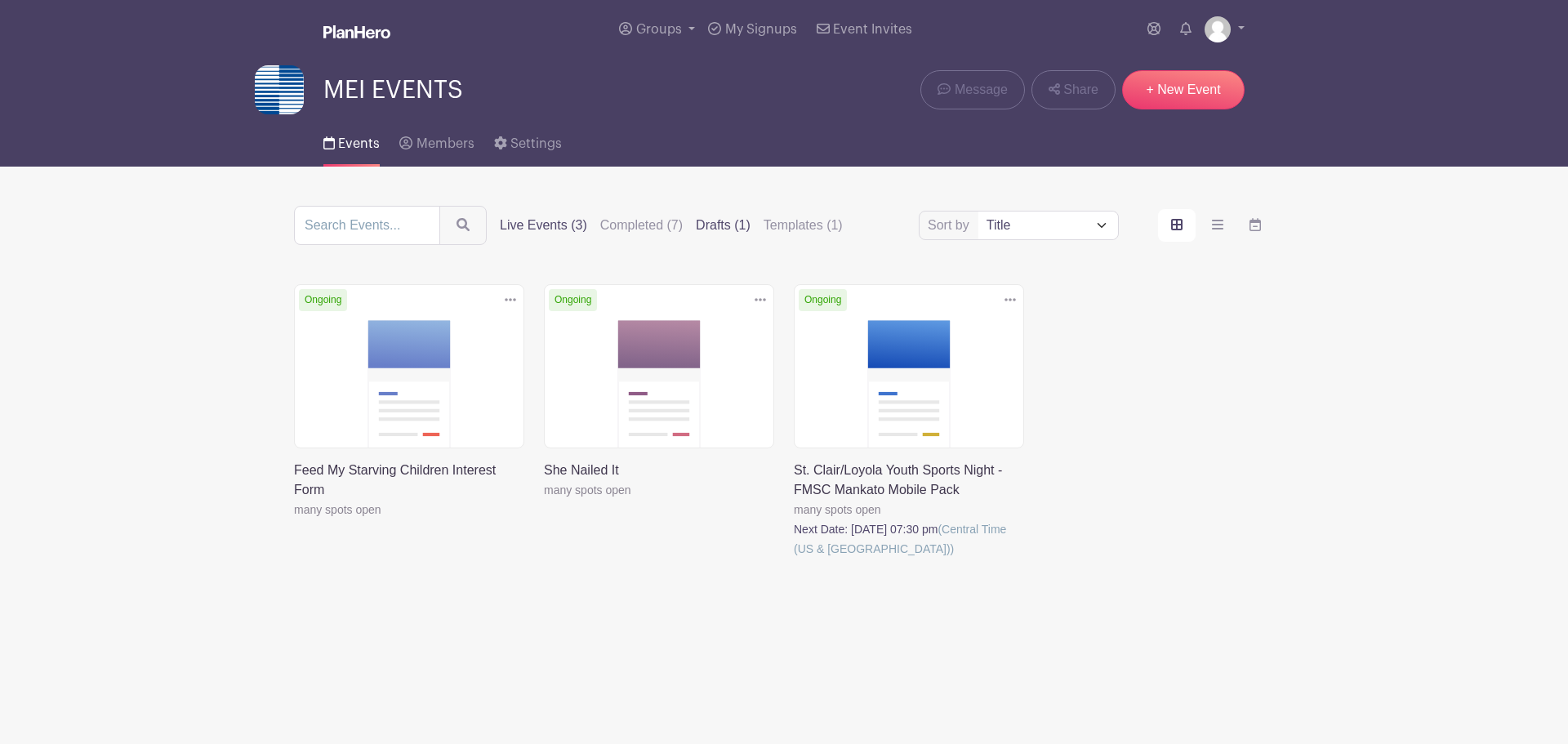
click at [734, 227] on label "Drafts (1)" at bounding box center [723, 225] width 55 height 19
click at [0, 0] on input "Drafts (1)" at bounding box center [0, 0] width 0 height 0
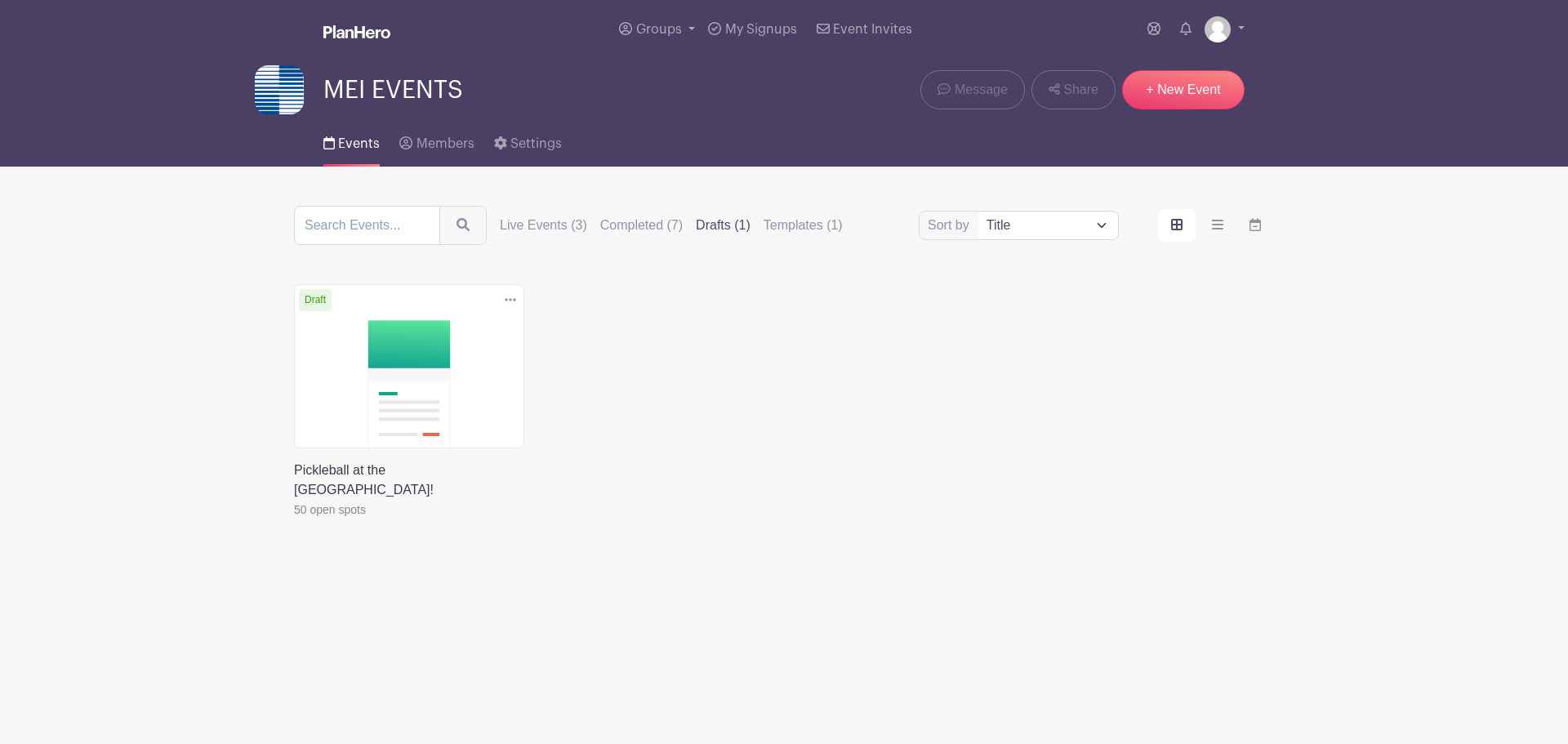
click at [286, 100] on img at bounding box center [280, 90] width 49 height 49
click at [549, 217] on label "Live Events (3)" at bounding box center [543, 225] width 87 height 19
click at [0, 0] on input "Live Events (3)" at bounding box center [0, 0] width 0 height 0
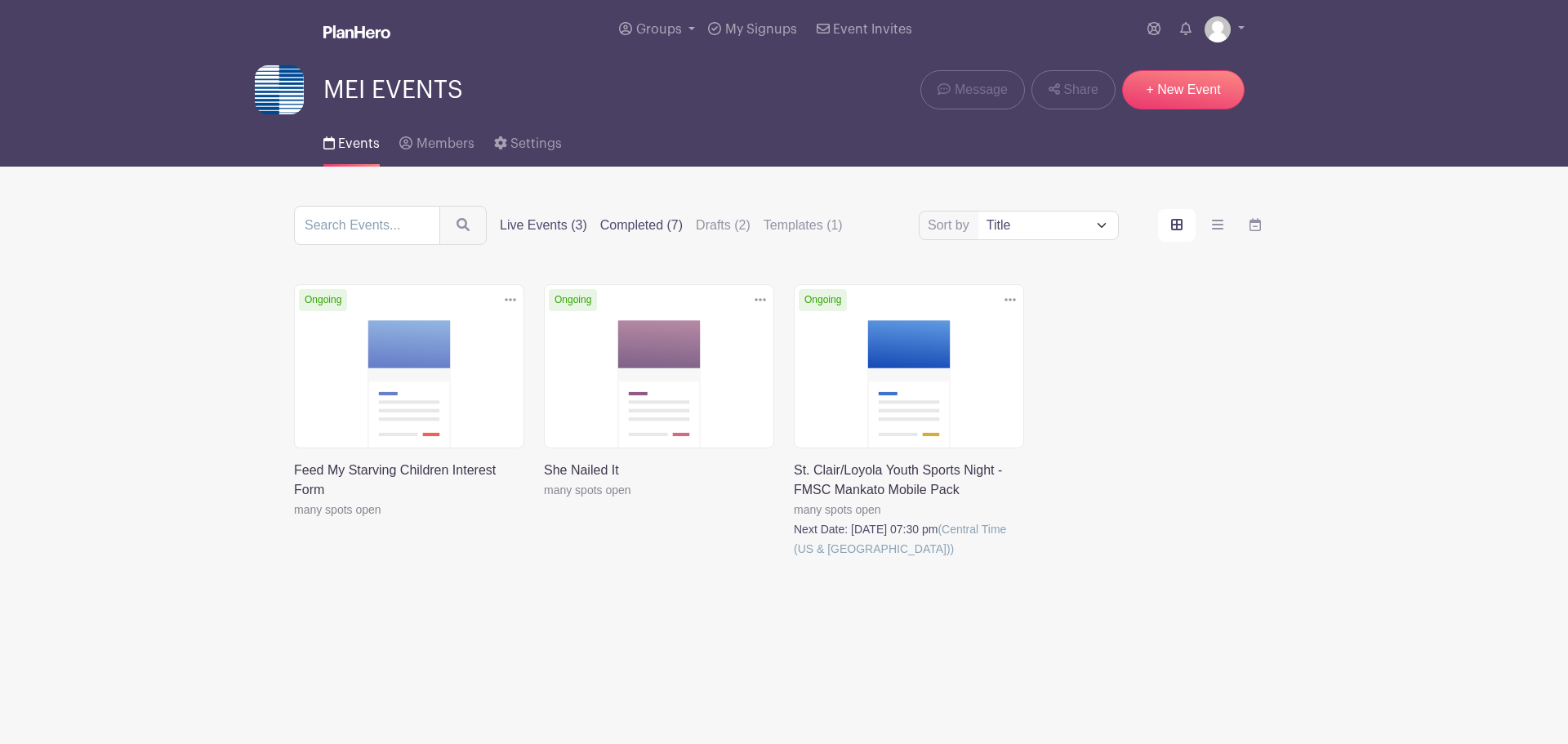
click at [631, 216] on label "Completed (7)" at bounding box center [642, 225] width 83 height 19
click at [0, 0] on input "Completed (7)" at bounding box center [0, 0] width 0 height 0
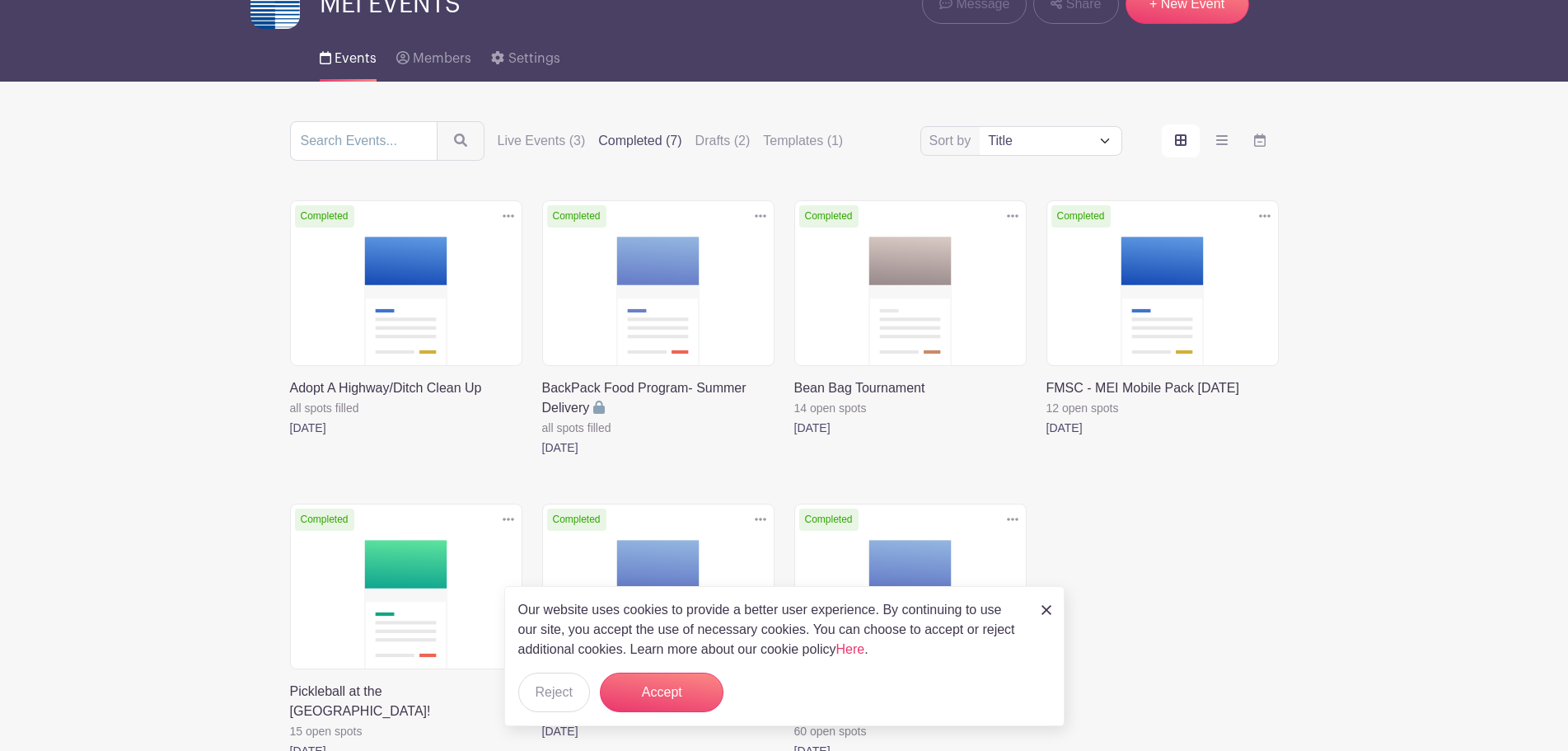
scroll to position [246, 0]
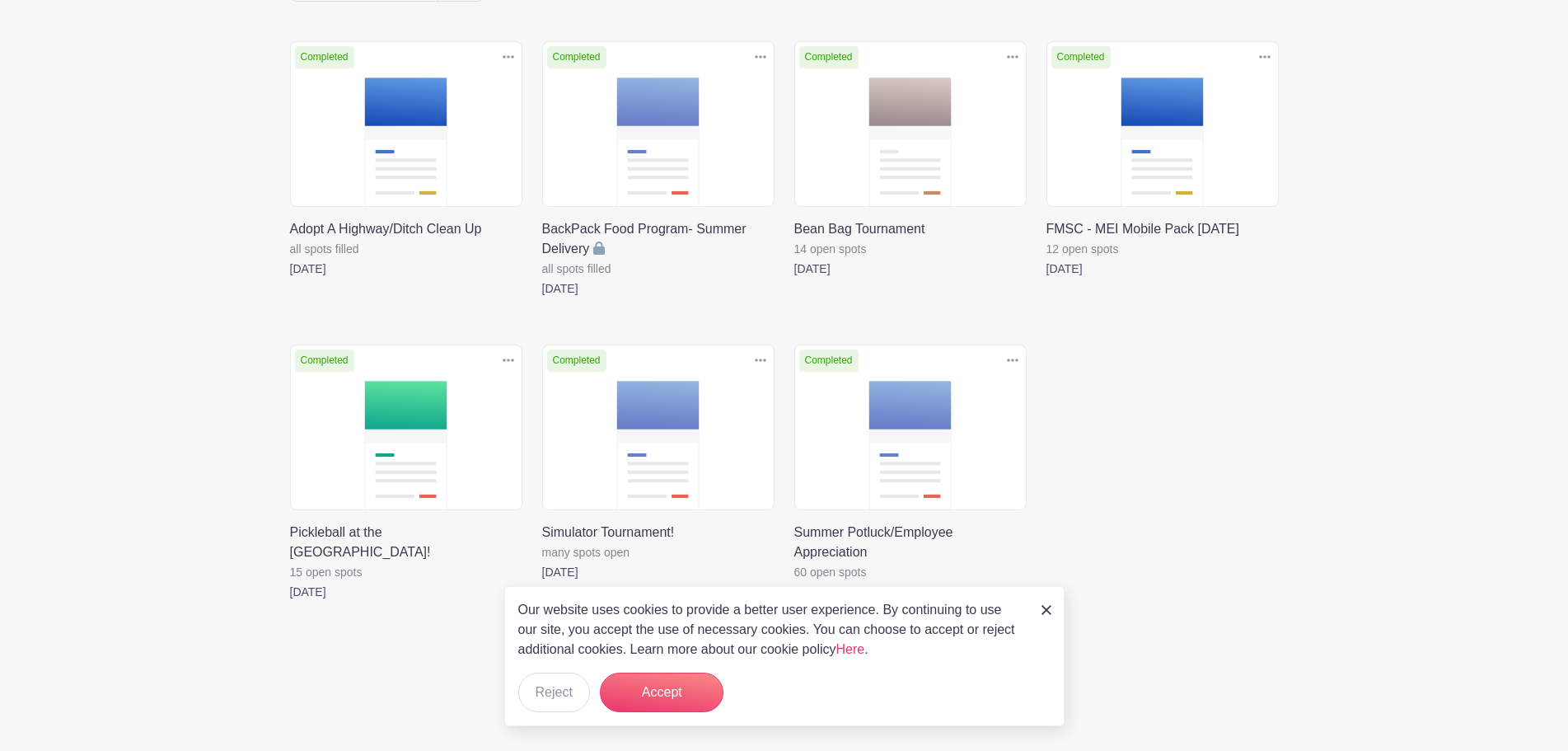
click at [290, 602] on link at bounding box center [290, 602] width 0 height 0
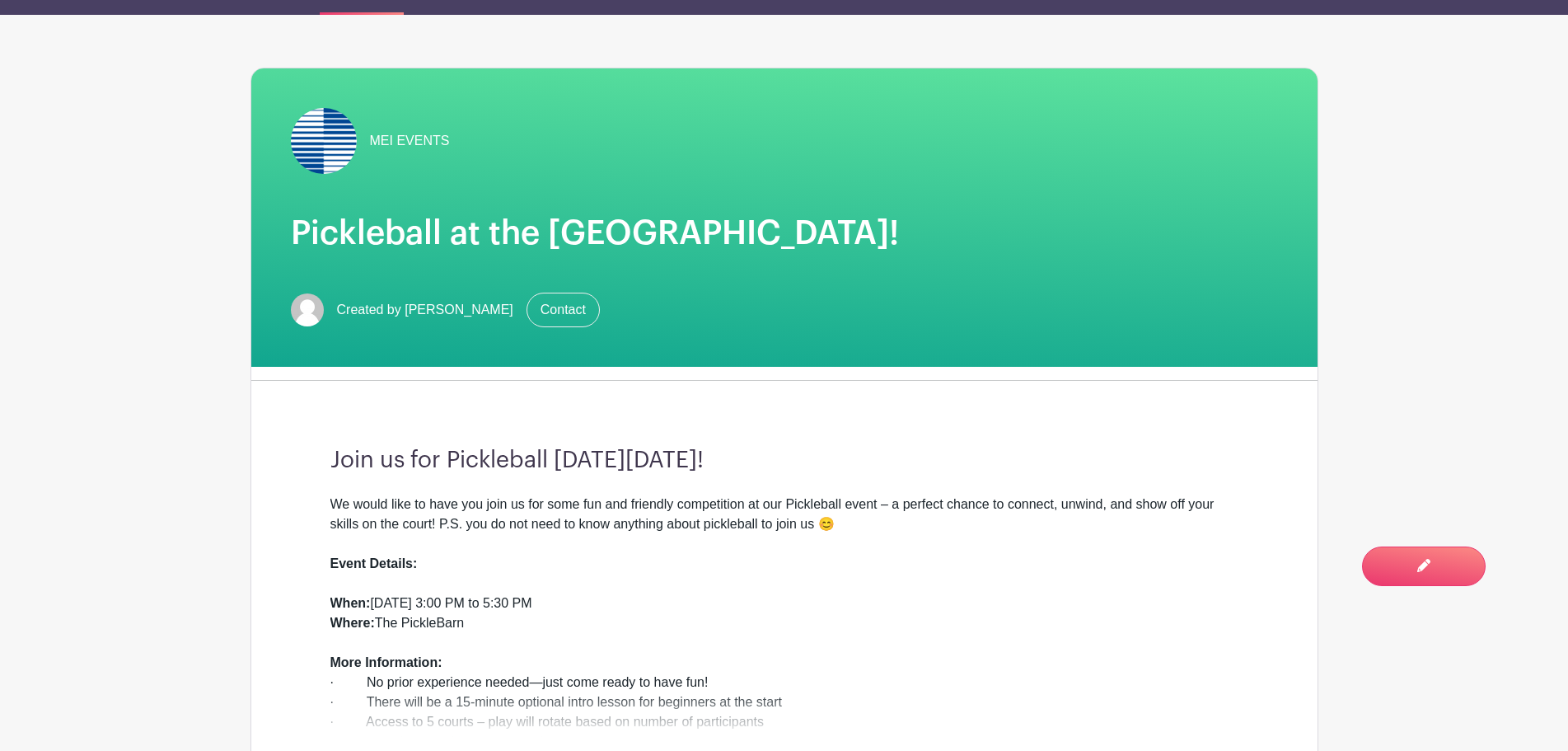
scroll to position [329, 0]
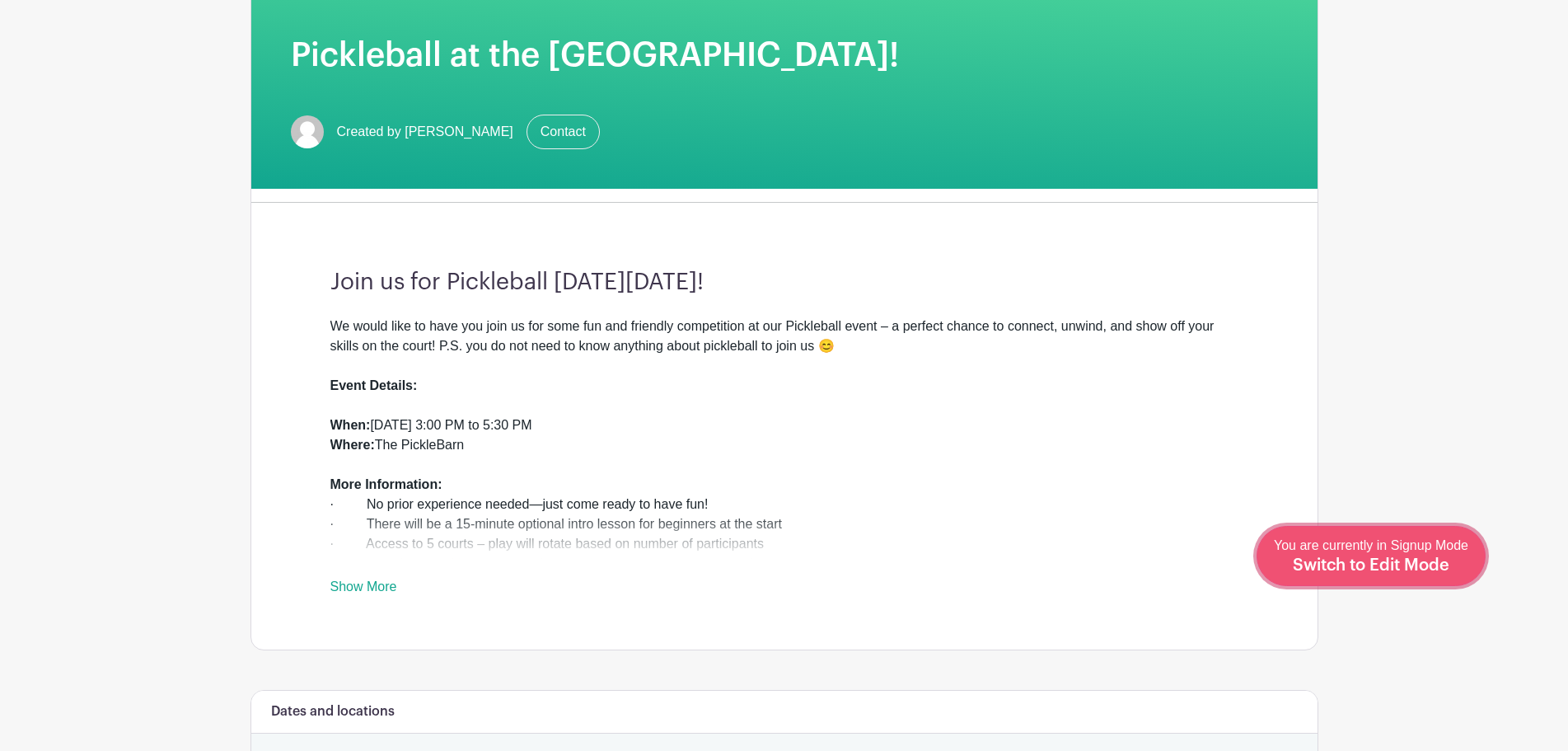
click at [1391, 554] on div "You are currently in Signup Mode Switch to Edit Mode" at bounding box center [1371, 555] width 195 height 40
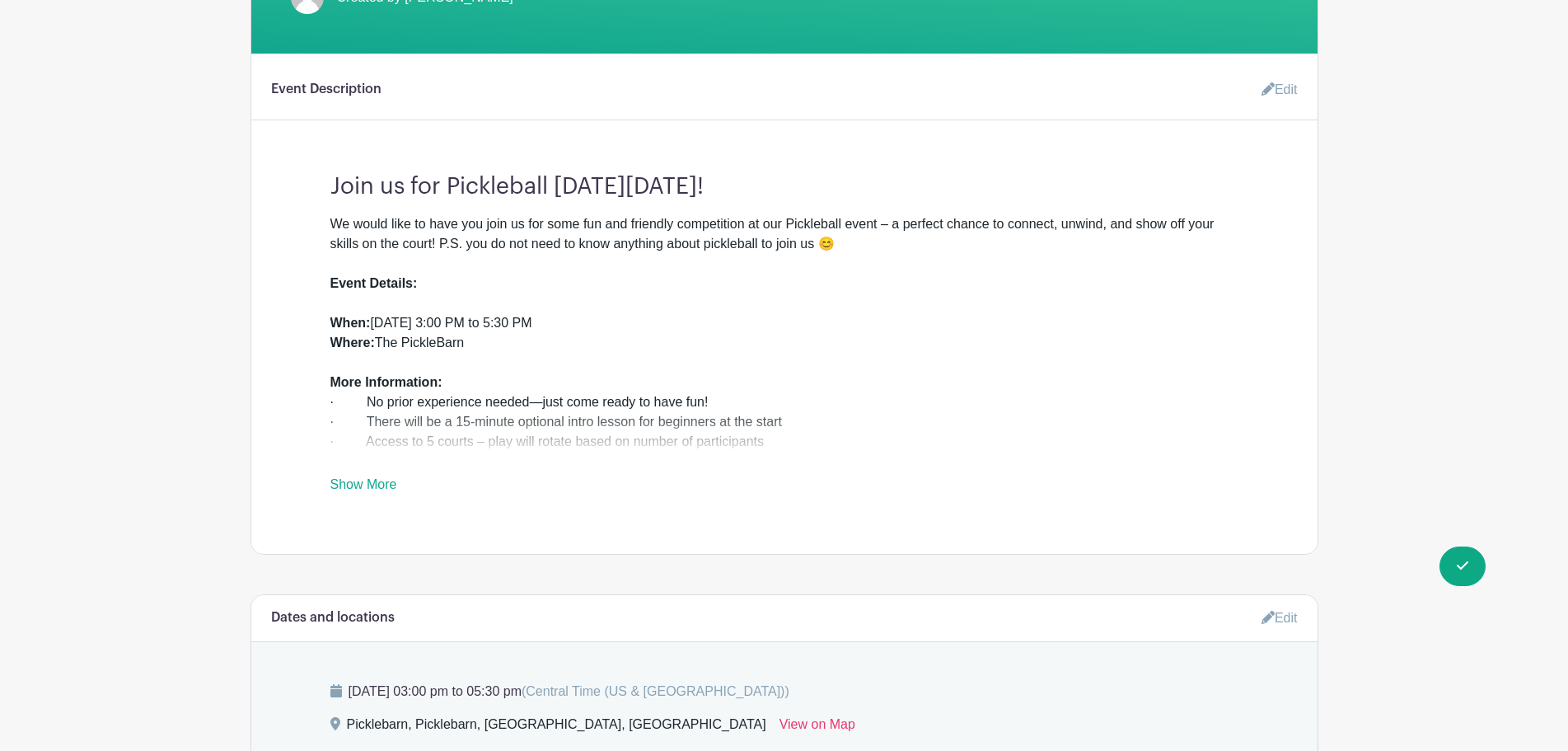
scroll to position [495, 0]
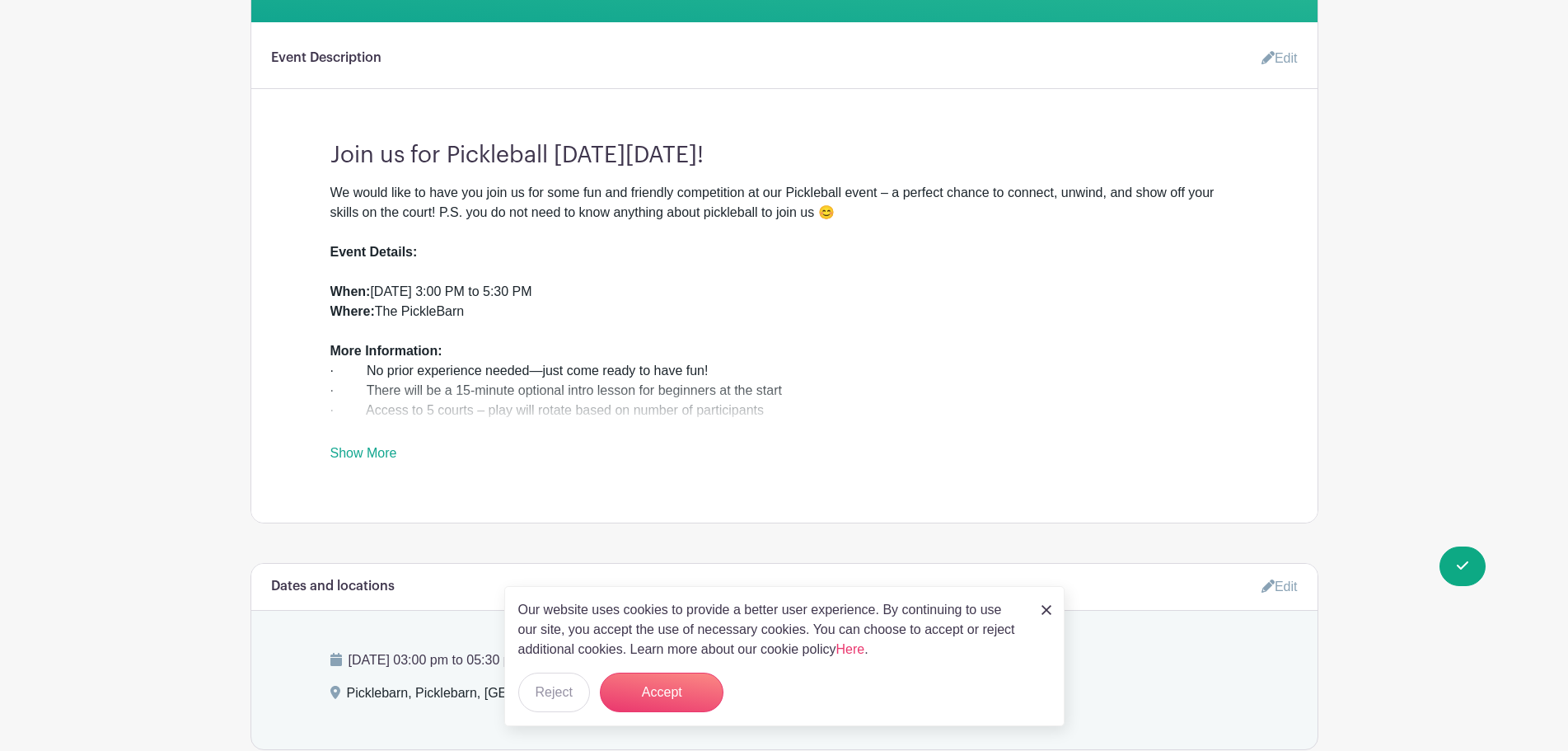
click at [384, 446] on link "Show More" at bounding box center [363, 456] width 67 height 20
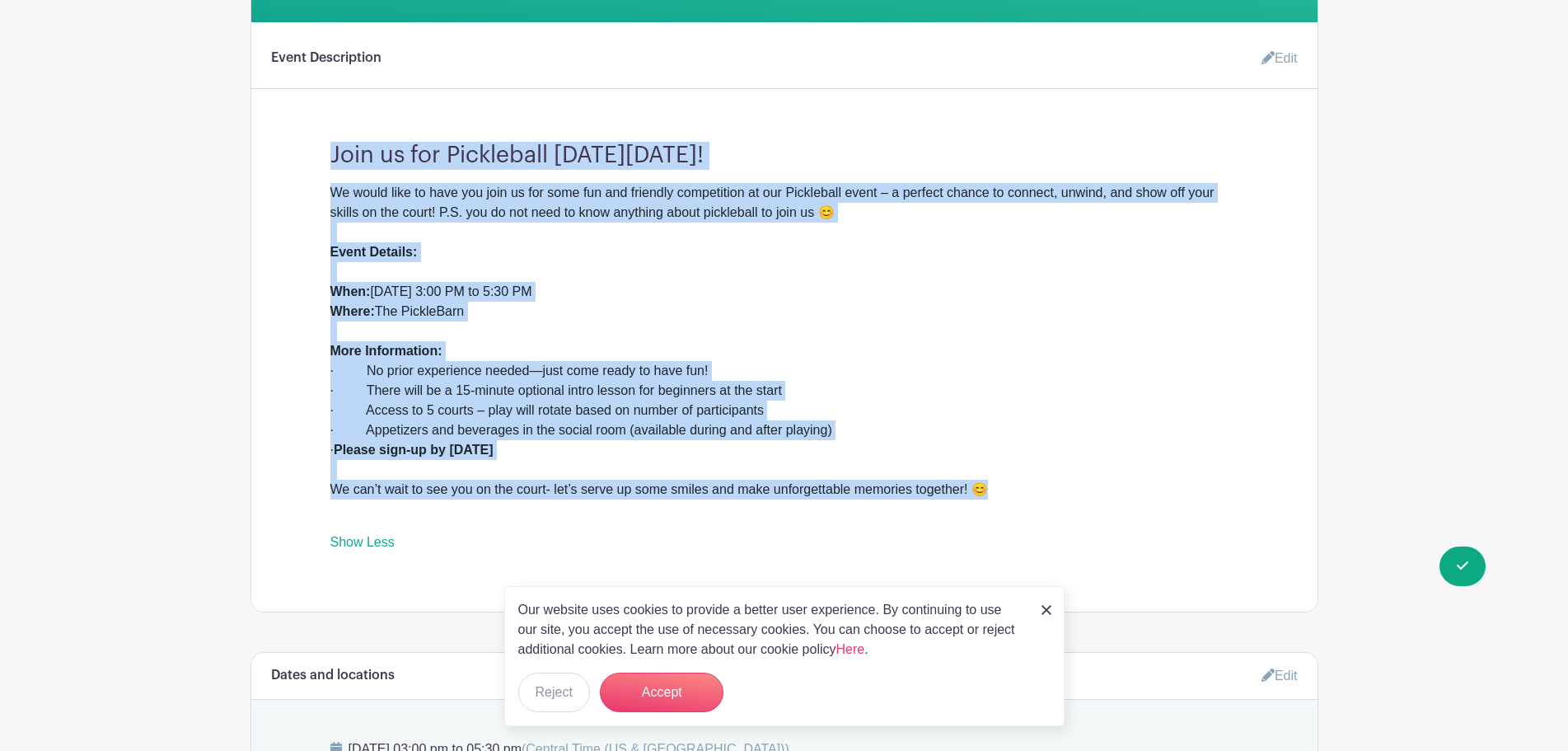
drag, startPoint x: 990, startPoint y: 473, endPoint x: 335, endPoint y: 130, distance: 739.4
click at [335, 130] on div "Join us for Pickleball [DATE][DATE]! We would like to have you join us for some…" at bounding box center [785, 340] width 988 height 424
copy div "Join us for Pickleball [DATE][DATE]! We would like to have you join us for some…"
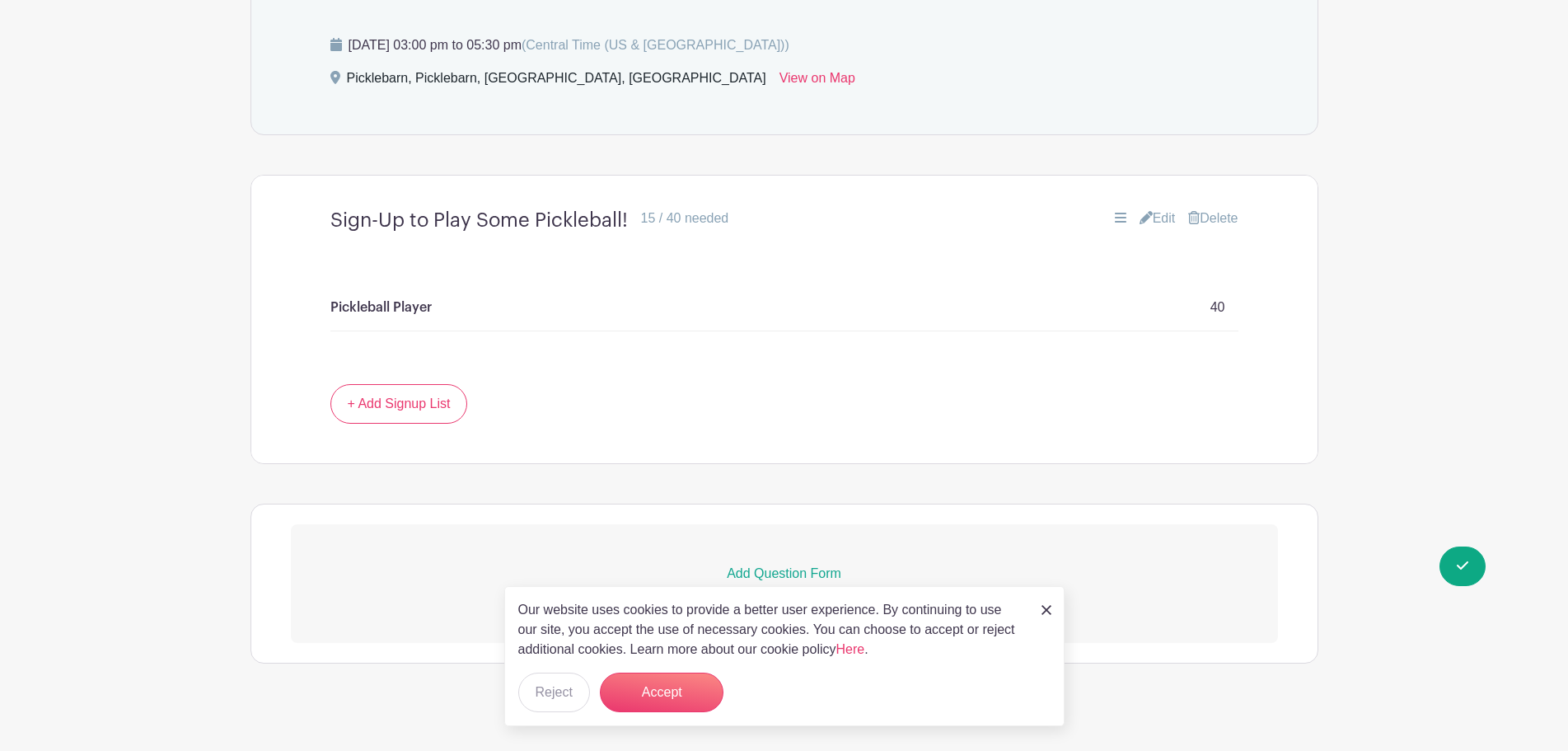
scroll to position [1200, 0]
